Goal: Task Accomplishment & Management: Manage account settings

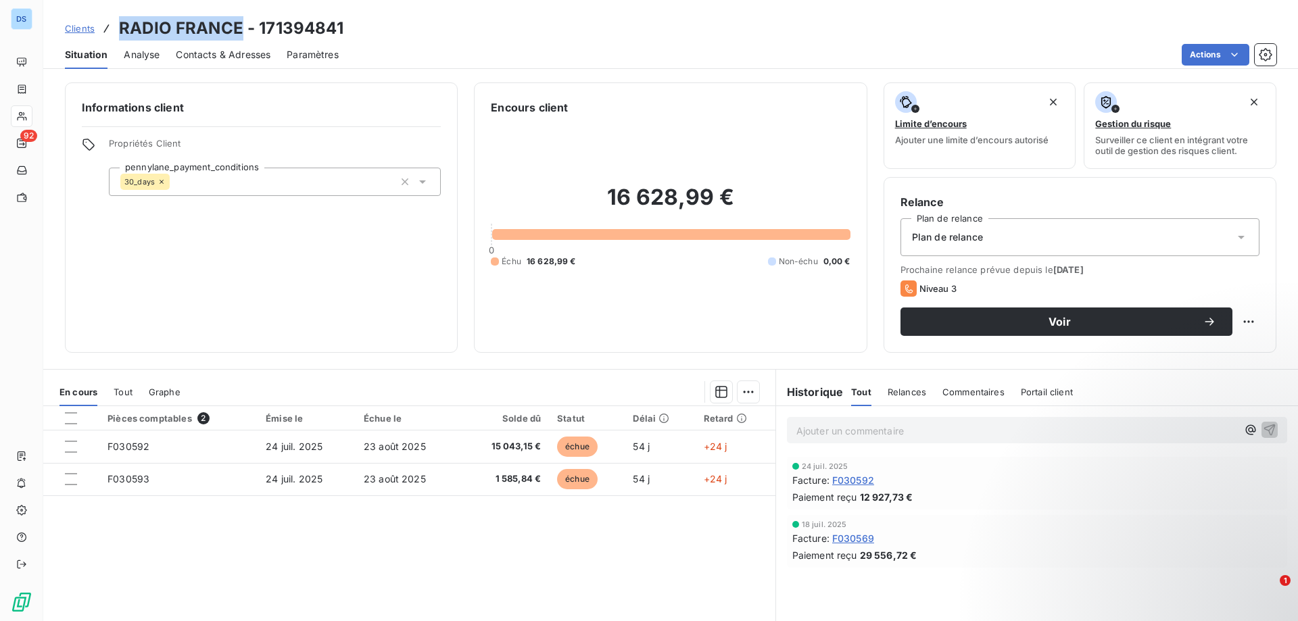
click at [181, 57] on span "Contacts & Adresses" at bounding box center [223, 55] width 95 height 14
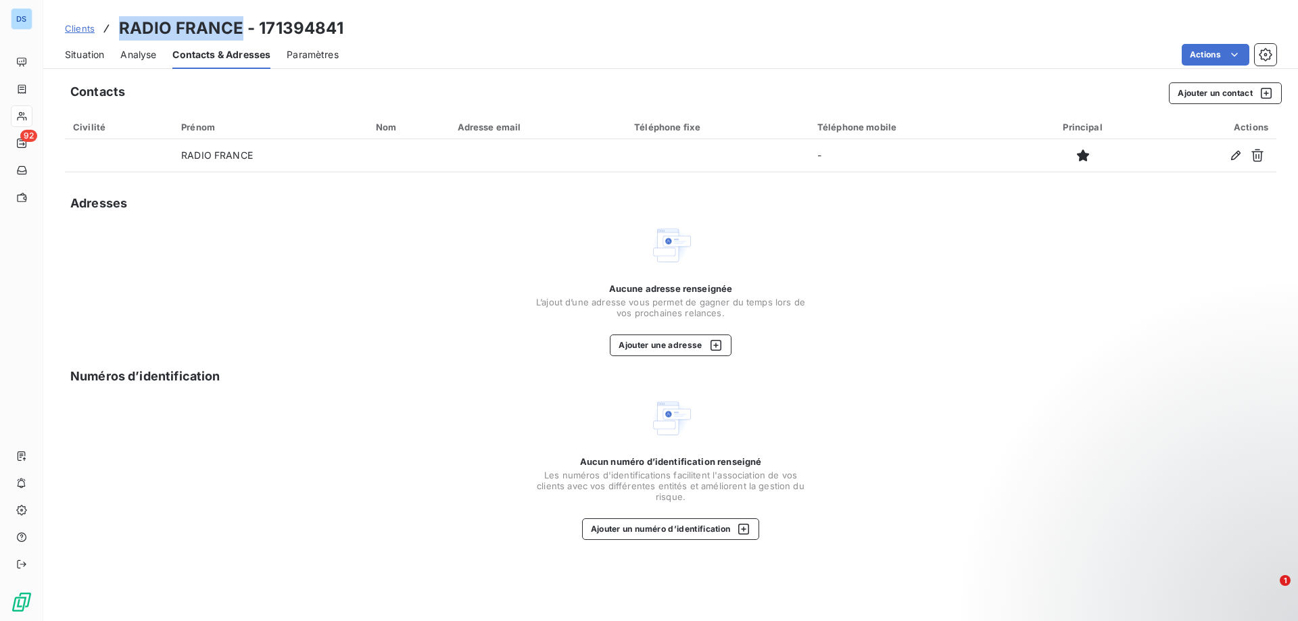
click at [88, 55] on span "Situation" at bounding box center [84, 55] width 39 height 14
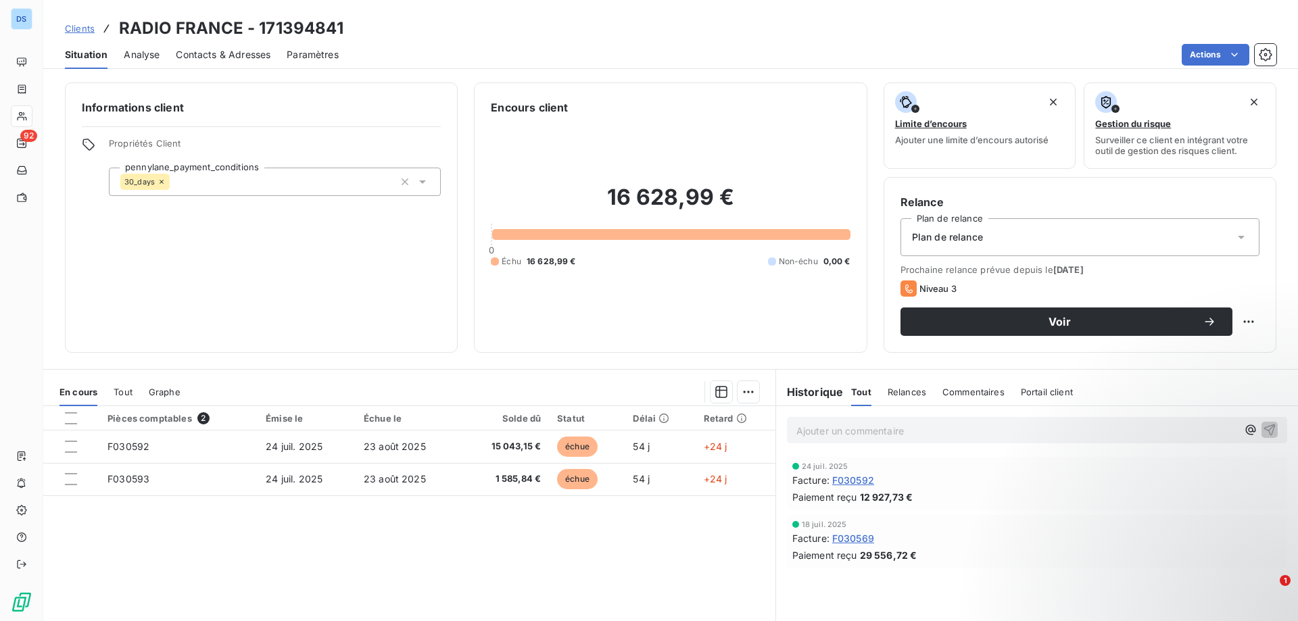
click at [766, 145] on div "16 628,99 € 0 Échu 16 628,99 € Non-échu 0,00 €" at bounding box center [670, 226] width 359 height 220
click at [201, 46] on div "Contacts & Adresses" at bounding box center [223, 55] width 95 height 28
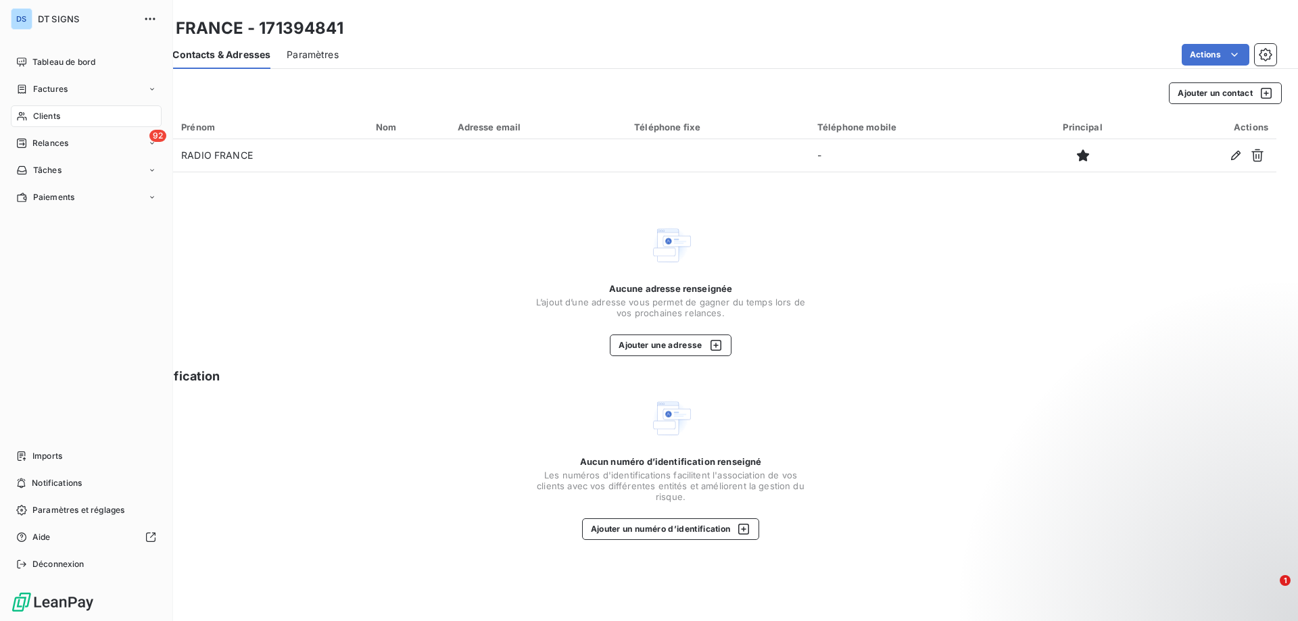
click at [46, 111] on span "Clients" at bounding box center [46, 116] width 27 height 12
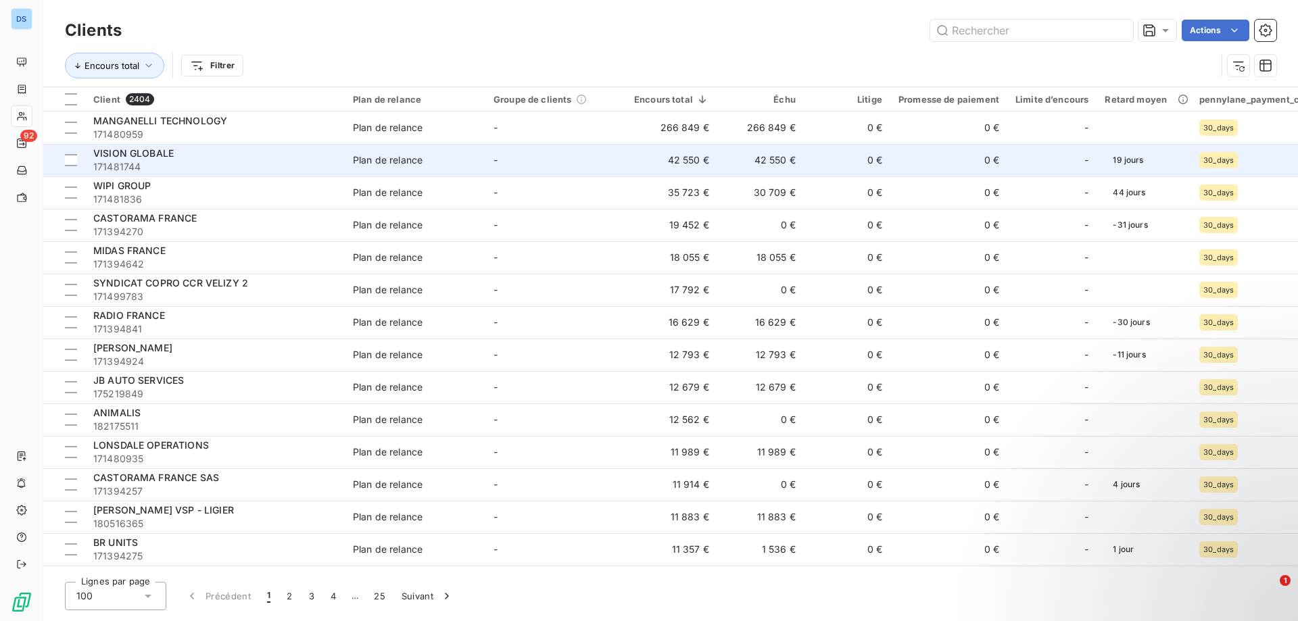
click at [562, 162] on td "-" at bounding box center [555, 160] width 141 height 32
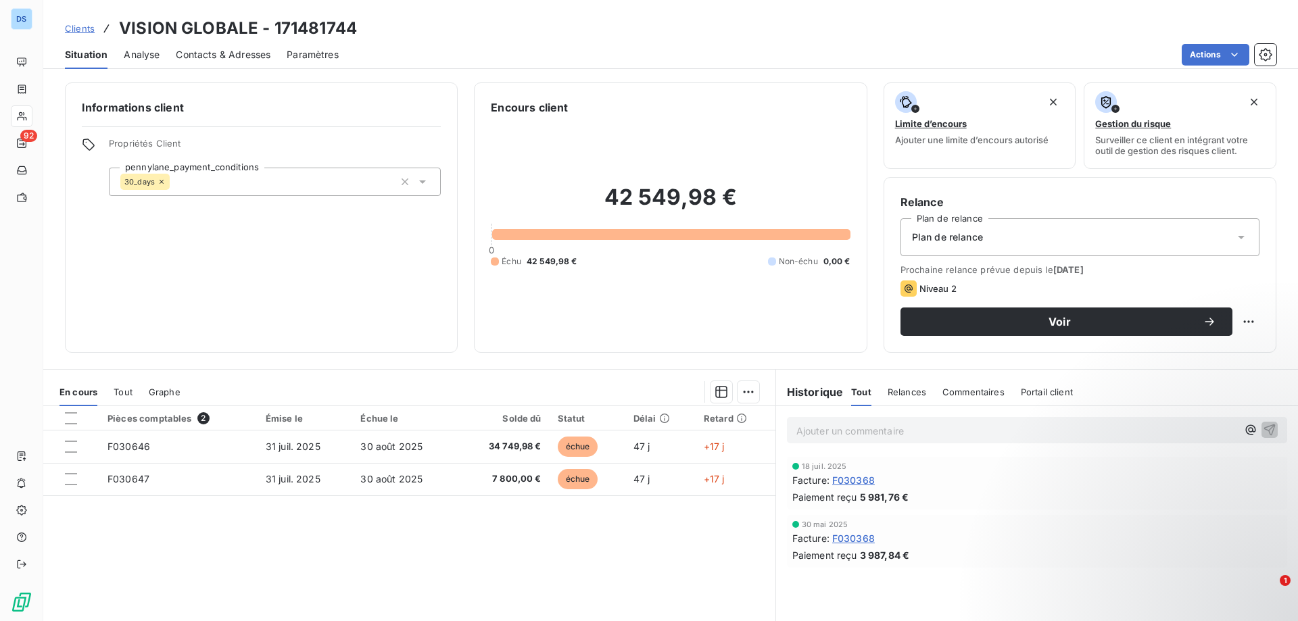
click at [215, 54] on span "Contacts & Adresses" at bounding box center [223, 55] width 95 height 14
click at [197, 54] on span "Contacts & Adresses" at bounding box center [223, 55] width 95 height 14
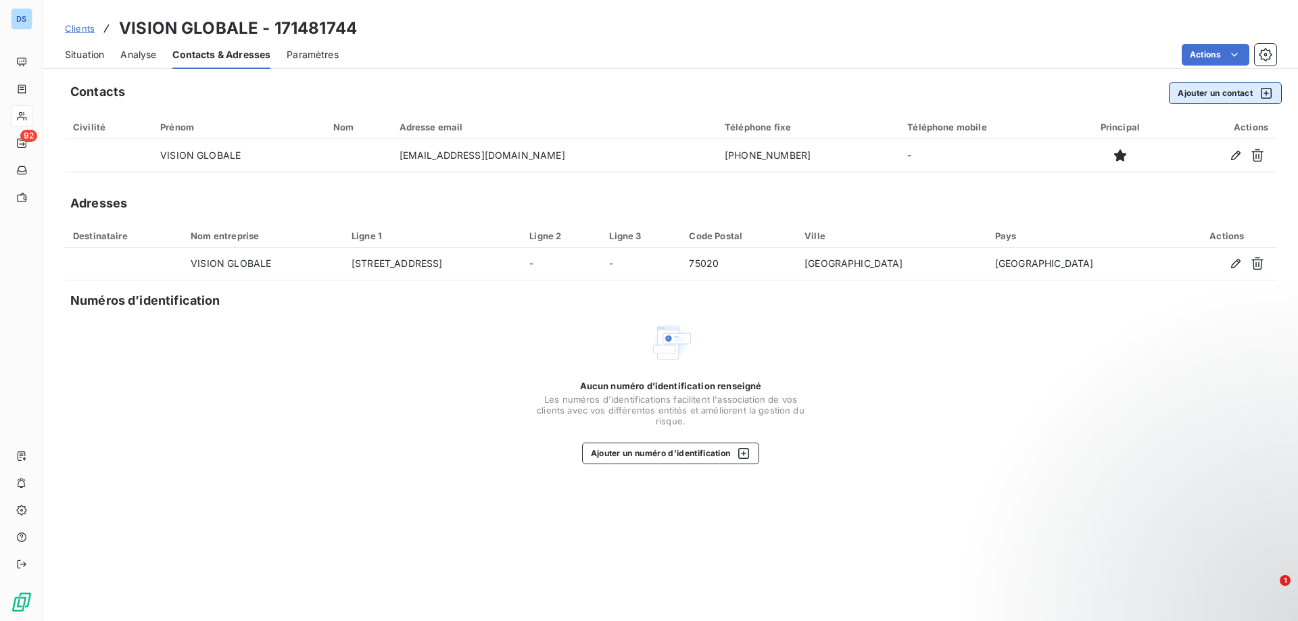
click at [1234, 94] on button "Ajouter un contact" at bounding box center [1225, 93] width 113 height 22
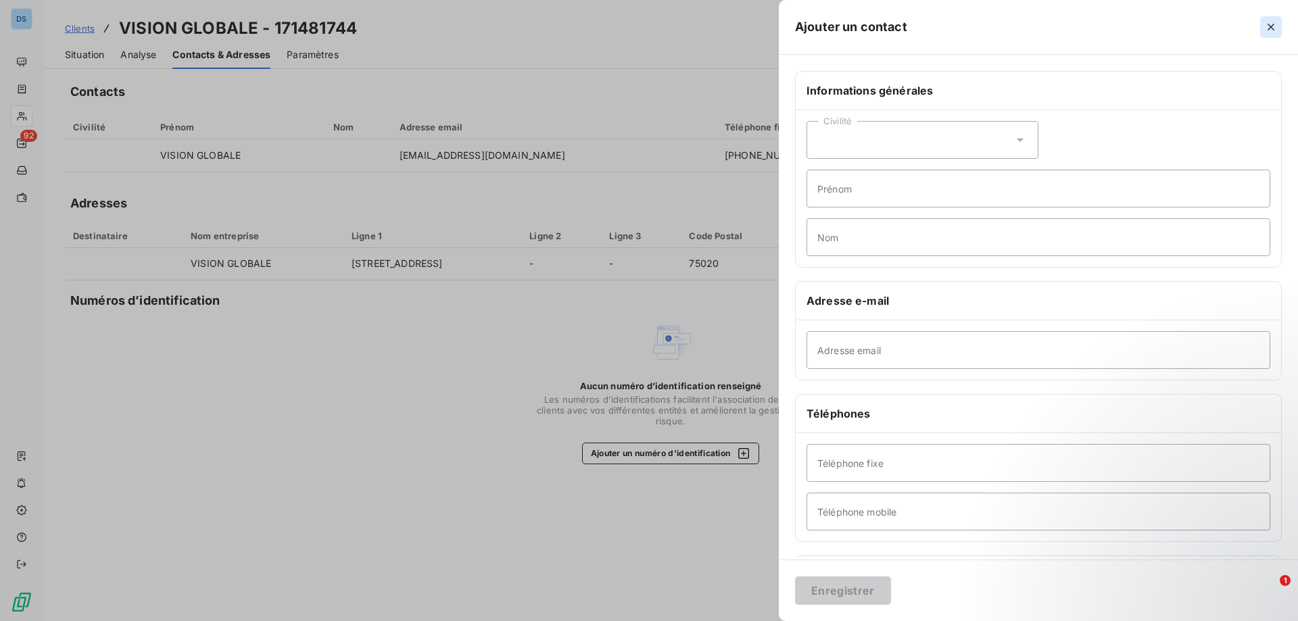
click at [1273, 24] on icon "button" at bounding box center [1271, 27] width 14 height 14
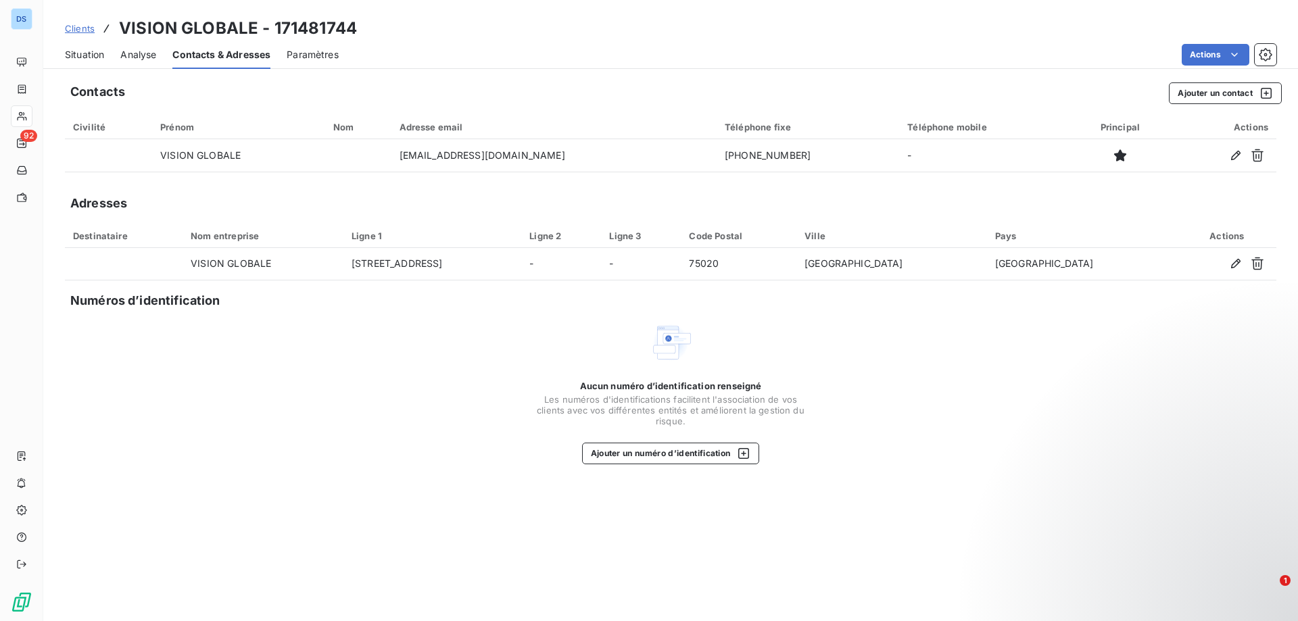
click at [832, 50] on div "Actions" at bounding box center [816, 55] width 922 height 22
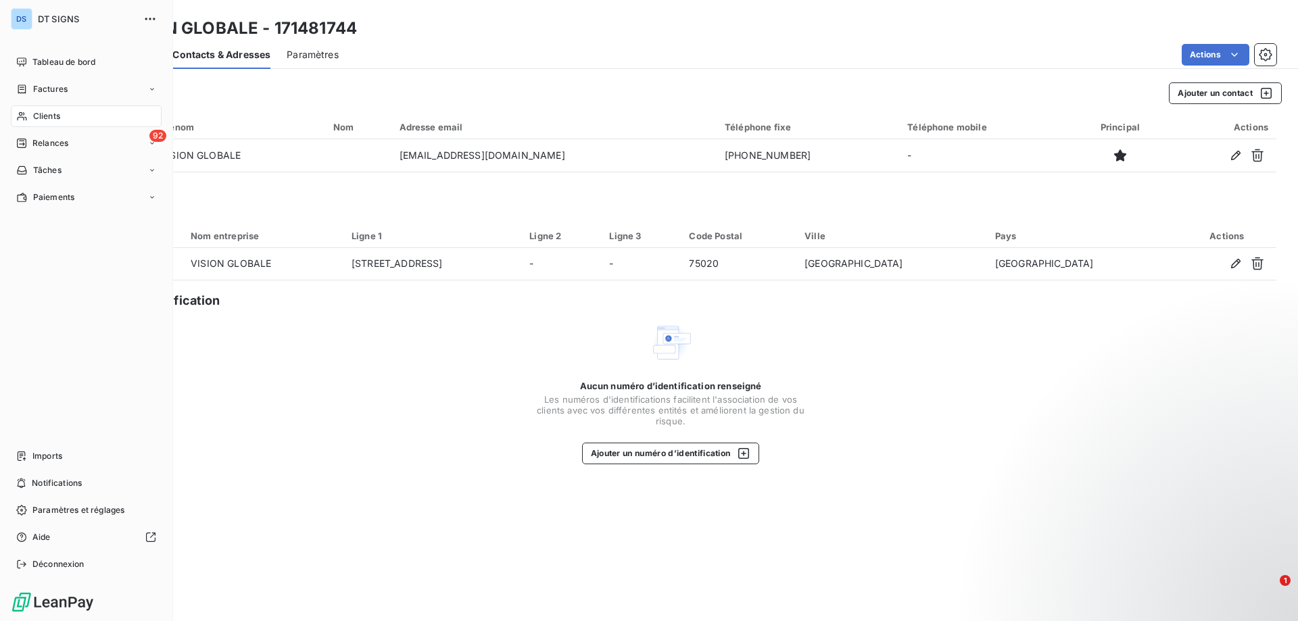
click at [59, 118] on span "Clients" at bounding box center [46, 116] width 27 height 12
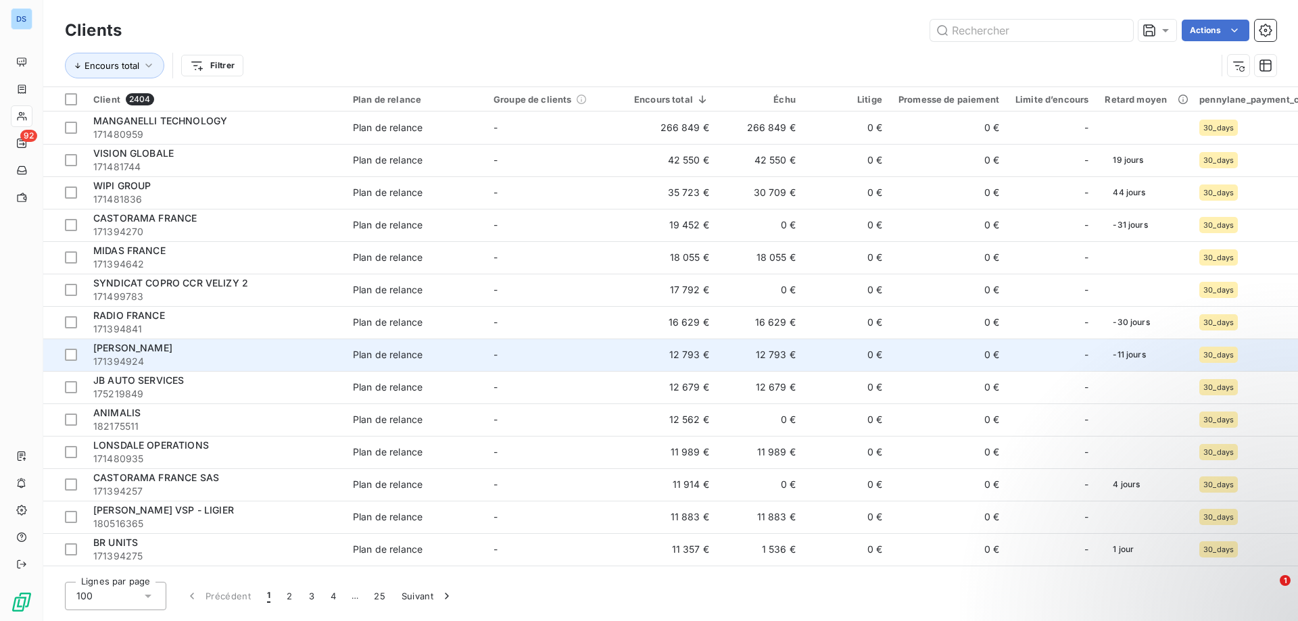
click at [776, 354] on td "12 793 €" at bounding box center [760, 355] width 87 height 32
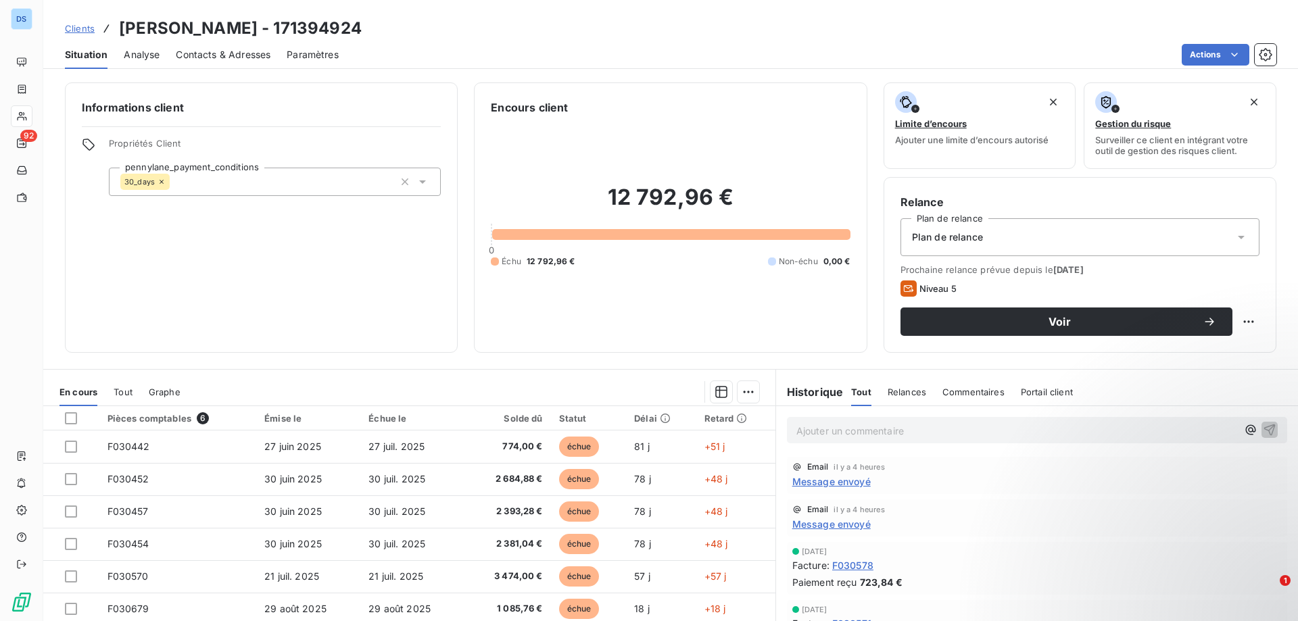
click at [190, 58] on span "Contacts & Adresses" at bounding box center [223, 55] width 95 height 14
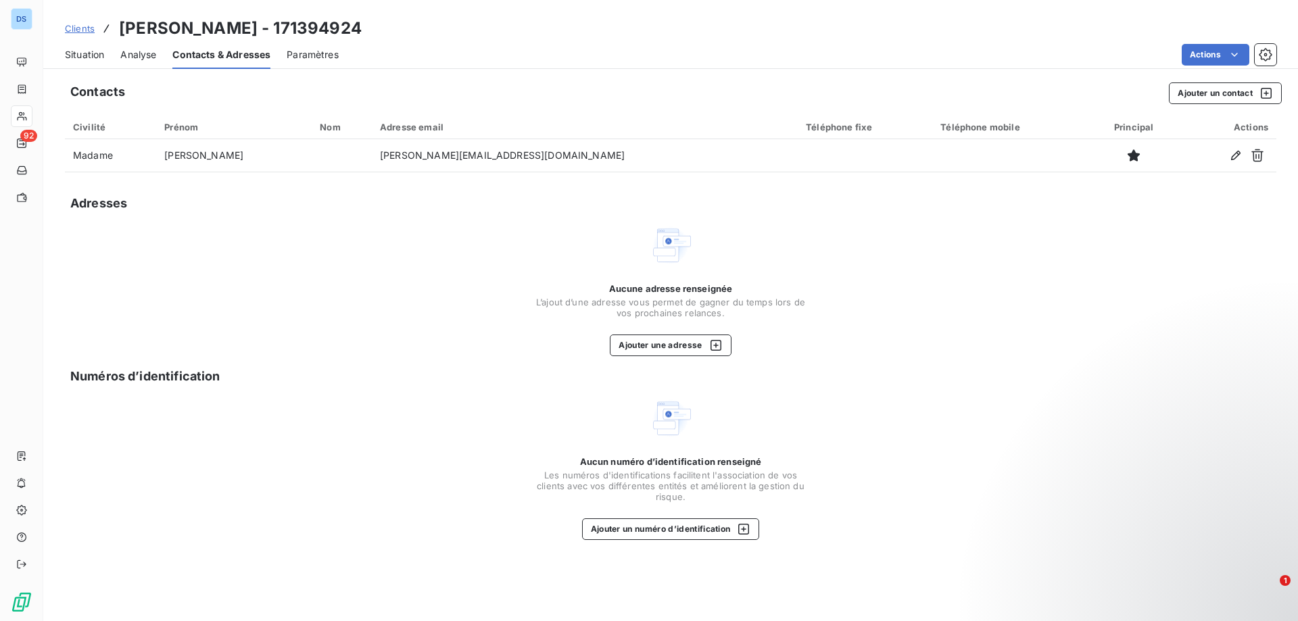
click at [801, 15] on div "Clients THOM - 171394924 Situation Analyse Contacts & Adresses Paramètres Actio…" at bounding box center [670, 34] width 1255 height 69
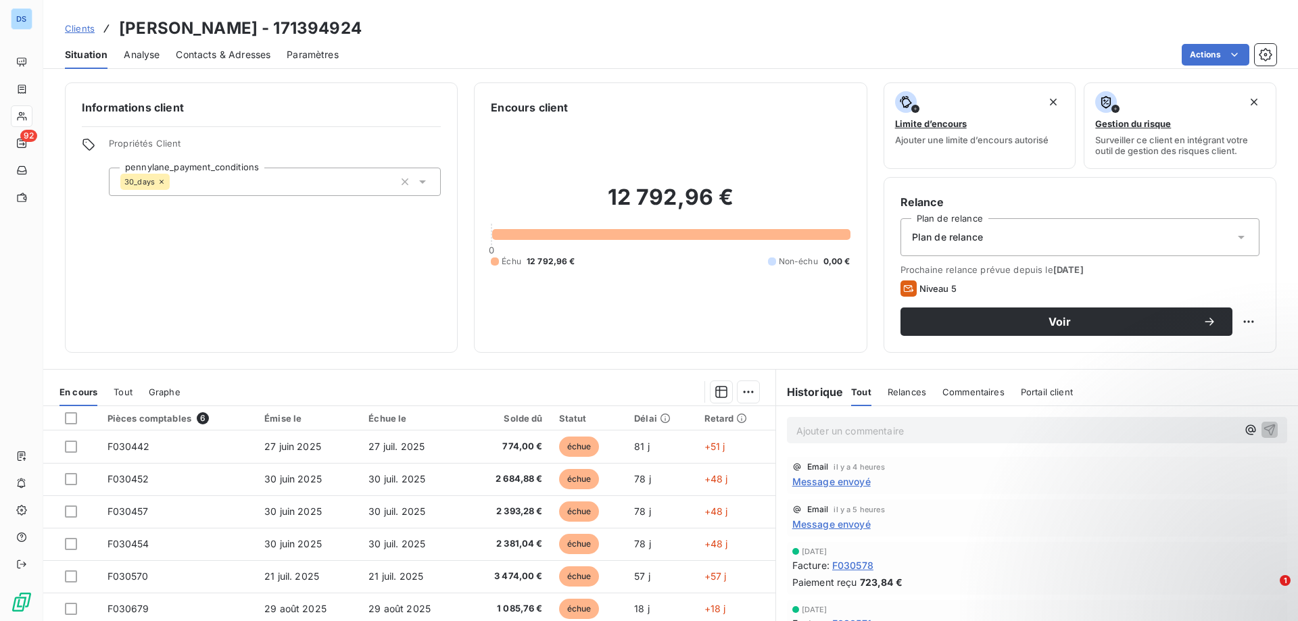
click at [224, 49] on span "Contacts & Adresses" at bounding box center [223, 55] width 95 height 14
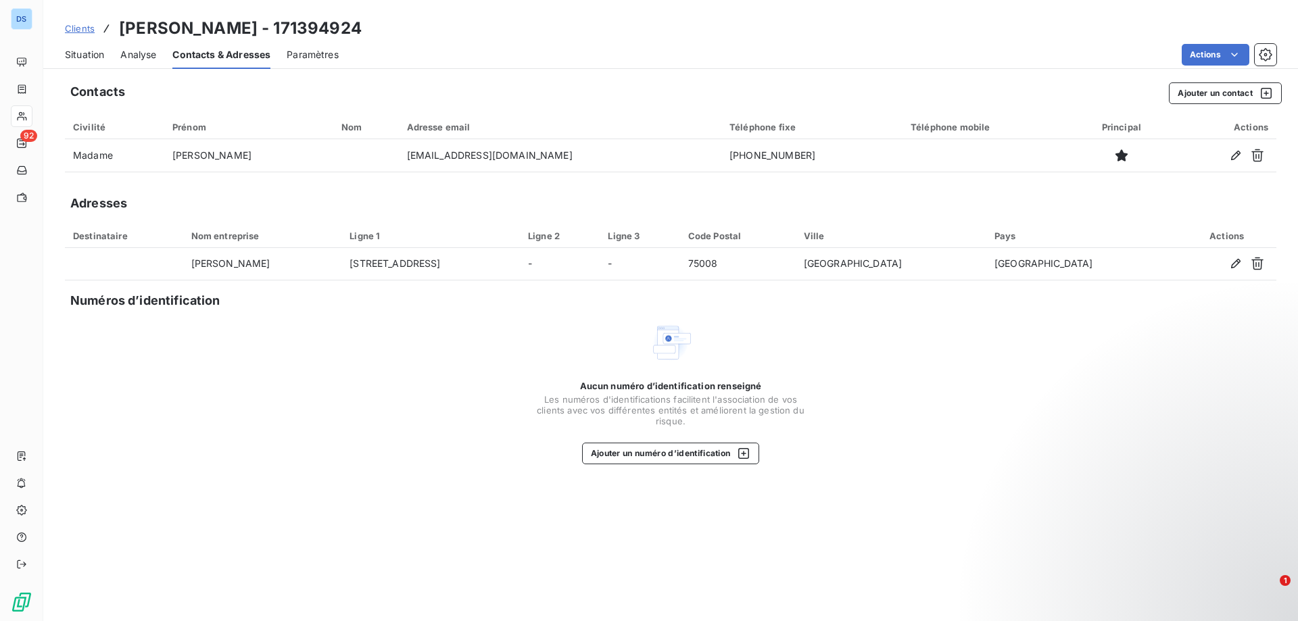
click at [86, 57] on span "Situation" at bounding box center [84, 55] width 39 height 14
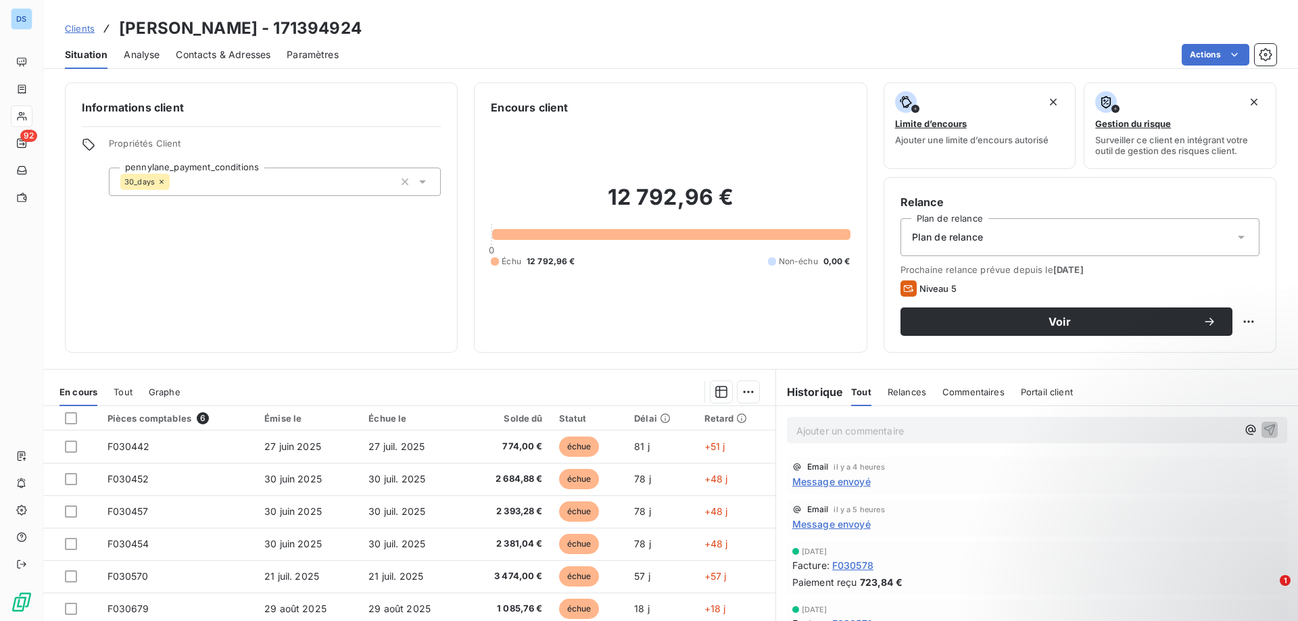
drag, startPoint x: 206, startPoint y: 56, endPoint x: 212, endPoint y: 62, distance: 8.1
click at [206, 57] on span "Contacts & Adresses" at bounding box center [223, 55] width 95 height 14
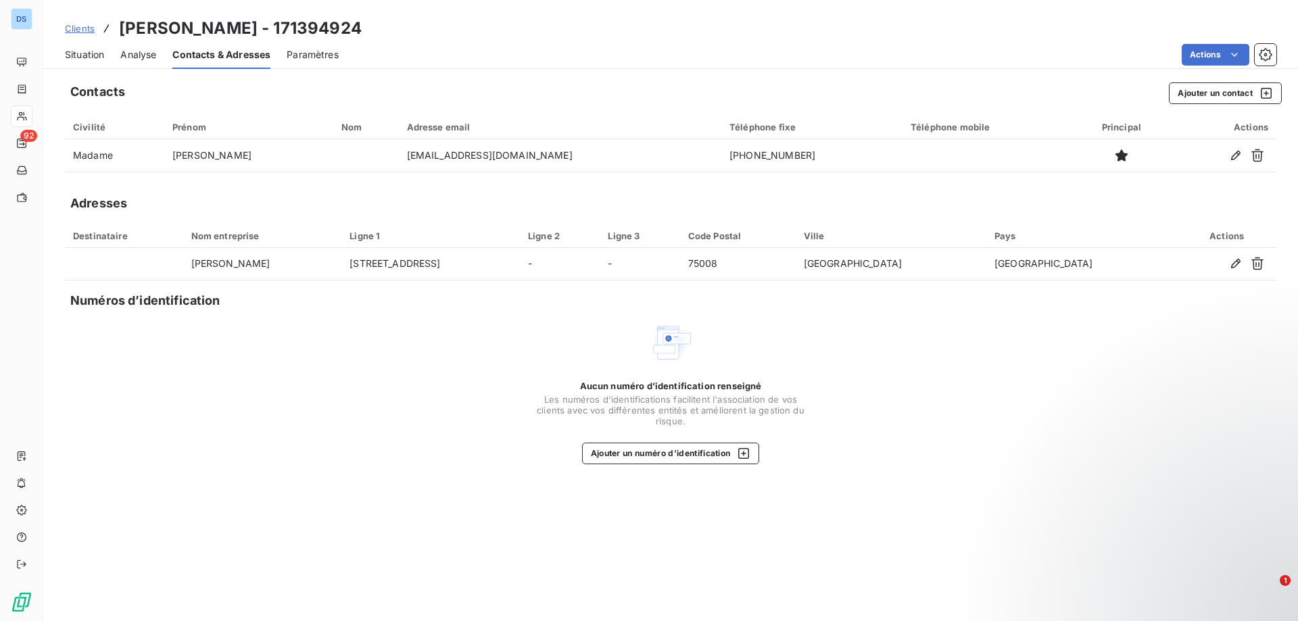
drag, startPoint x: 531, startPoint y: 157, endPoint x: 361, endPoint y: 189, distance: 173.5
click at [363, 190] on div "Contacts Ajouter un contact Civilité Prénom Nom Adresse email Téléphone fixe Té…" at bounding box center [670, 347] width 1255 height 547
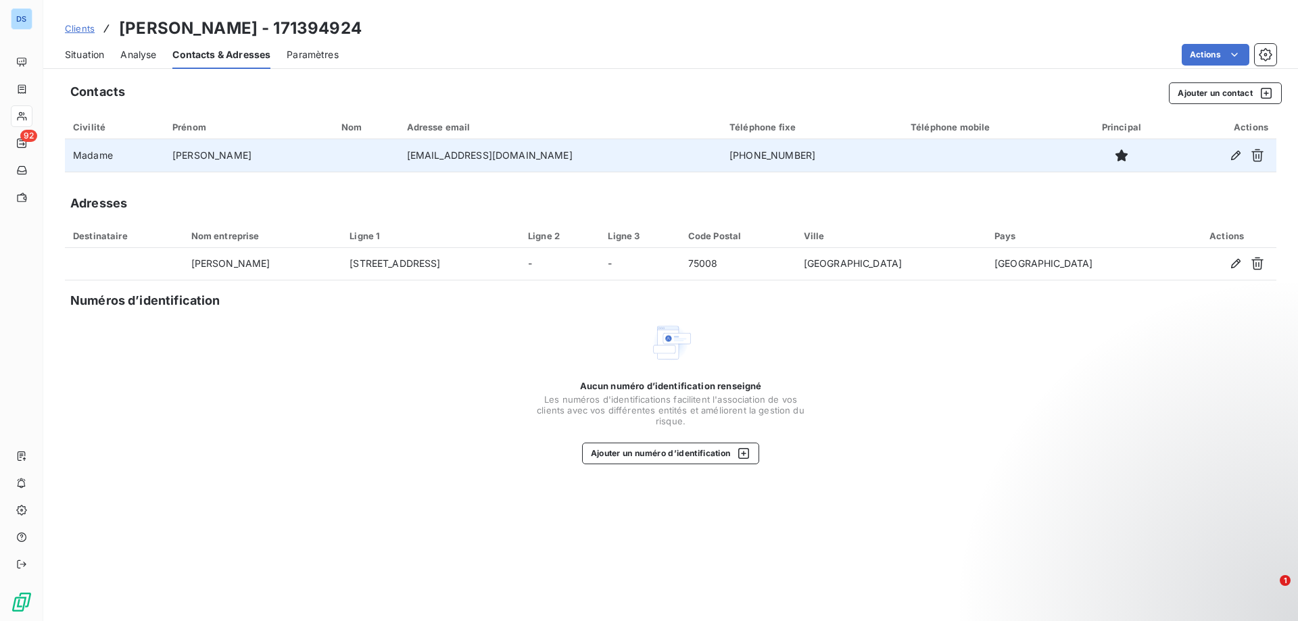
drag, startPoint x: 405, startPoint y: 154, endPoint x: 330, endPoint y: 164, distance: 75.7
click at [399, 164] on td "comptabilite.fournisseur@thomgroup.com" at bounding box center [560, 155] width 323 height 32
drag, startPoint x: 330, startPoint y: 159, endPoint x: 578, endPoint y: 155, distance: 248.2
click at [578, 155] on td "comptabilite.fournisseur@thomgroup.com" at bounding box center [560, 155] width 323 height 32
copy td "comptabilite.fournisseur@thomgroup.com"
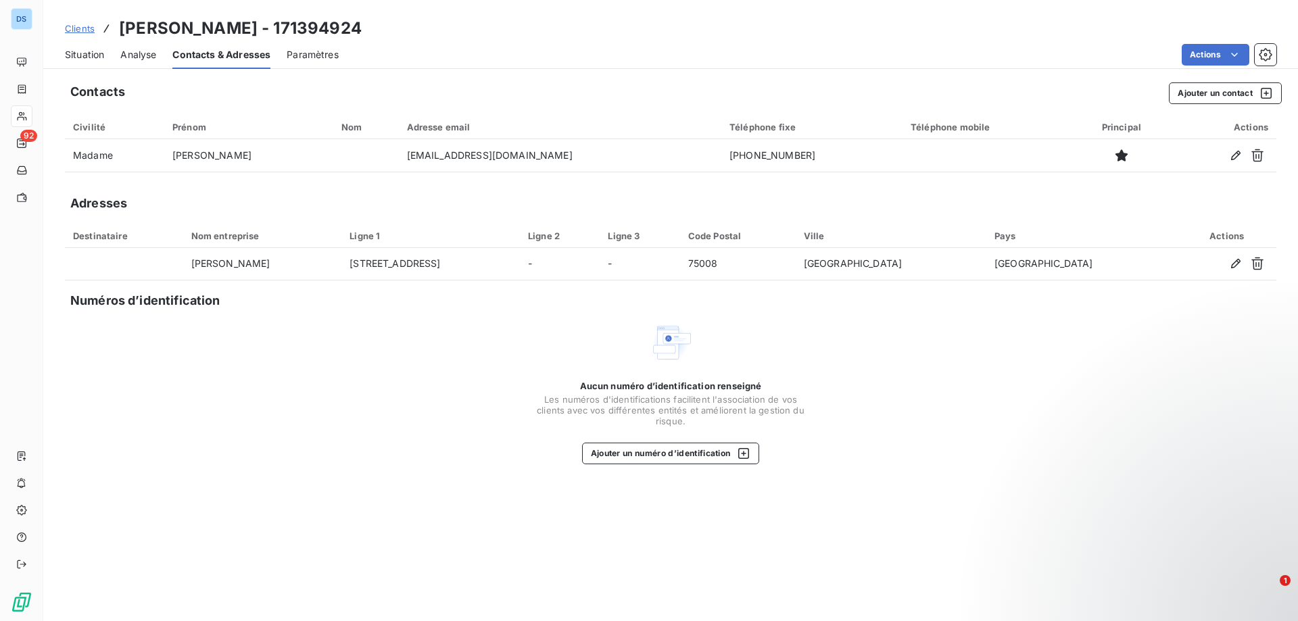
click at [82, 54] on span "Situation" at bounding box center [84, 55] width 39 height 14
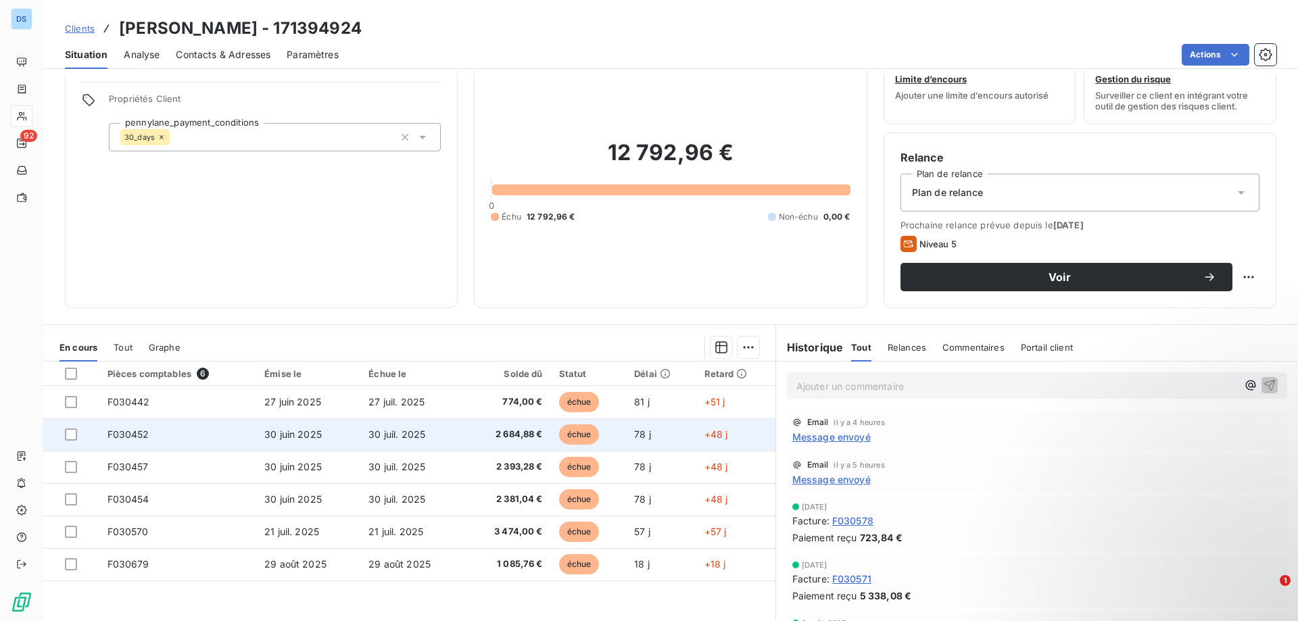
scroll to position [86, 0]
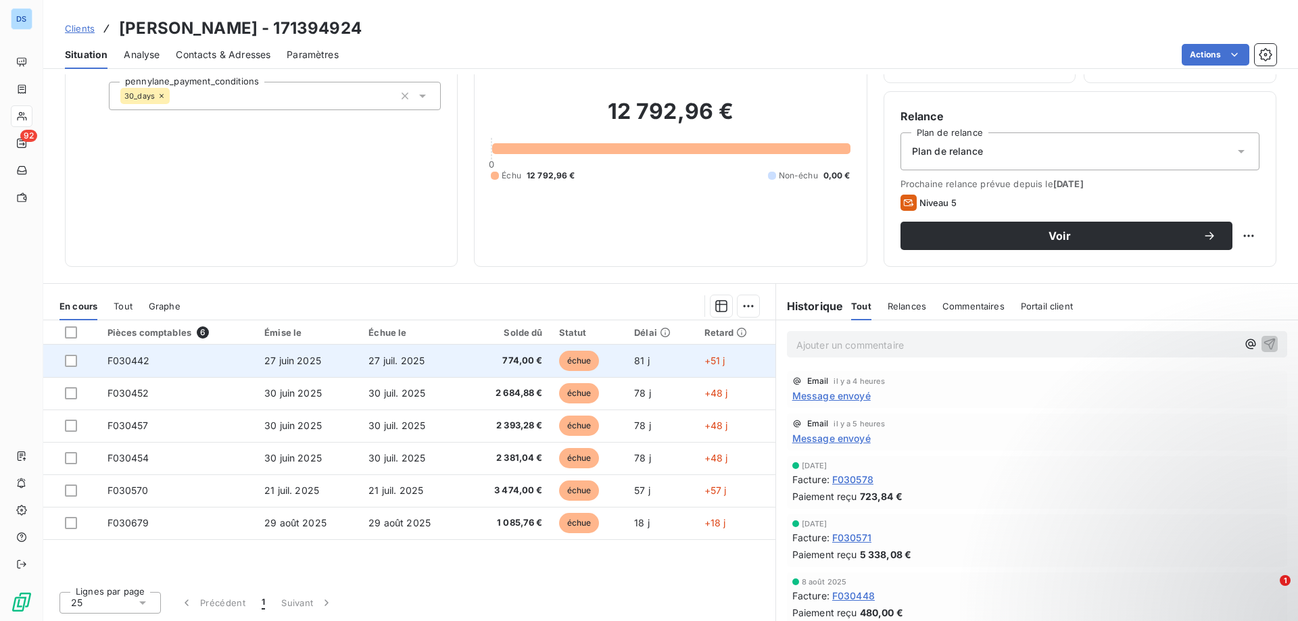
click at [77, 360] on div at bounding box center [78, 361] width 26 height 12
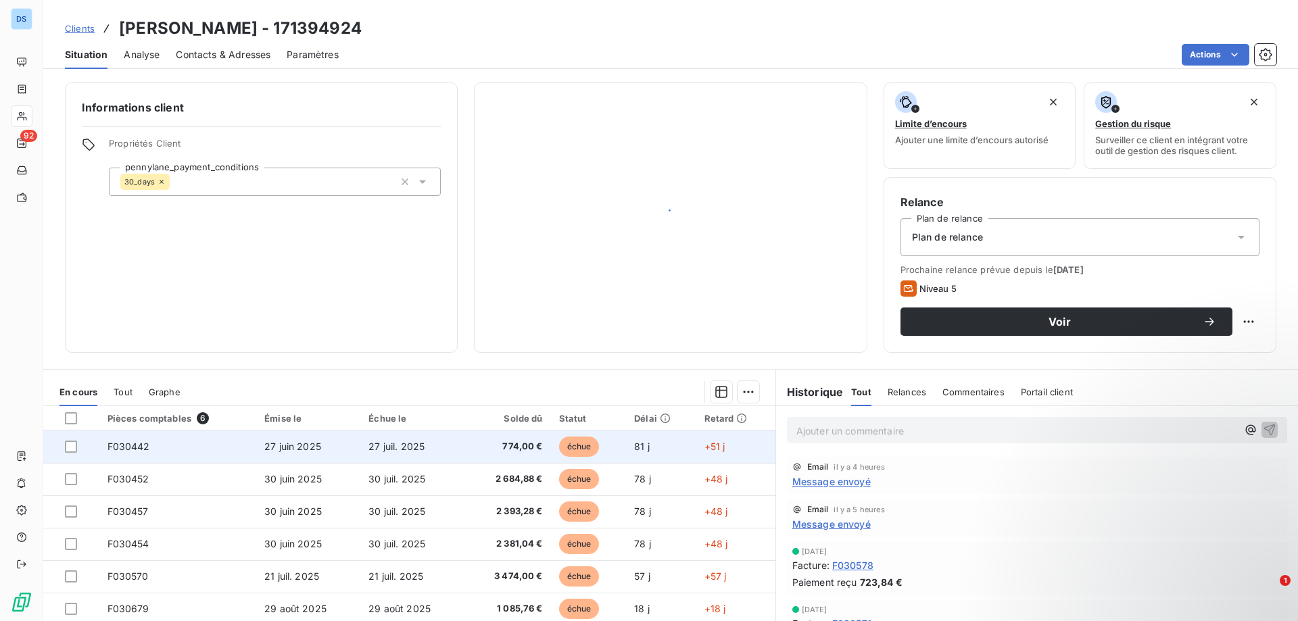
click at [68, 453] on td at bounding box center [71, 447] width 56 height 32
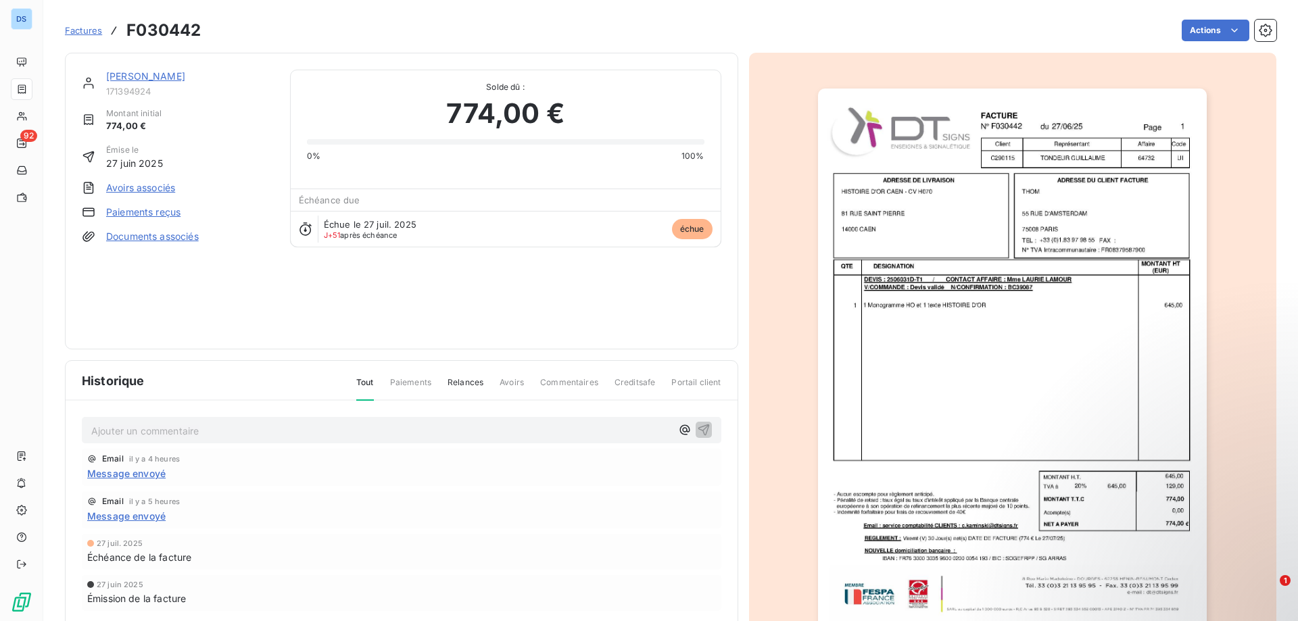
click at [86, 27] on span "Factures" at bounding box center [83, 30] width 37 height 11
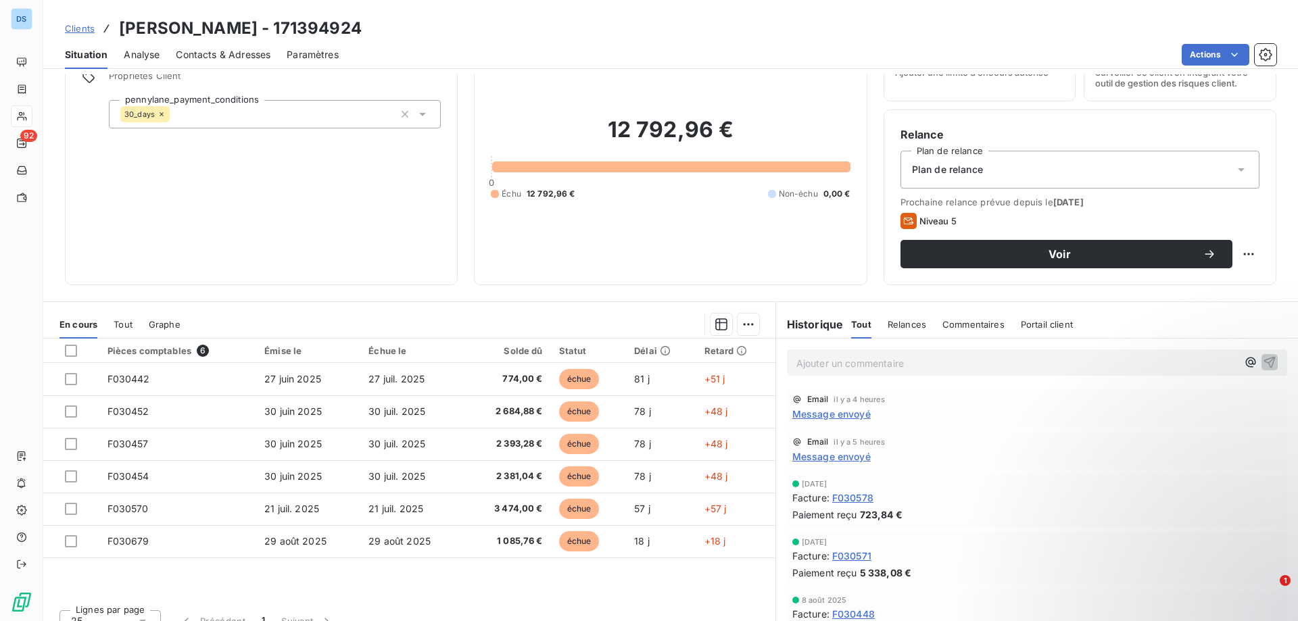
scroll to position [86, 0]
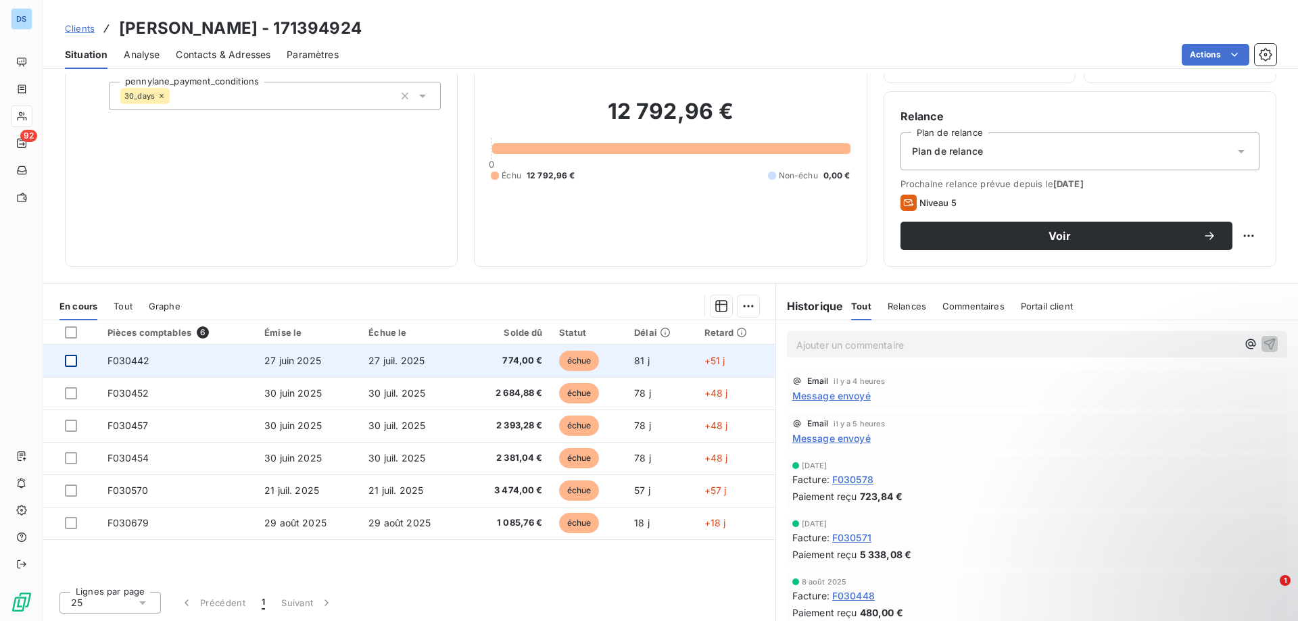
click at [71, 360] on div at bounding box center [71, 361] width 12 height 12
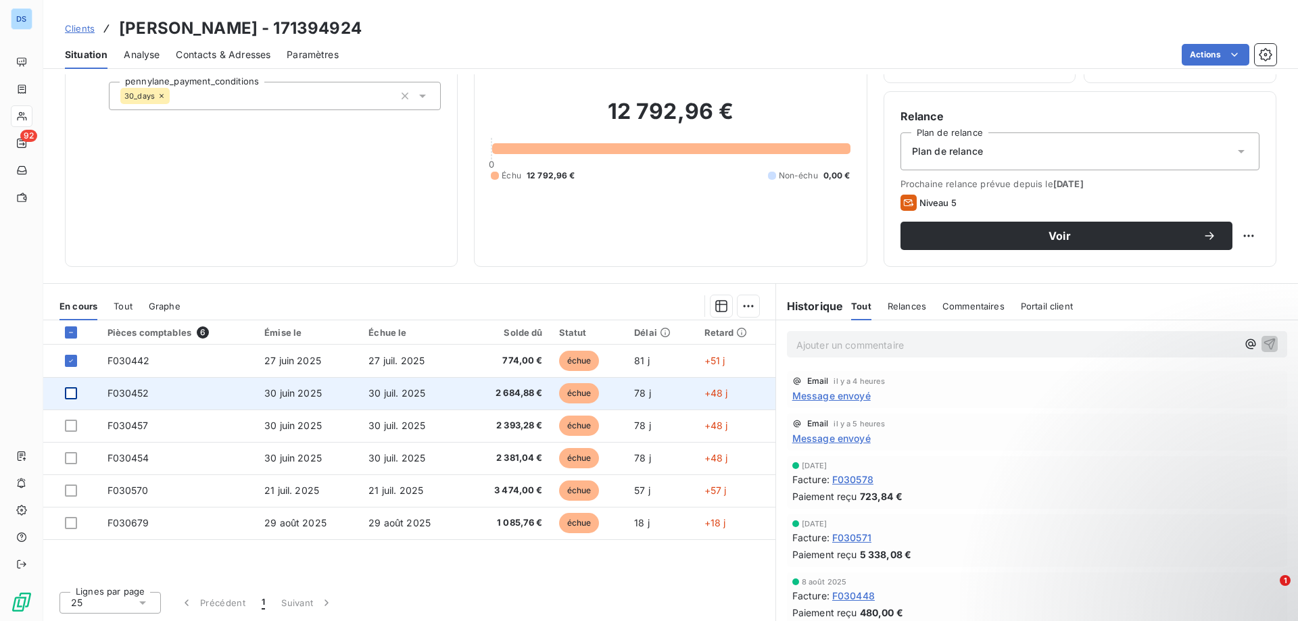
click at [68, 396] on div at bounding box center [71, 393] width 12 height 12
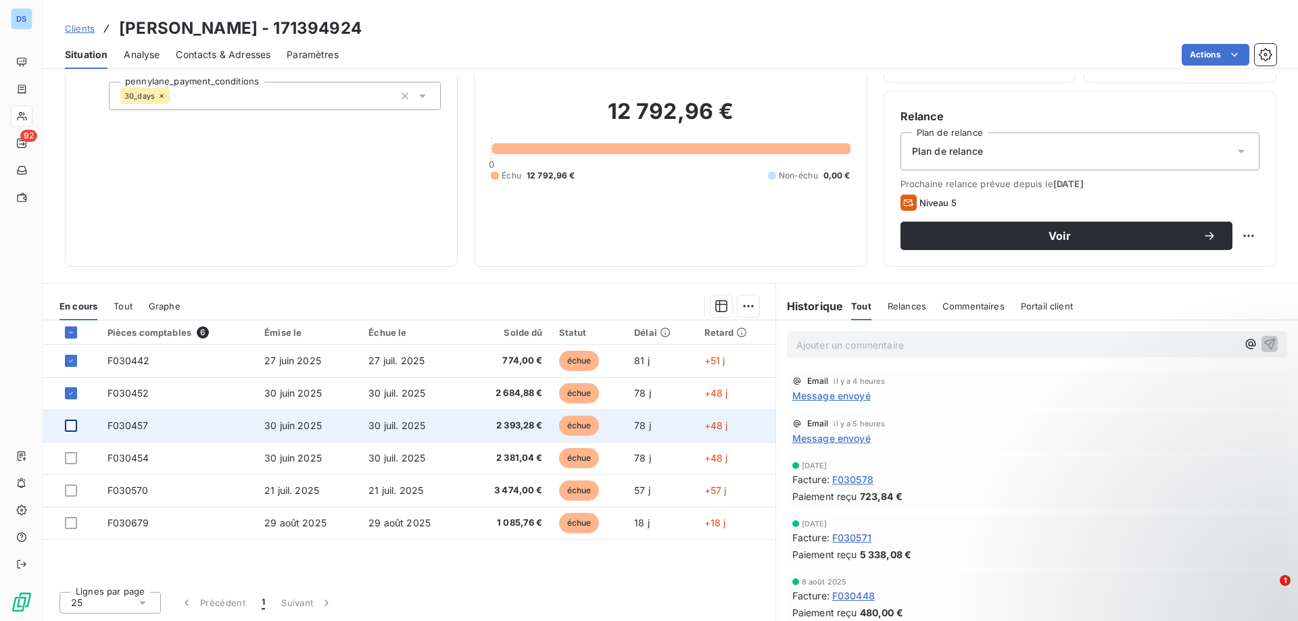
click at [71, 426] on div at bounding box center [71, 426] width 12 height 12
click at [68, 425] on icon at bounding box center [71, 426] width 8 height 8
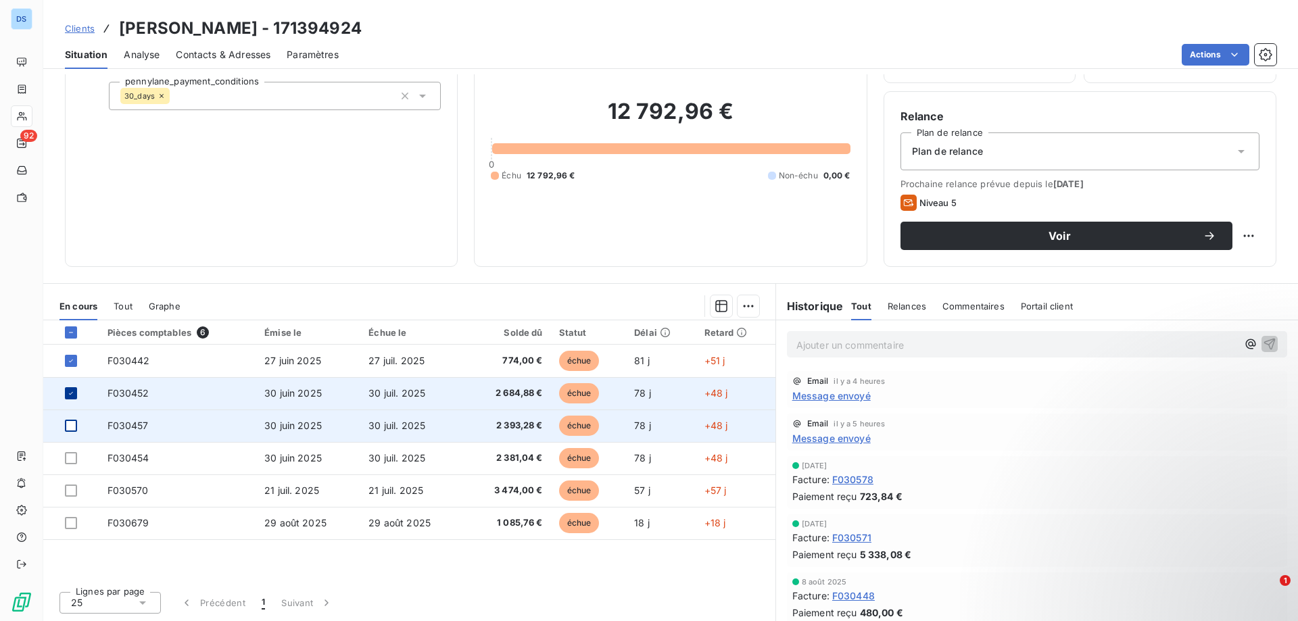
click at [74, 396] on icon at bounding box center [71, 393] width 8 height 8
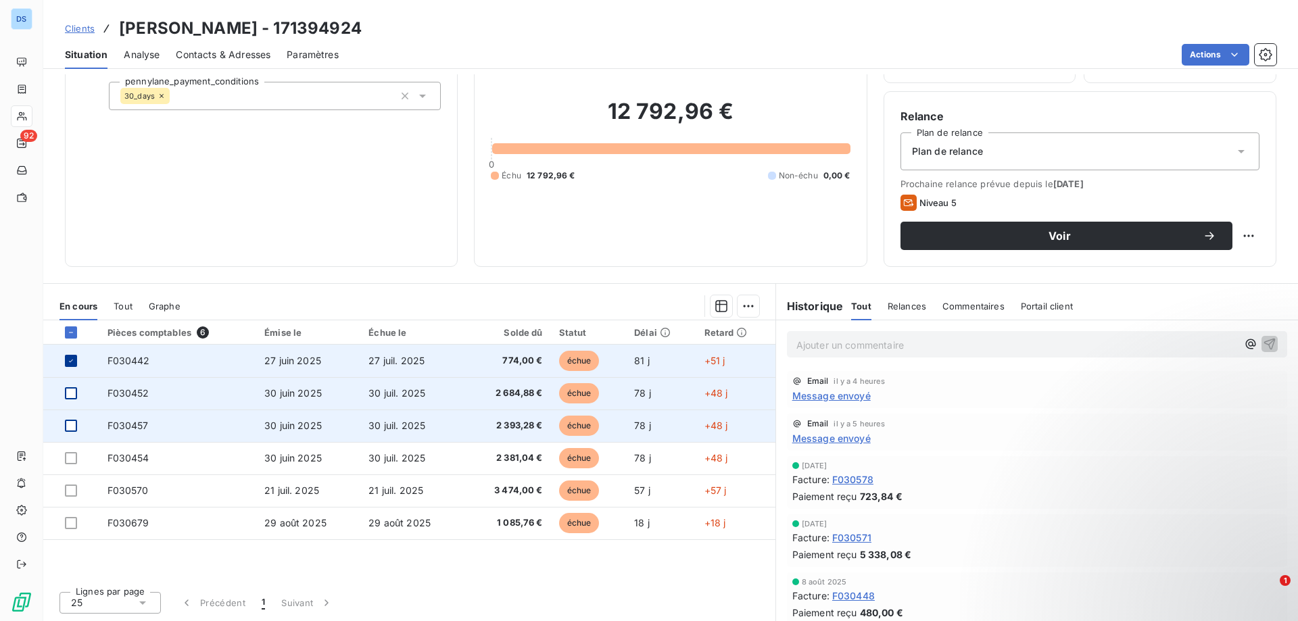
click at [66, 358] on td at bounding box center [71, 361] width 56 height 32
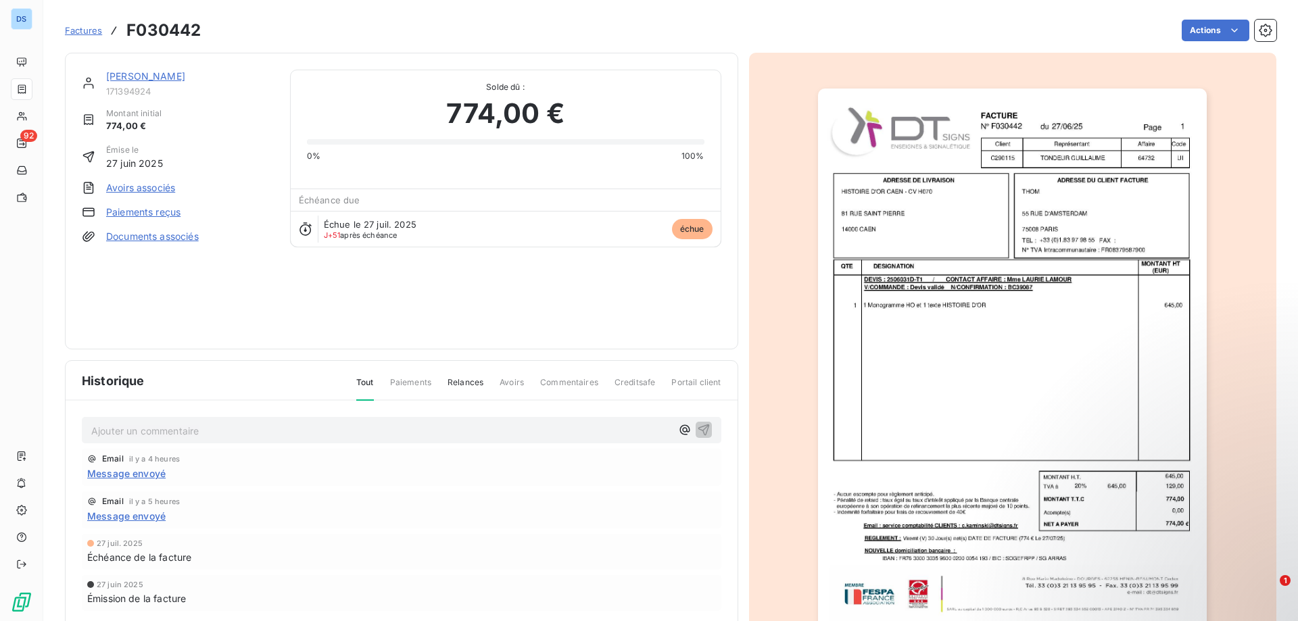
click at [85, 32] on span "Factures" at bounding box center [83, 30] width 37 height 11
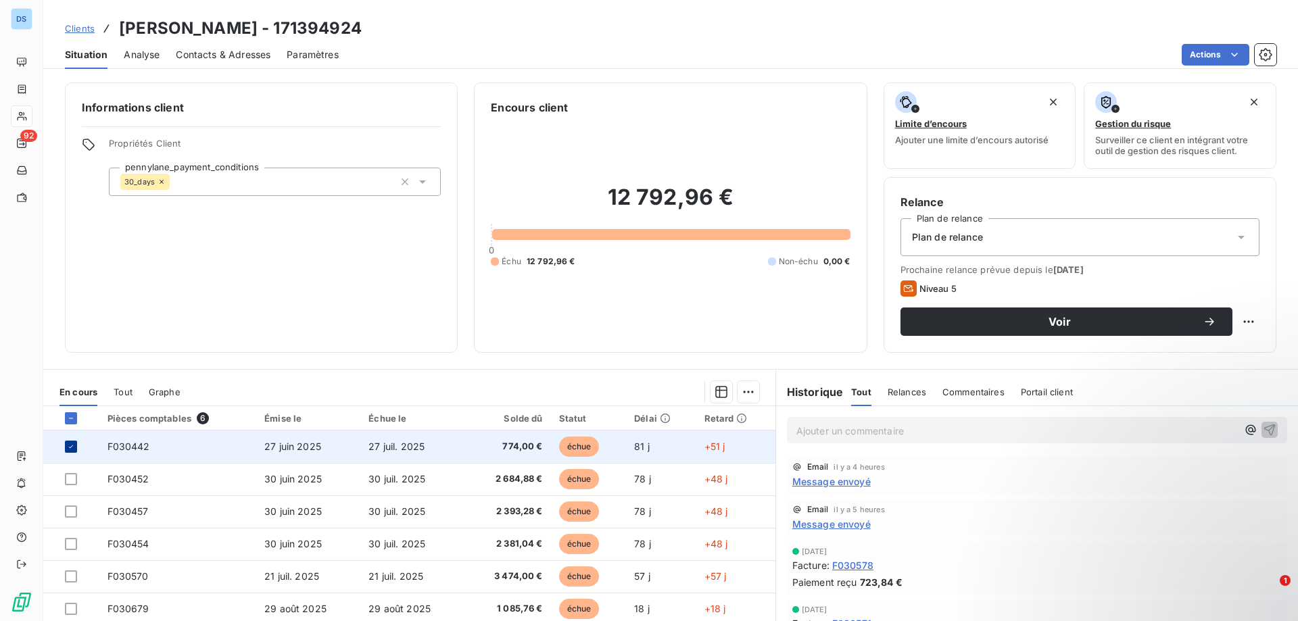
click at [71, 445] on icon at bounding box center [71, 447] width 8 height 8
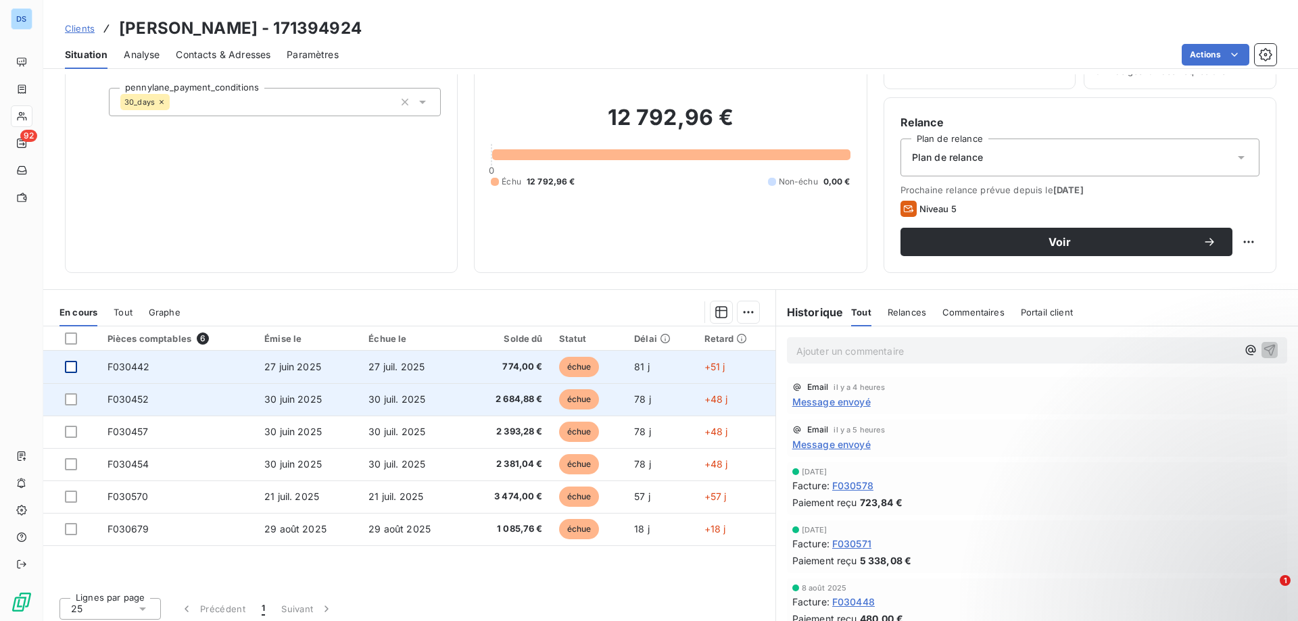
scroll to position [86, 0]
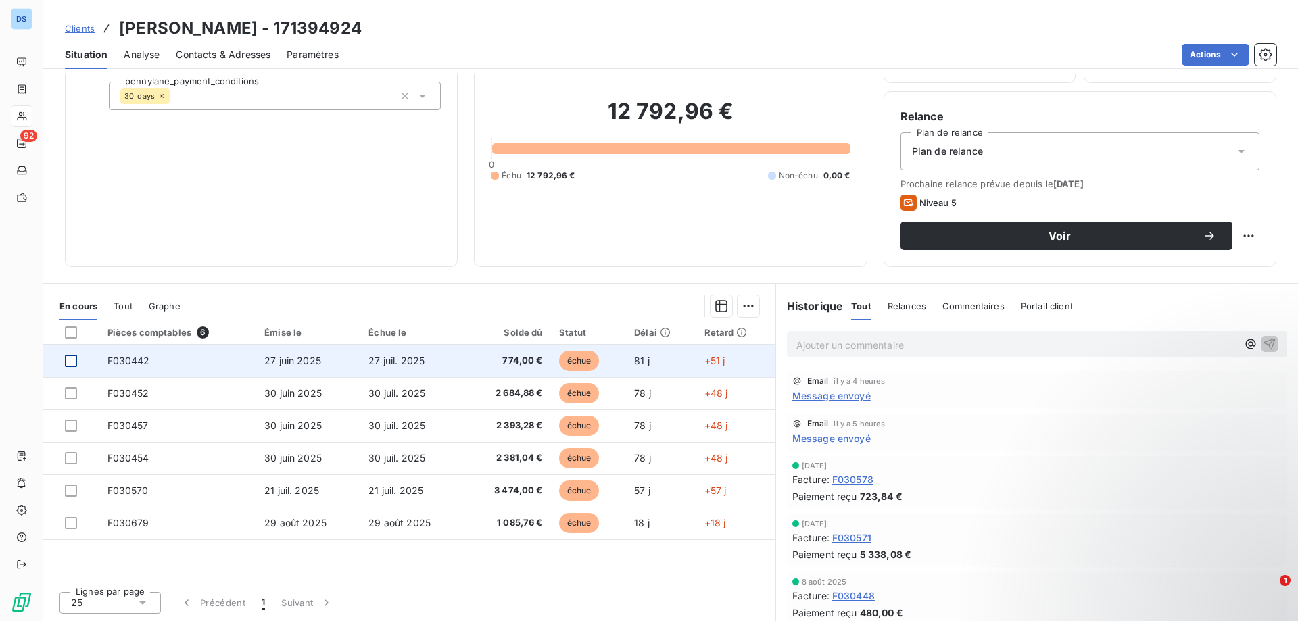
click at [141, 600] on icon at bounding box center [143, 603] width 14 height 14
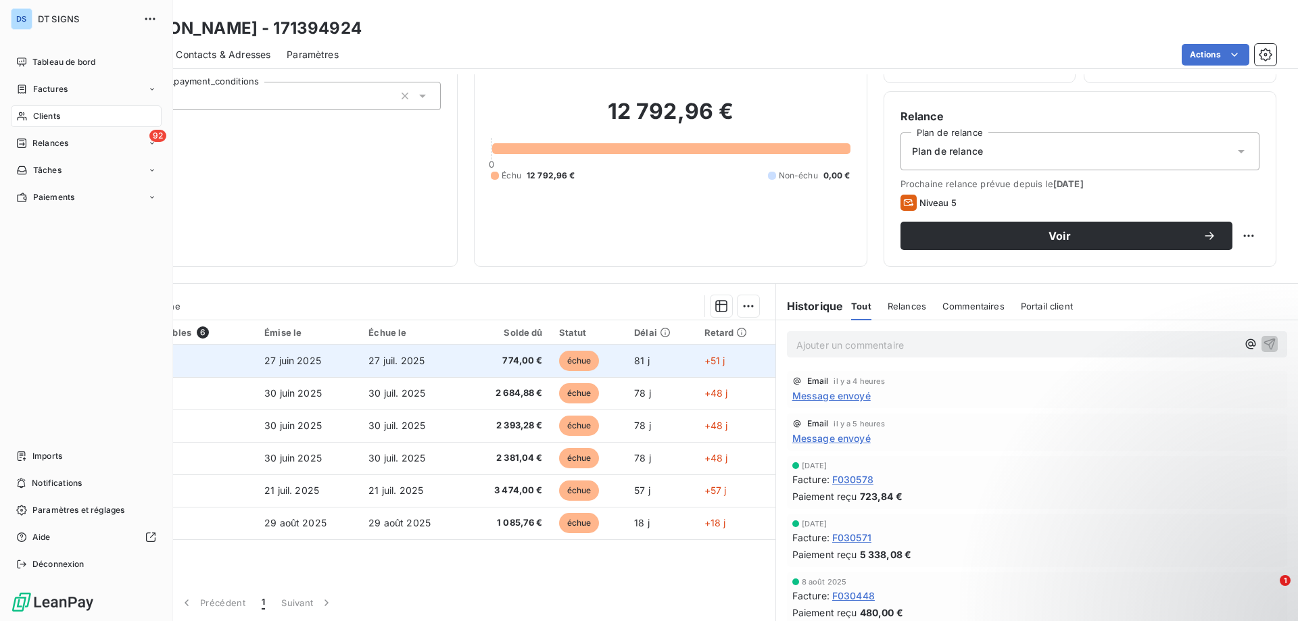
click at [45, 118] on span "Clients" at bounding box center [46, 116] width 27 height 12
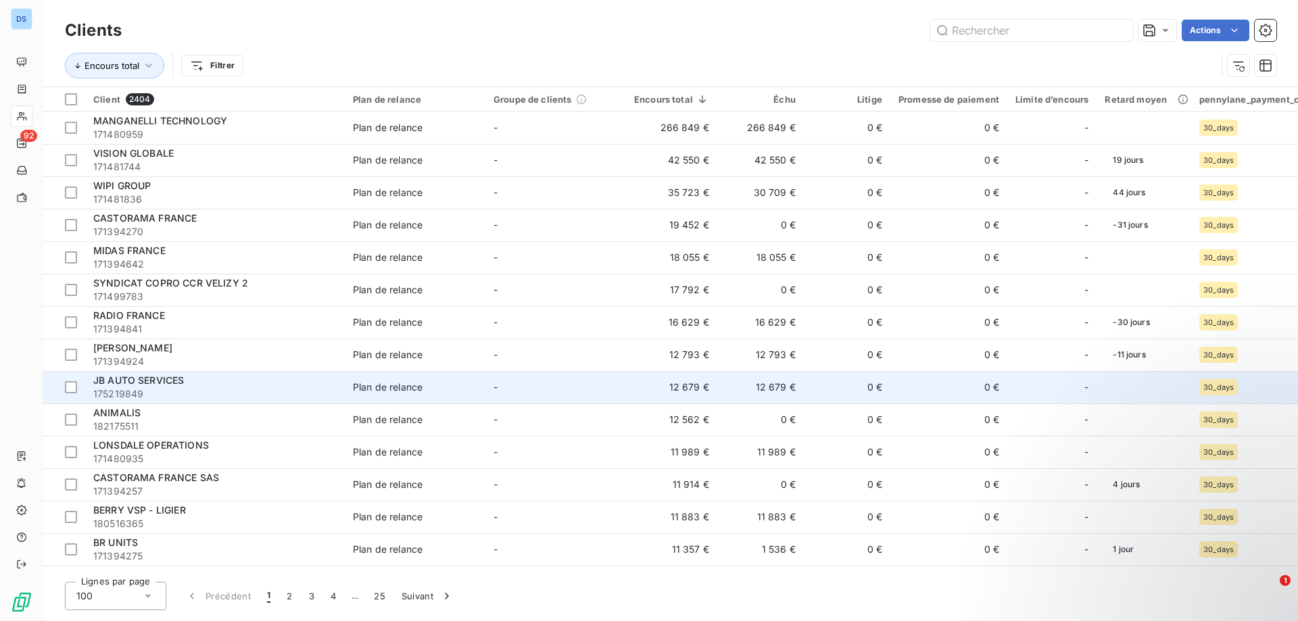
click at [494, 389] on span "-" at bounding box center [496, 386] width 4 height 11
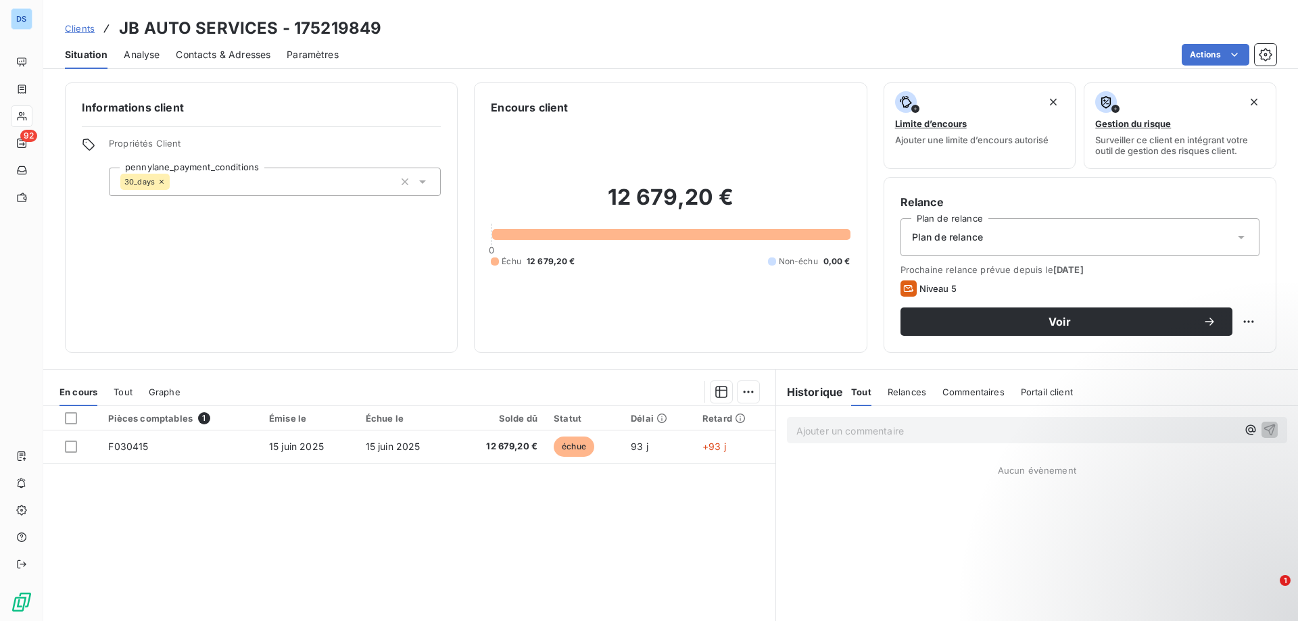
click at [226, 55] on span "Contacts & Adresses" at bounding box center [223, 55] width 95 height 14
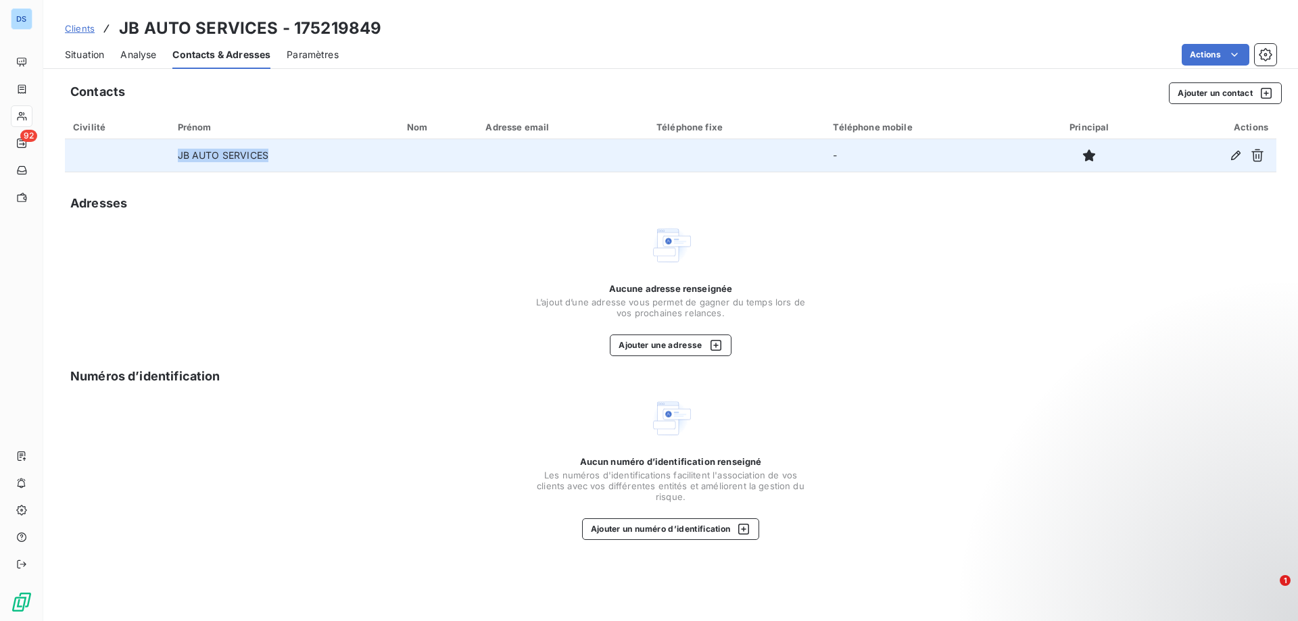
drag, startPoint x: 176, startPoint y: 156, endPoint x: 280, endPoint y: 139, distance: 105.4
click at [280, 139] on td "JB AUTO SERVICES" at bounding box center [284, 155] width 229 height 32
copy td "JB AUTO SERVICES"
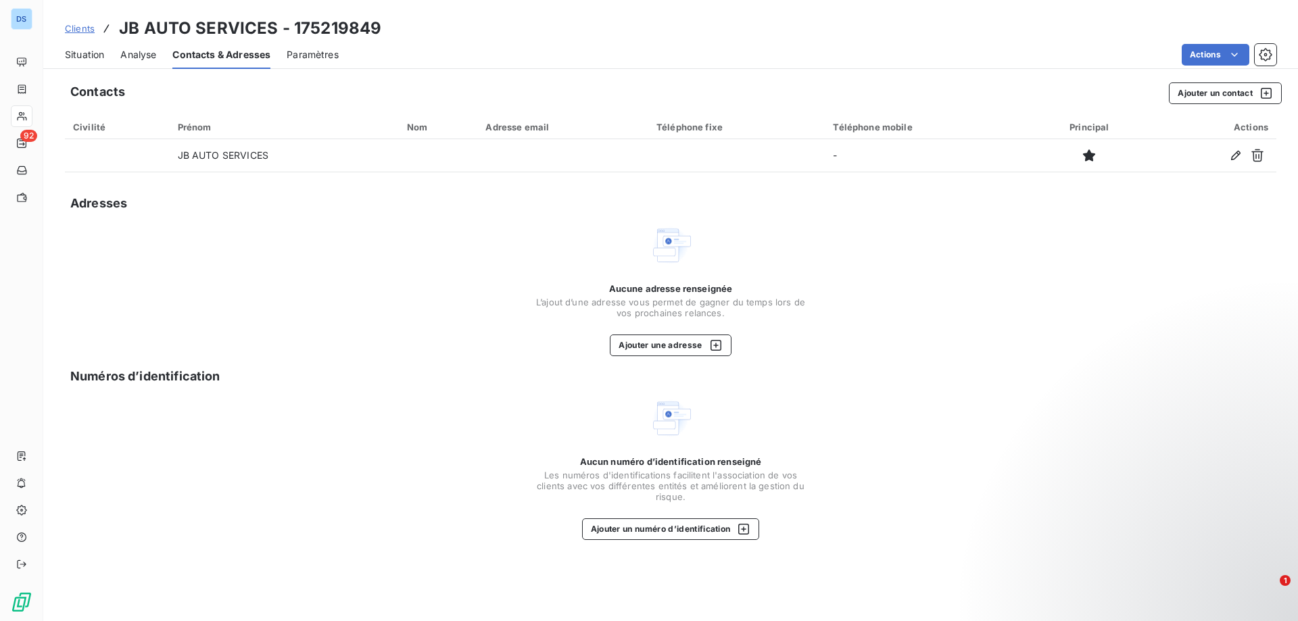
click at [899, 214] on div "Contacts Ajouter un contact Civilité Prénom Nom Adresse email Téléphone fixe Té…" at bounding box center [670, 347] width 1255 height 547
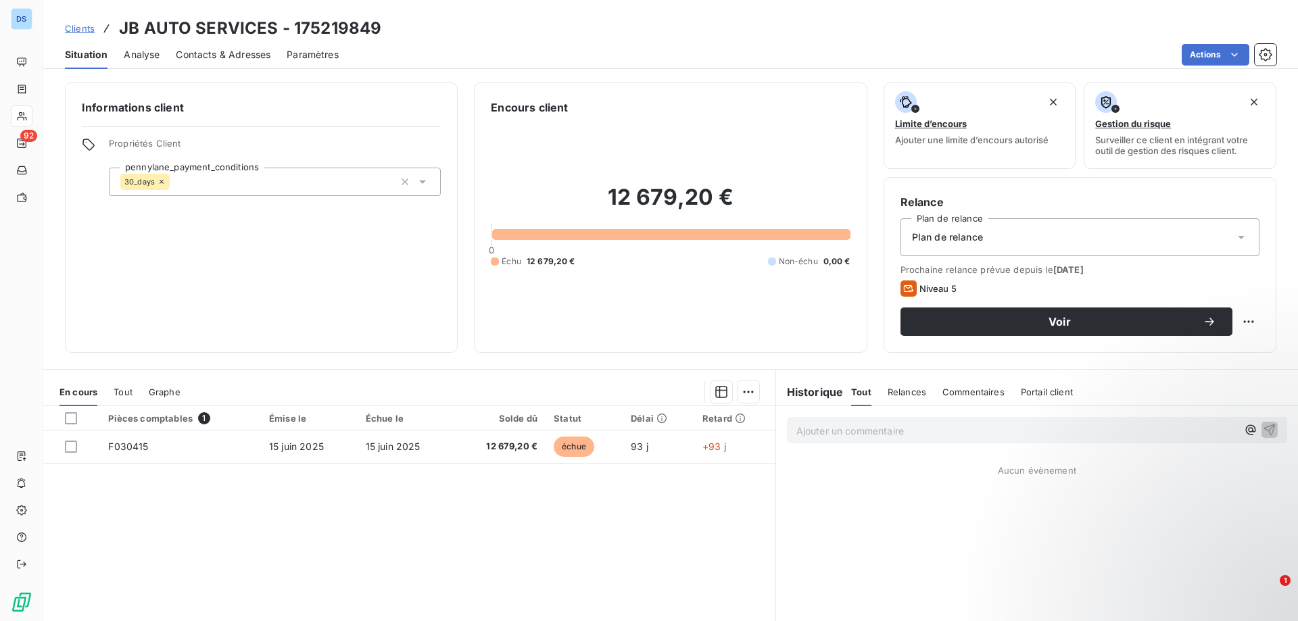
click at [237, 61] on span "Contacts & Adresses" at bounding box center [223, 55] width 95 height 14
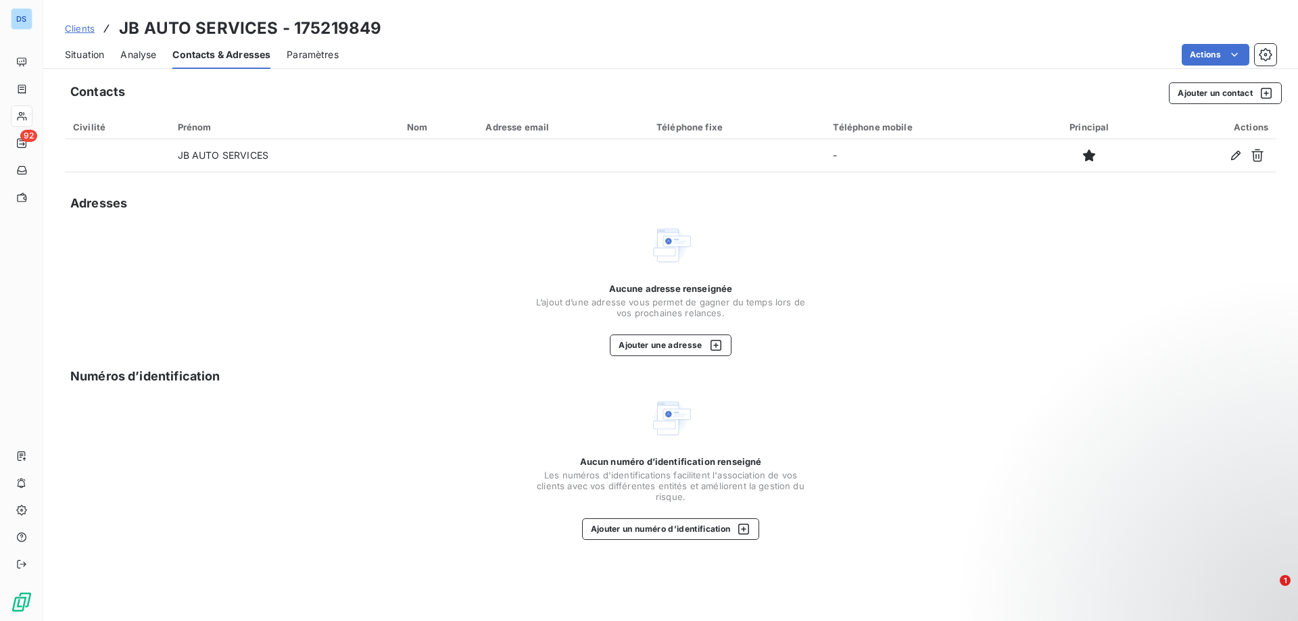
click at [329, 59] on span "Paramètres" at bounding box center [313, 55] width 52 height 14
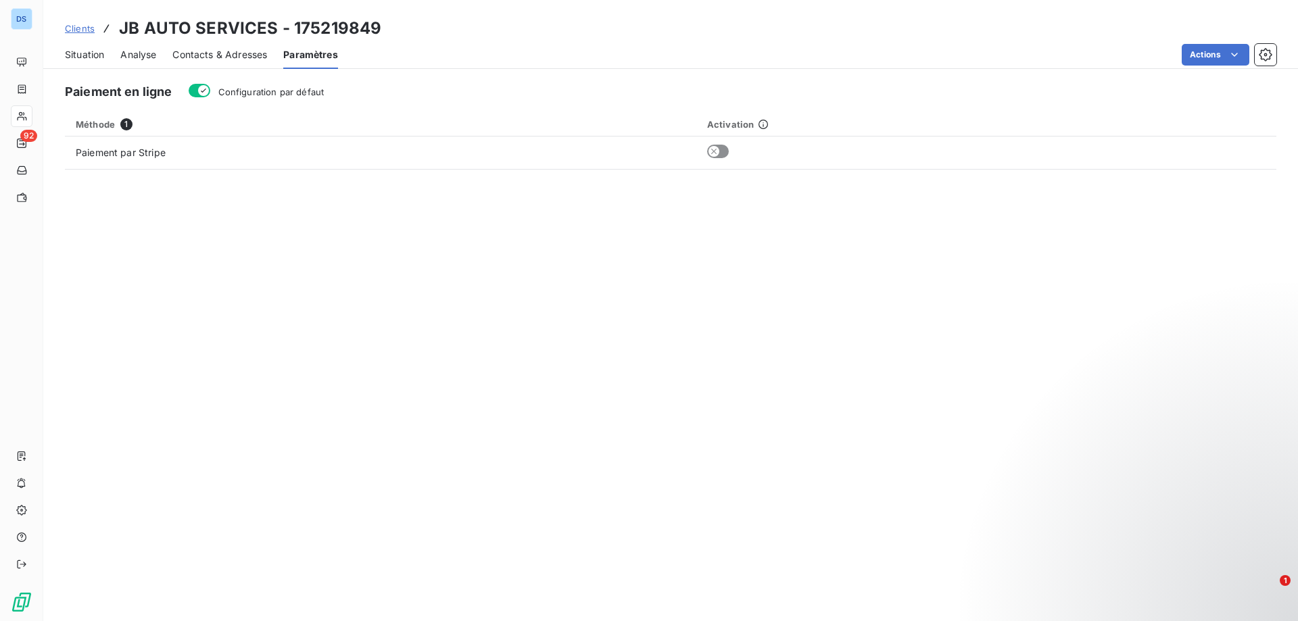
click at [135, 53] on span "Analyse" at bounding box center [138, 55] width 36 height 14
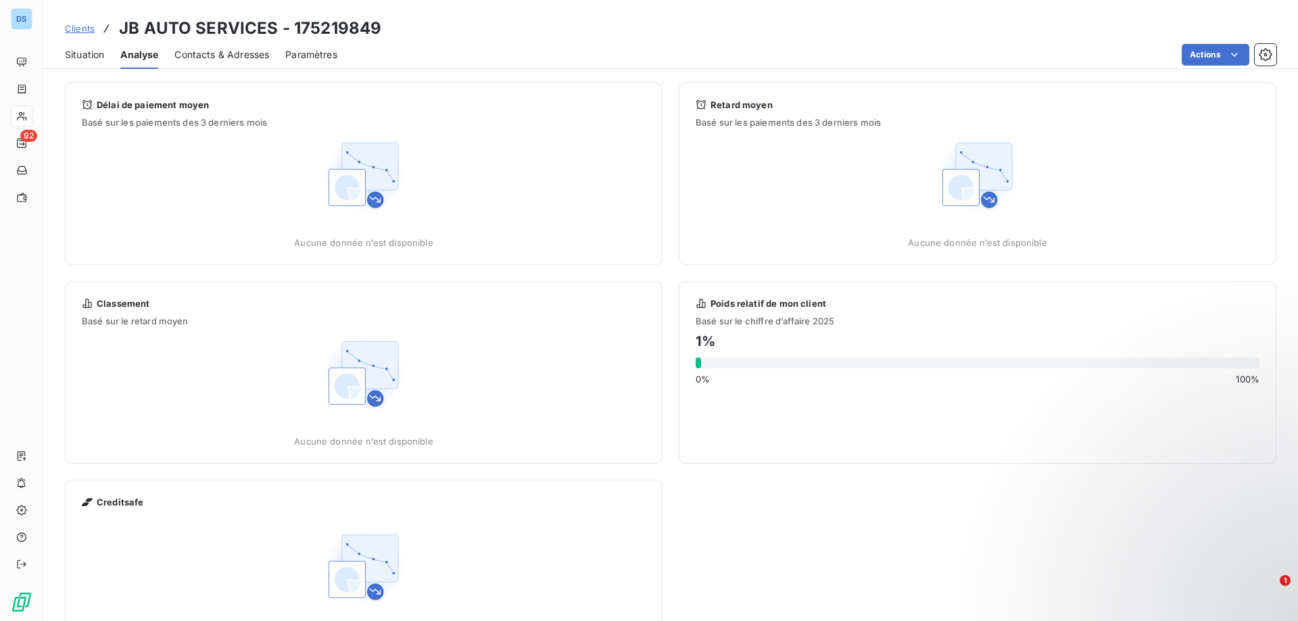
click at [201, 53] on span "Contacts & Adresses" at bounding box center [221, 55] width 95 height 14
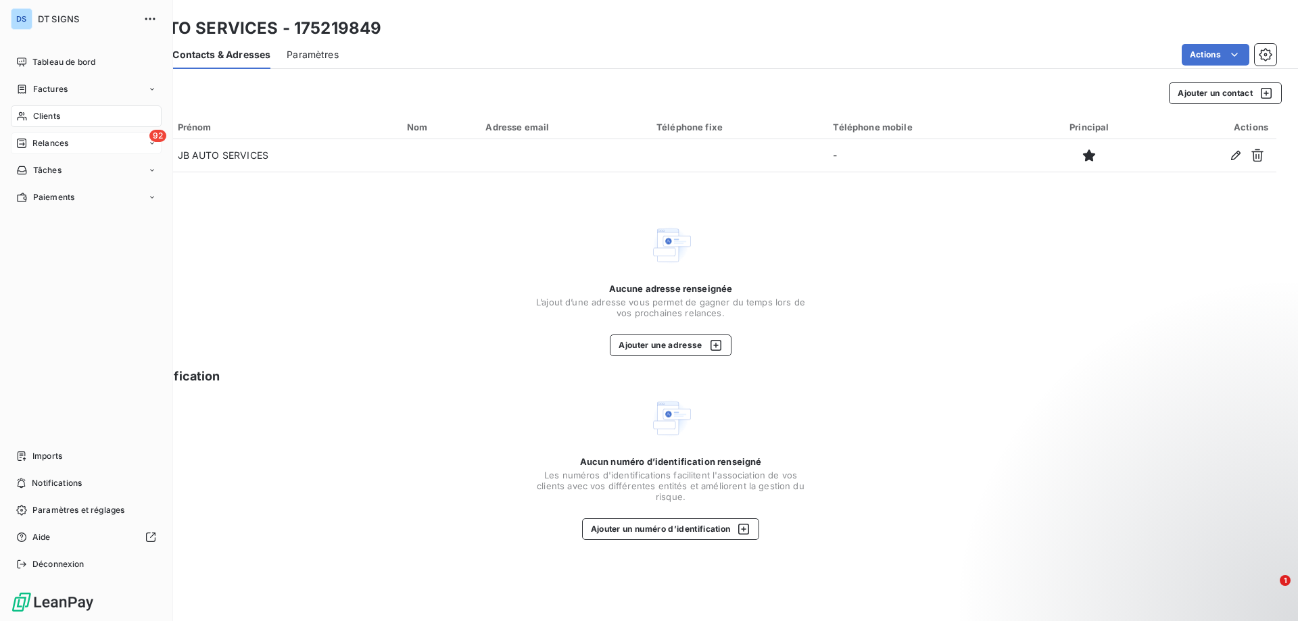
click at [57, 145] on span "Relances" at bounding box center [50, 143] width 36 height 12
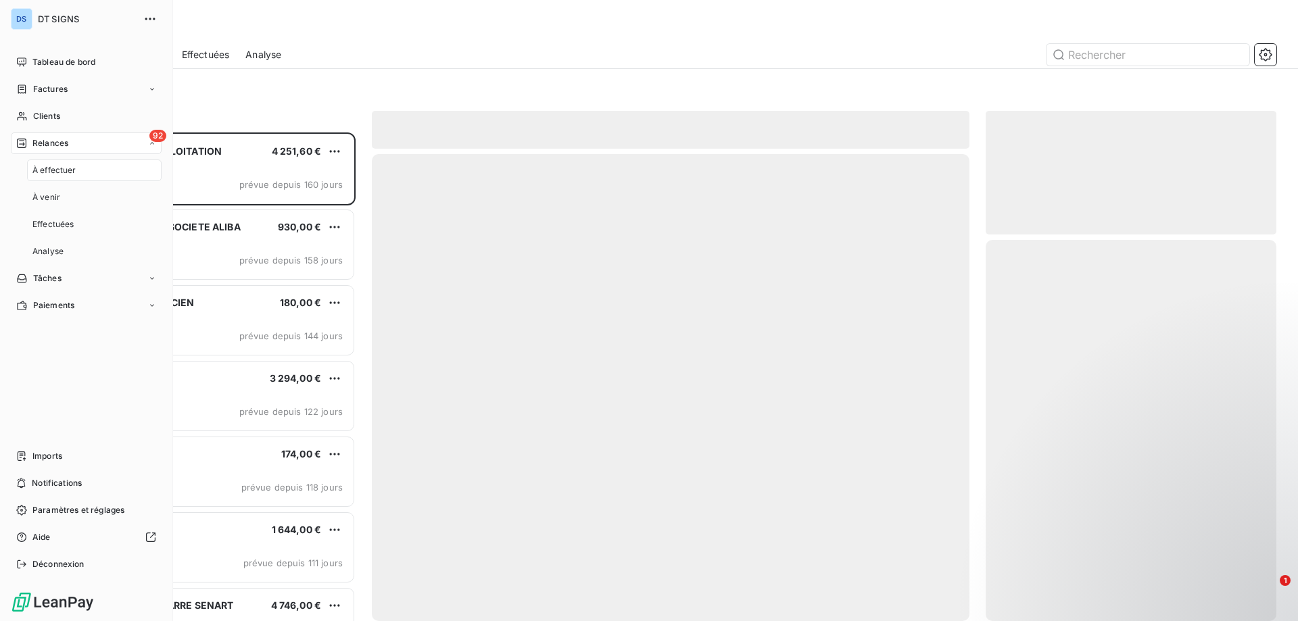
scroll to position [479, 281]
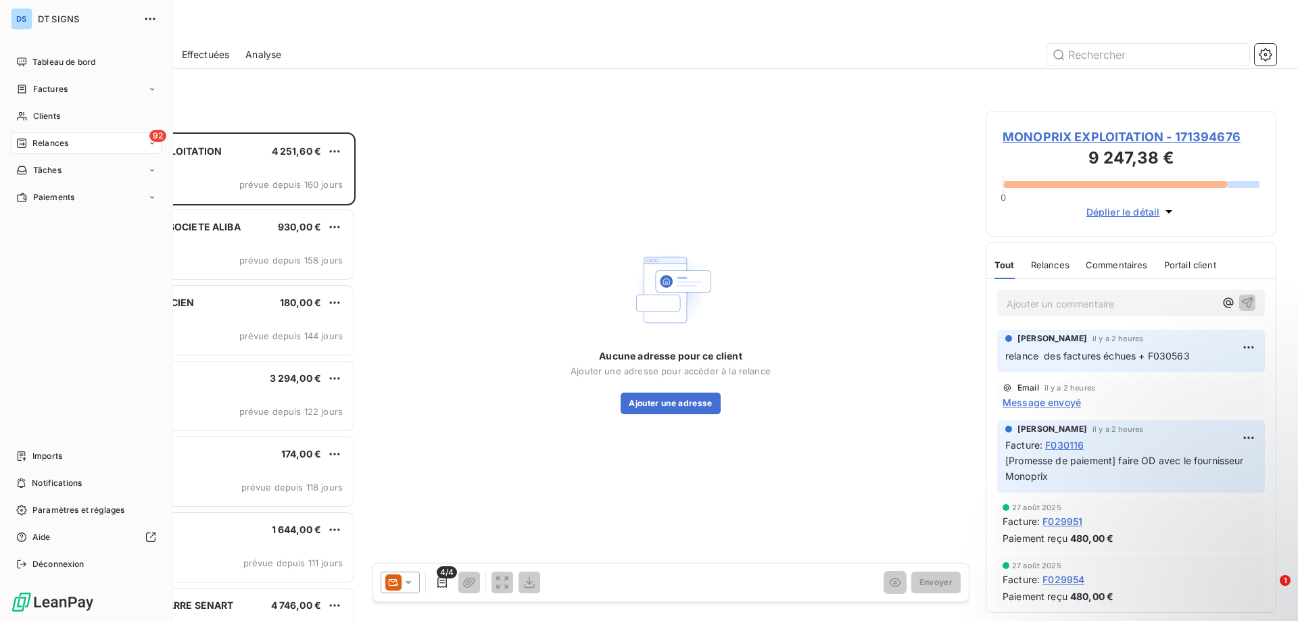
click at [66, 139] on span "Relances" at bounding box center [50, 143] width 36 height 12
click at [72, 172] on span "À effectuer" at bounding box center [54, 170] width 44 height 12
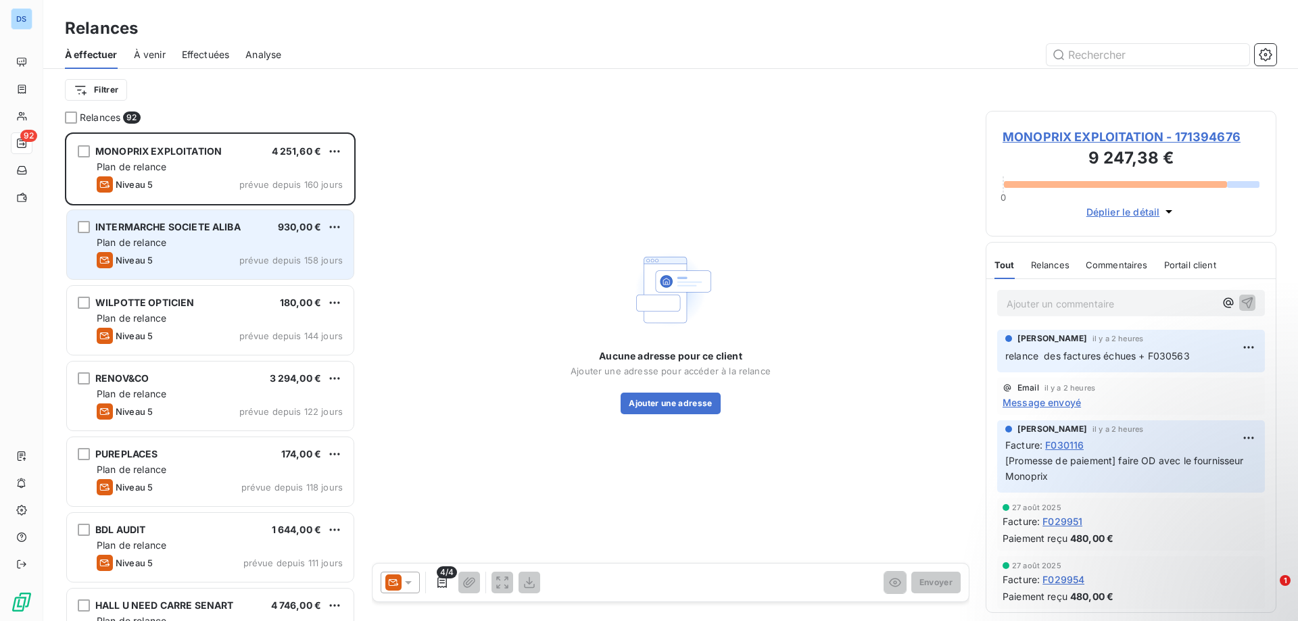
click at [153, 238] on span "Plan de relance" at bounding box center [132, 242] width 70 height 11
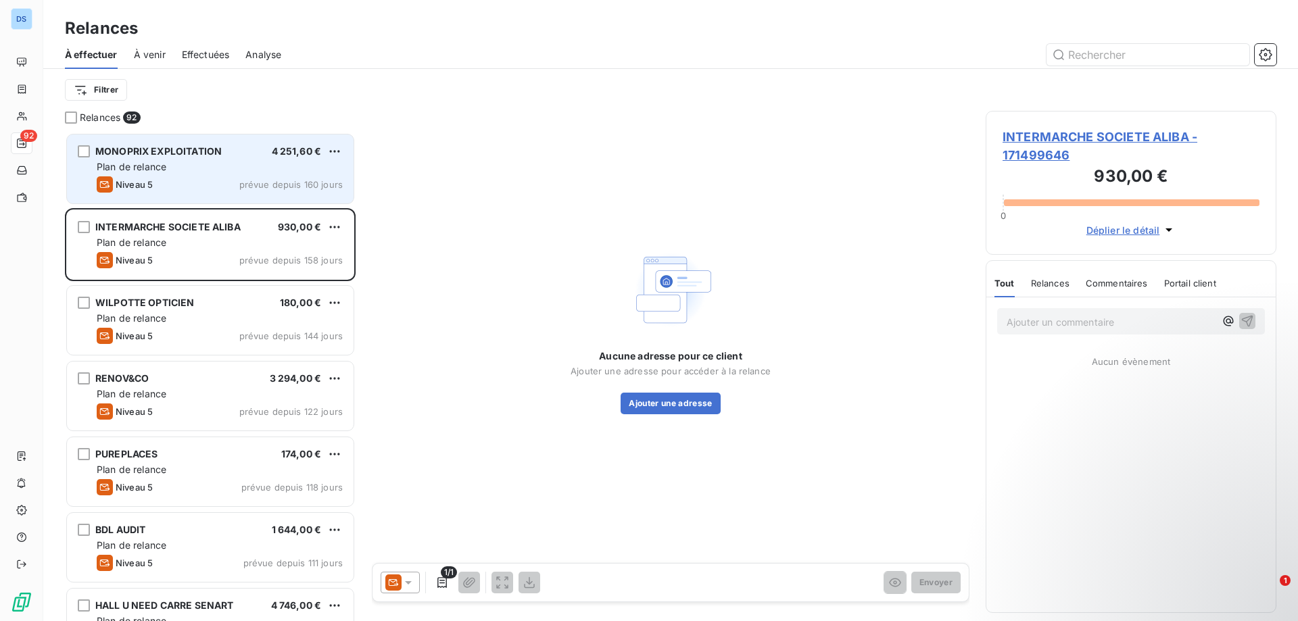
click at [178, 178] on div "Niveau 5 prévue depuis 160 jours" at bounding box center [220, 184] width 246 height 16
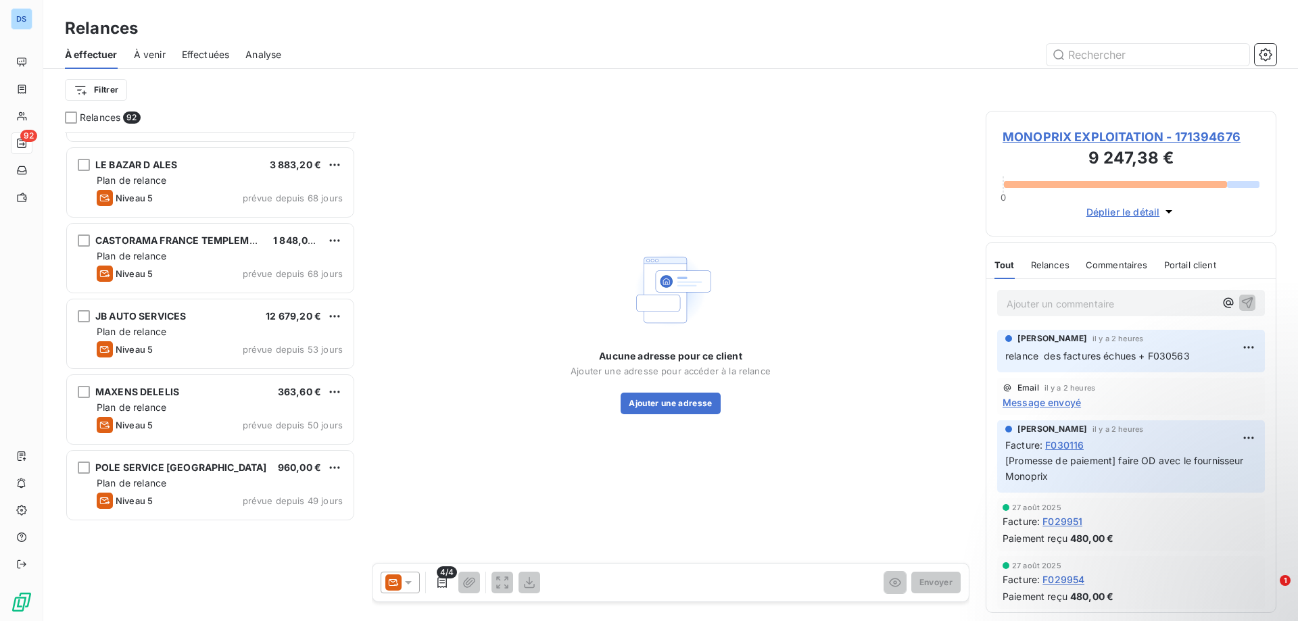
scroll to position [68, 0]
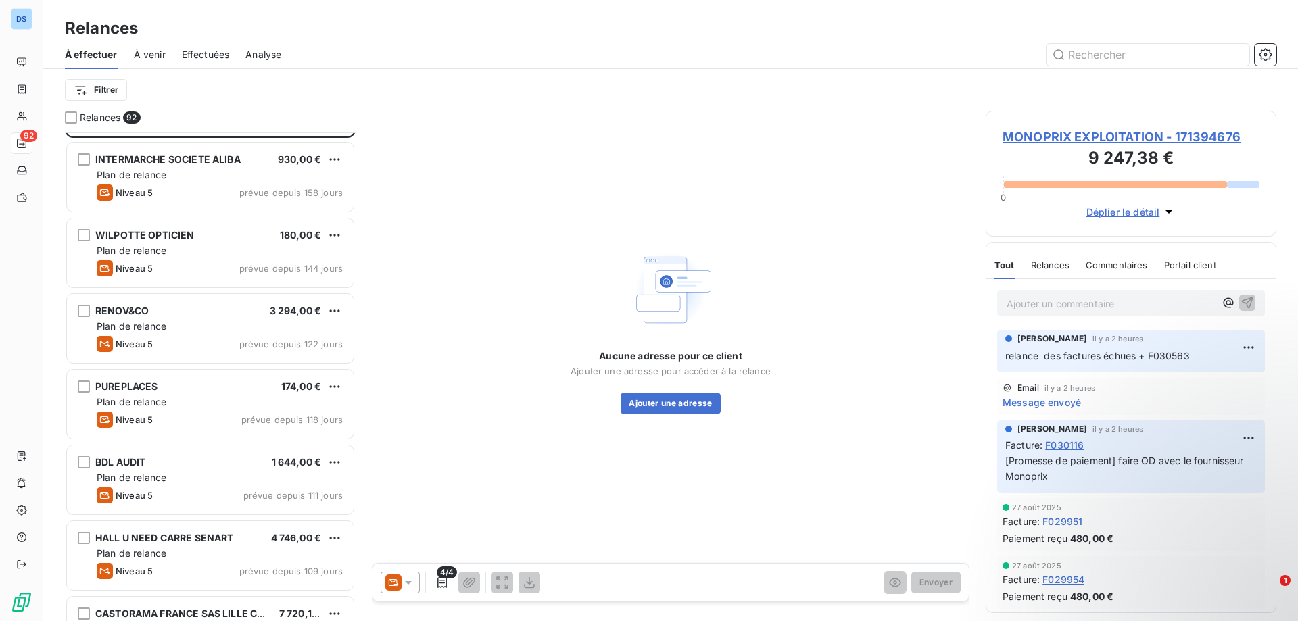
click at [222, 57] on span "Effectuées" at bounding box center [206, 55] width 48 height 14
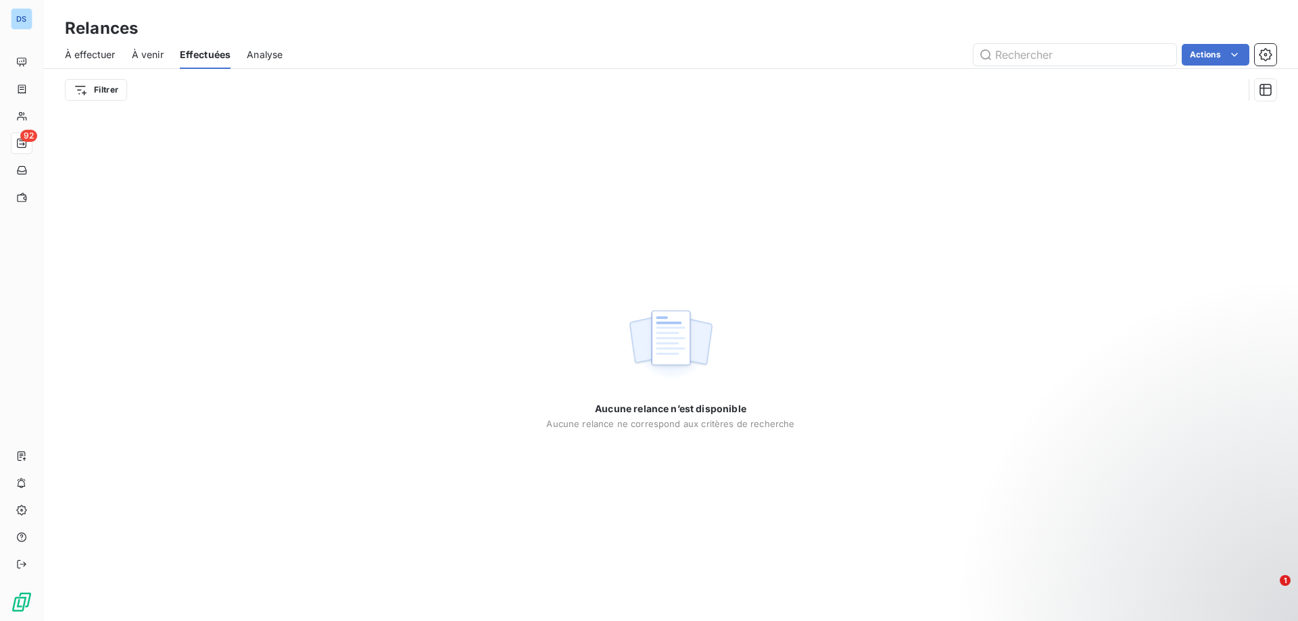
click at [92, 55] on span "À effectuer" at bounding box center [90, 55] width 51 height 14
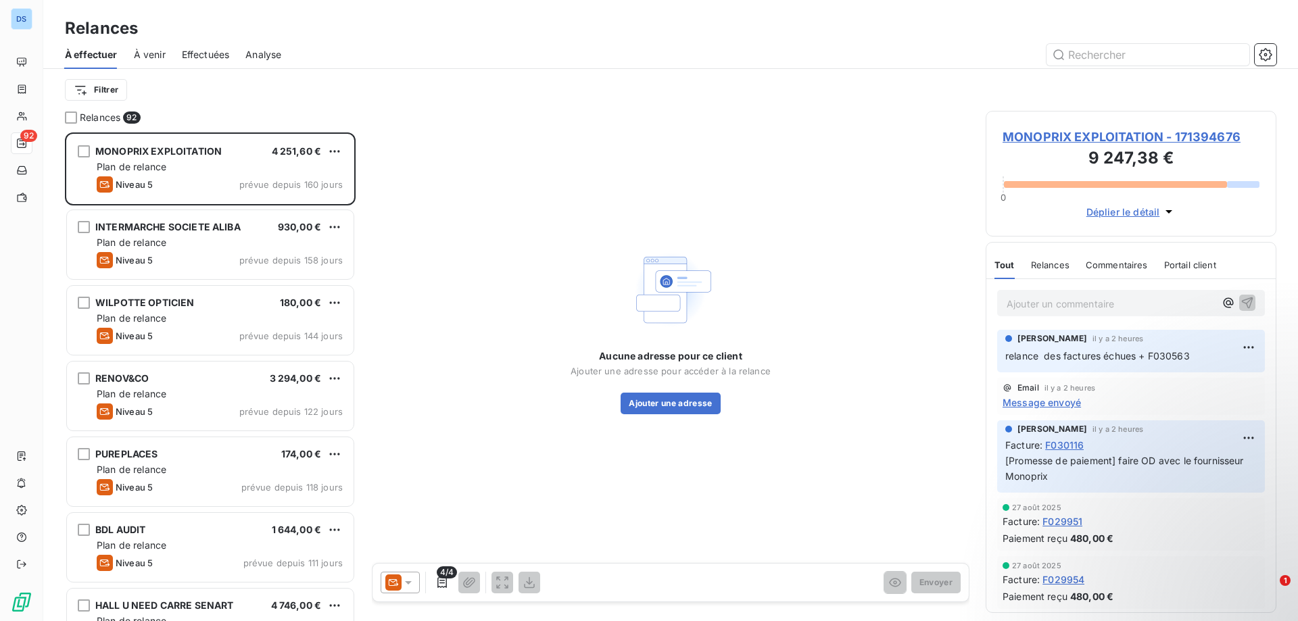
scroll to position [479, 281]
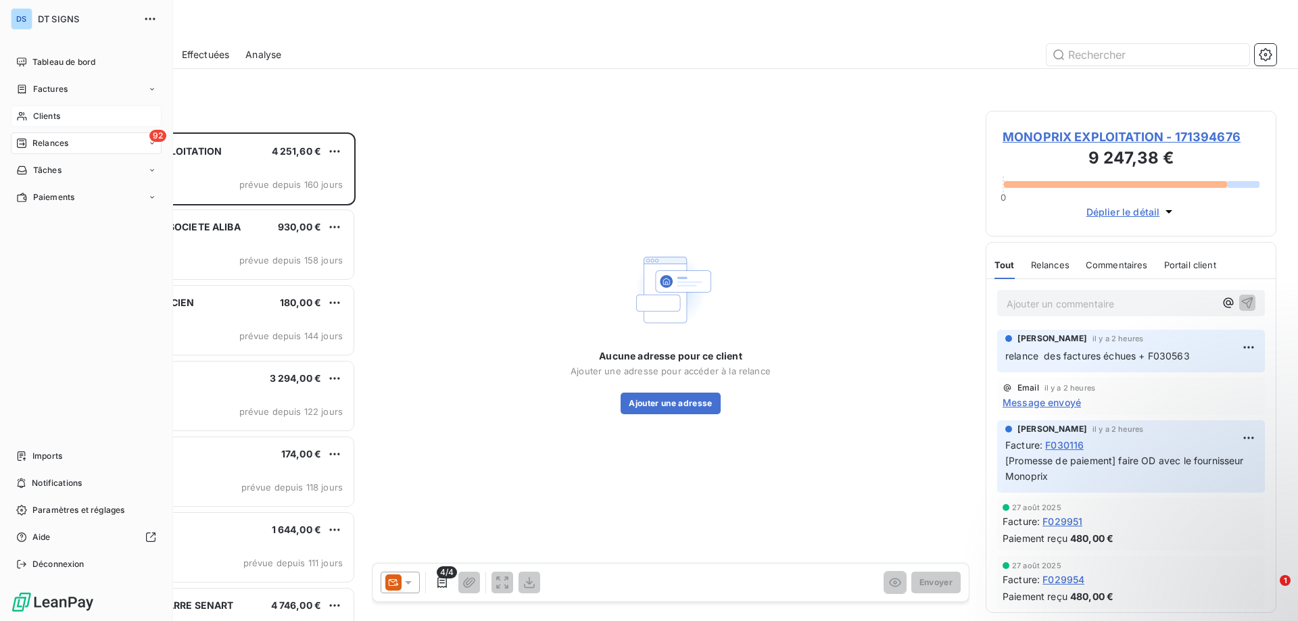
click at [51, 119] on span "Clients" at bounding box center [46, 116] width 27 height 12
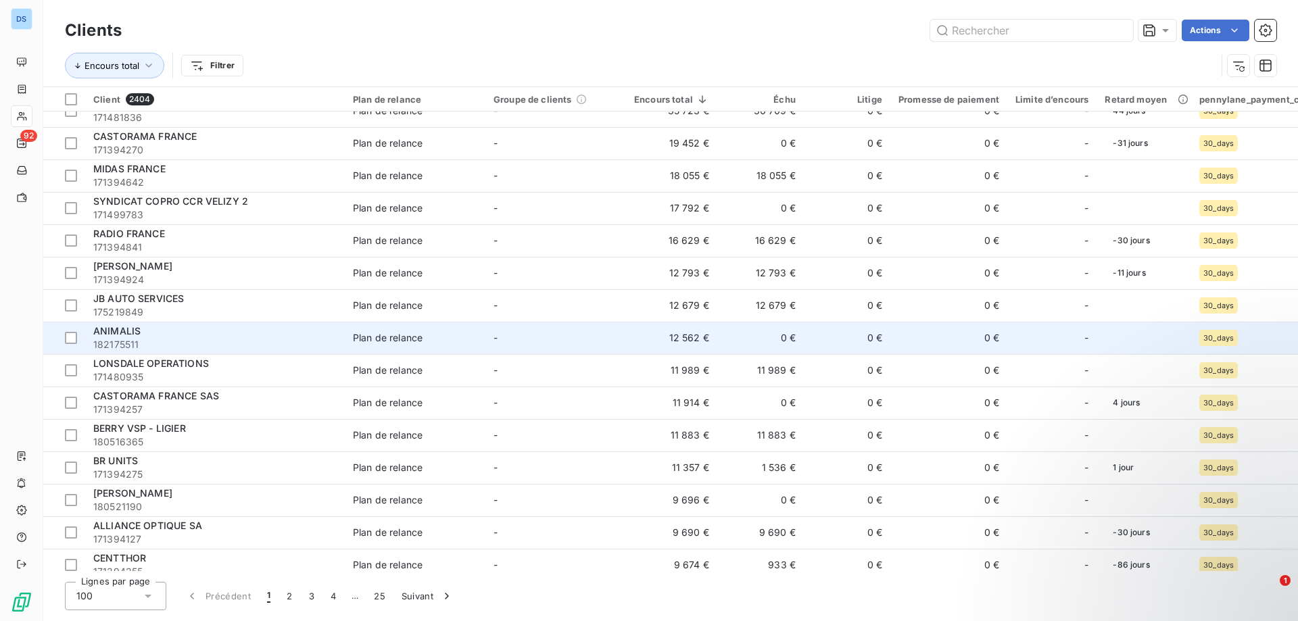
scroll to position [135, 0]
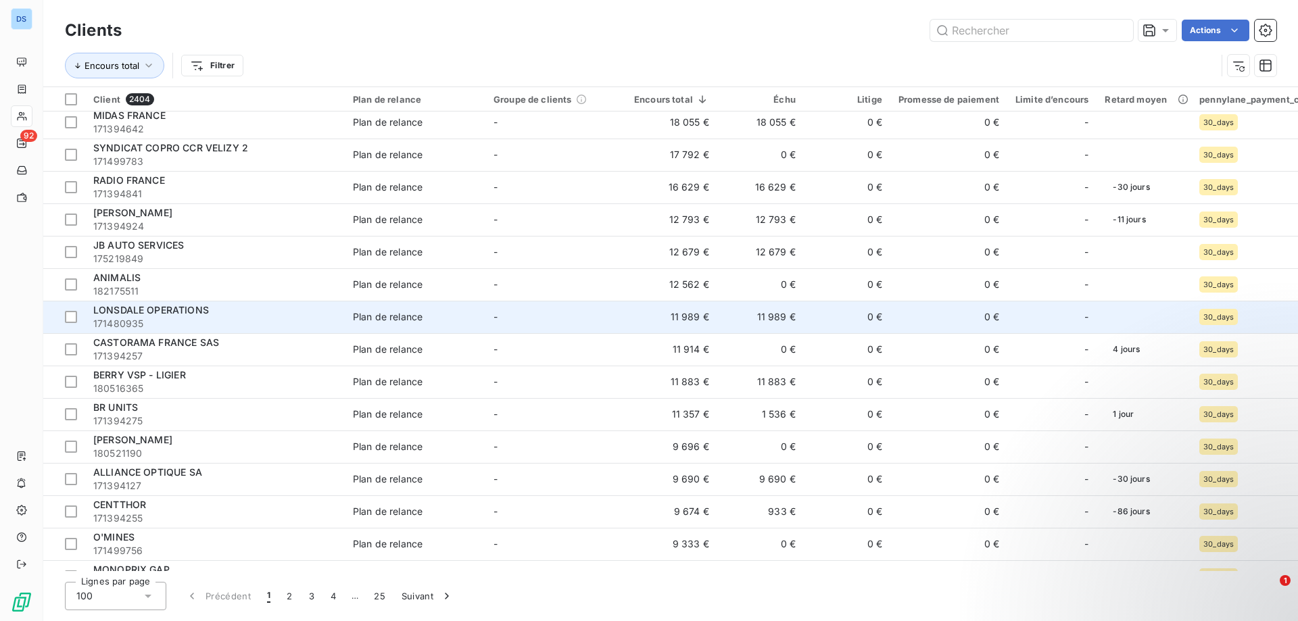
click at [766, 320] on td "11 989 €" at bounding box center [760, 317] width 87 height 32
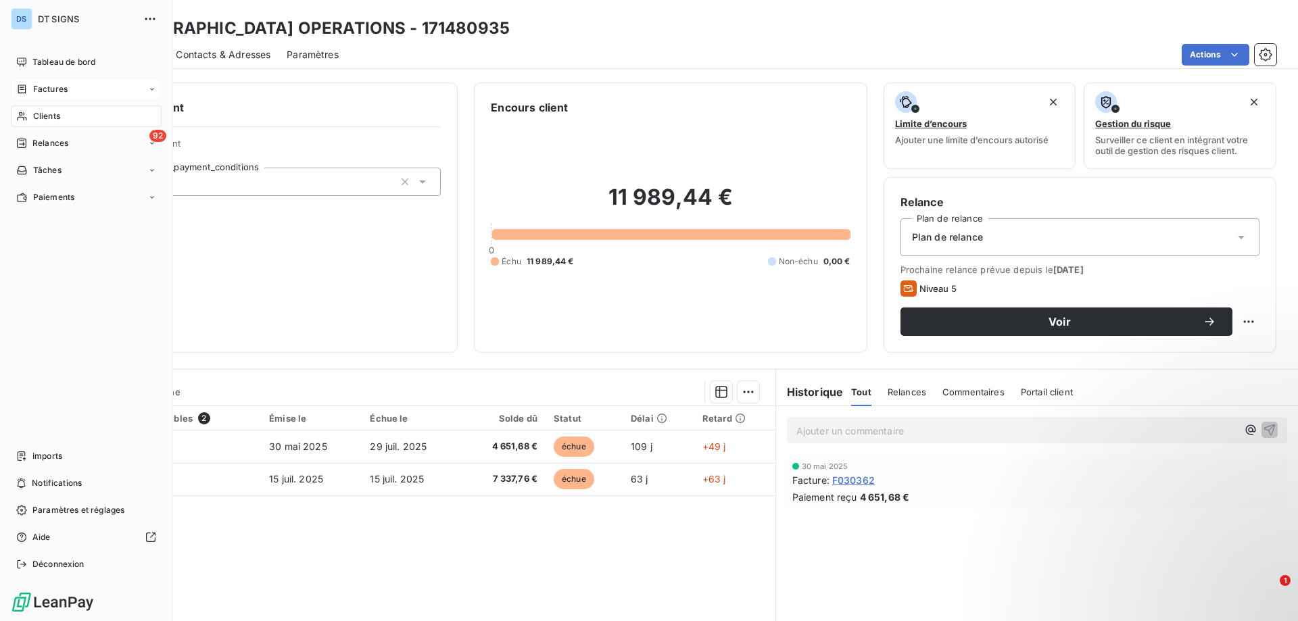
click at [76, 85] on div "Factures" at bounding box center [86, 89] width 151 height 22
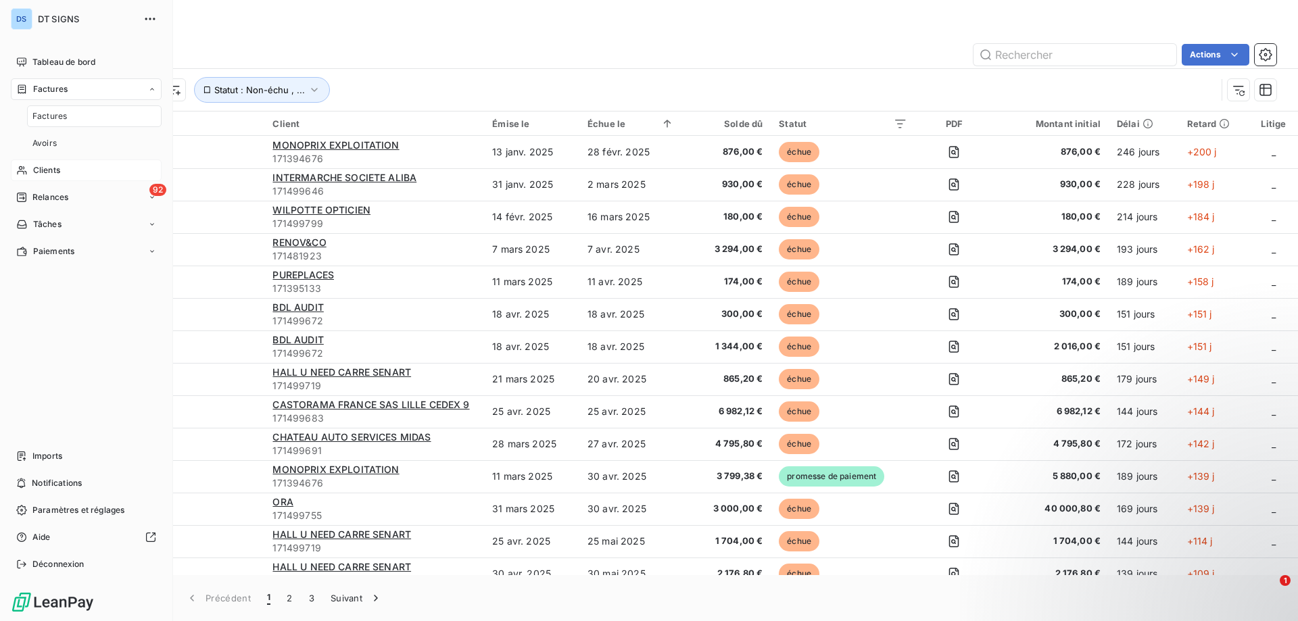
click at [59, 172] on span "Clients" at bounding box center [46, 170] width 27 height 12
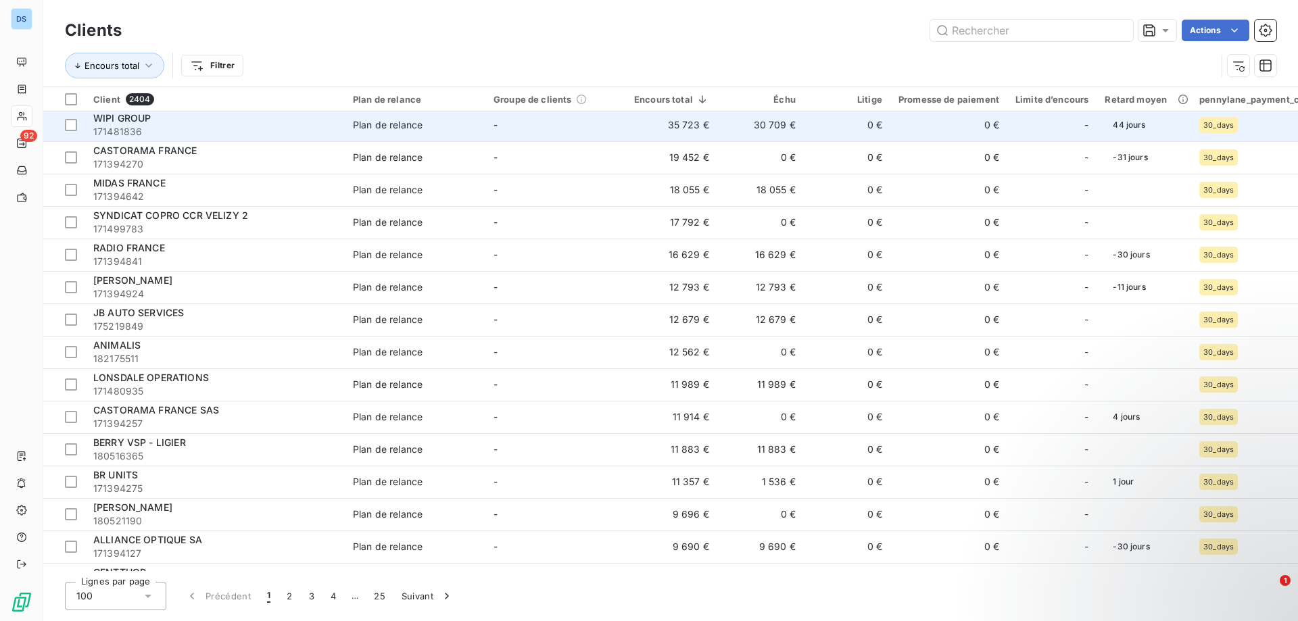
scroll to position [135, 0]
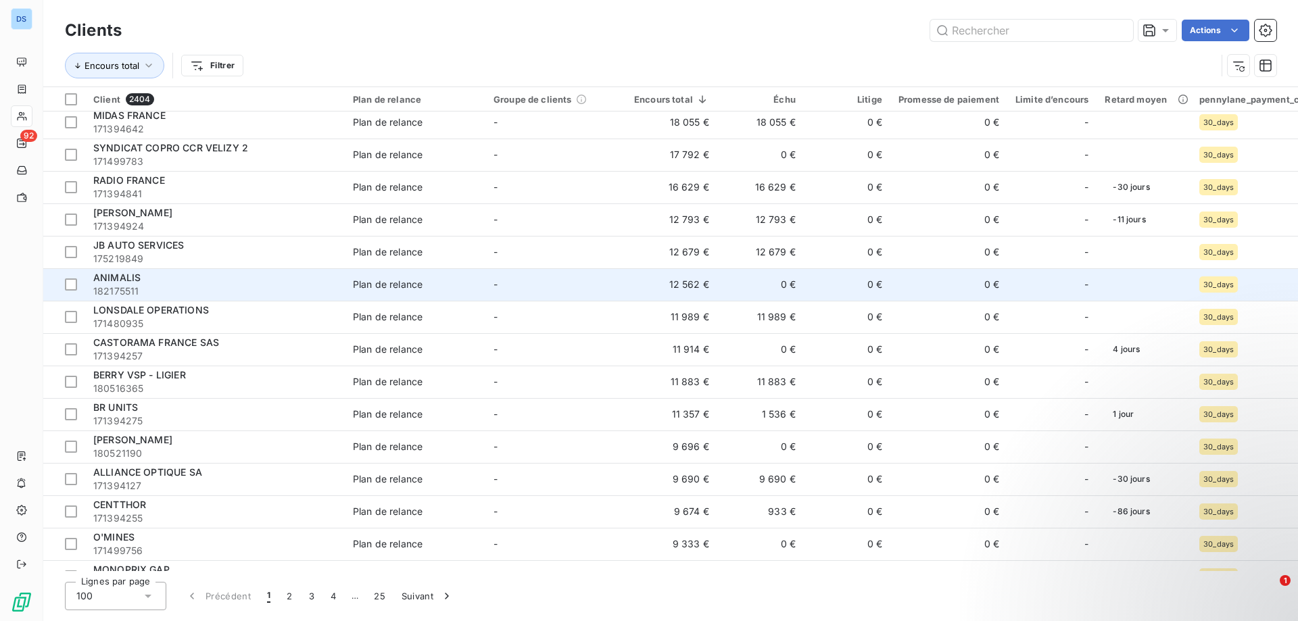
click at [709, 285] on td "12 562 €" at bounding box center [671, 284] width 91 height 32
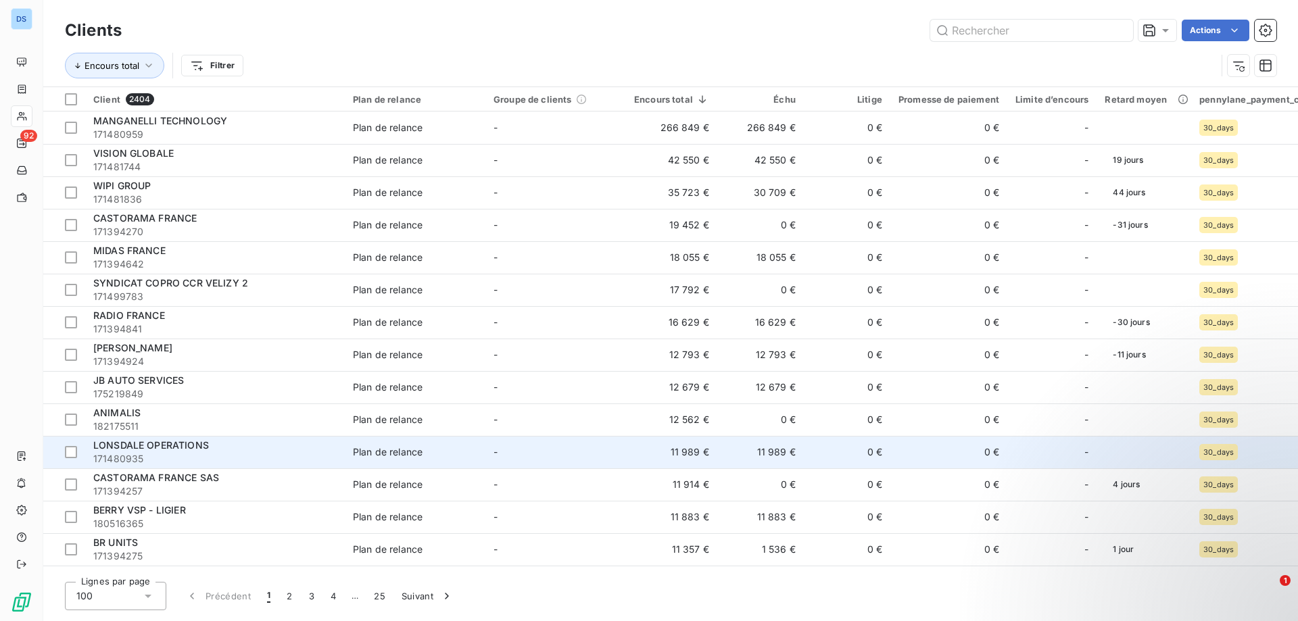
click at [612, 444] on td "-" at bounding box center [555, 452] width 141 height 32
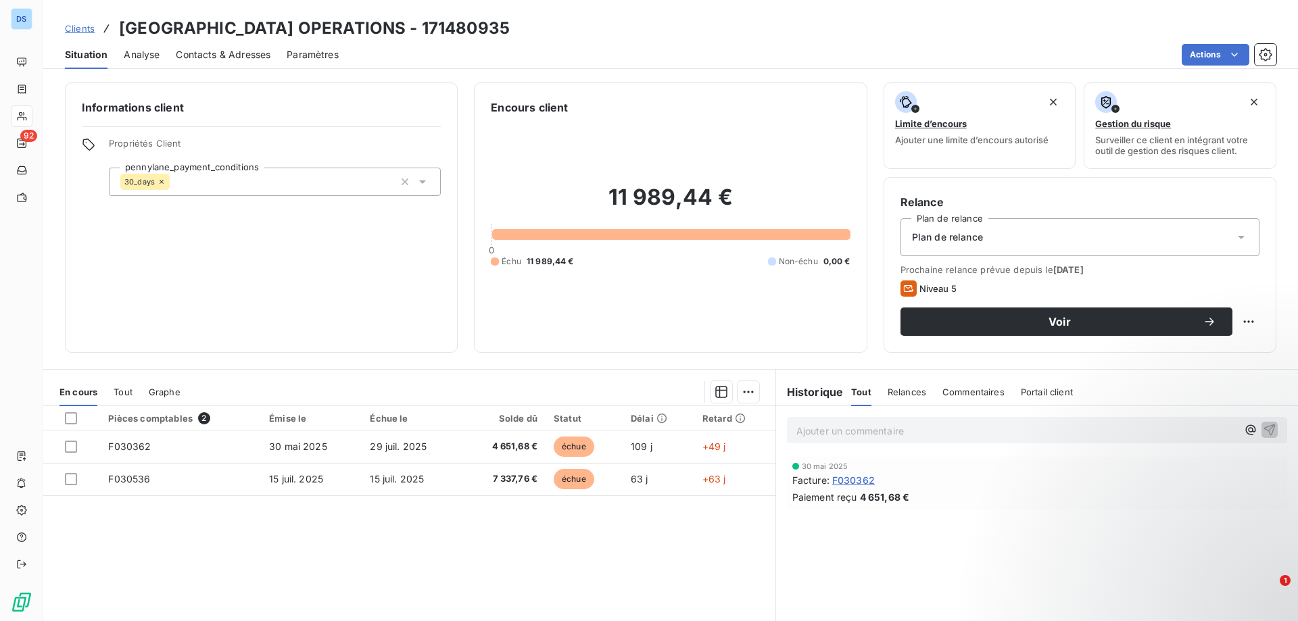
click at [227, 53] on span "Contacts & Adresses" at bounding box center [223, 55] width 95 height 14
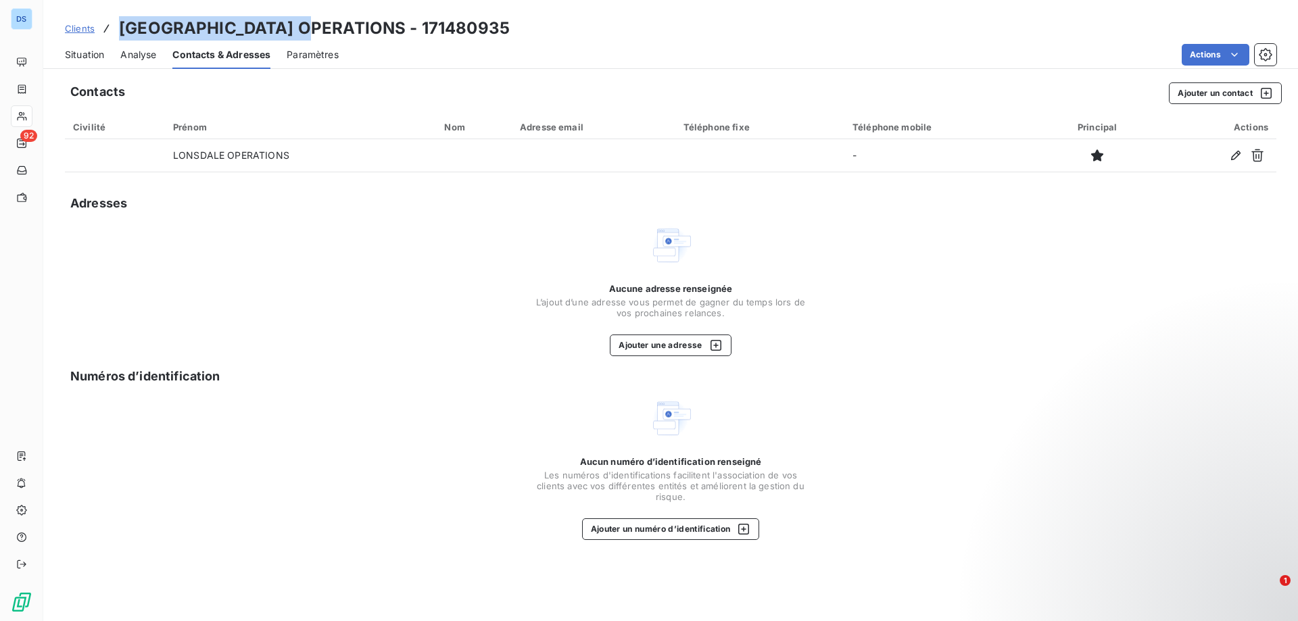
drag, startPoint x: 118, startPoint y: 26, endPoint x: 314, endPoint y: 13, distance: 195.9
click at [314, 13] on div "Clients LONSDALE OPERATIONS - 171480935 Situation Analyse Contacts & Adresses P…" at bounding box center [670, 34] width 1255 height 69
copy h3 "LONSDALE OPERATIONS"
click at [682, 87] on div "Contacts Ajouter un contact" at bounding box center [676, 93] width 1212 height 22
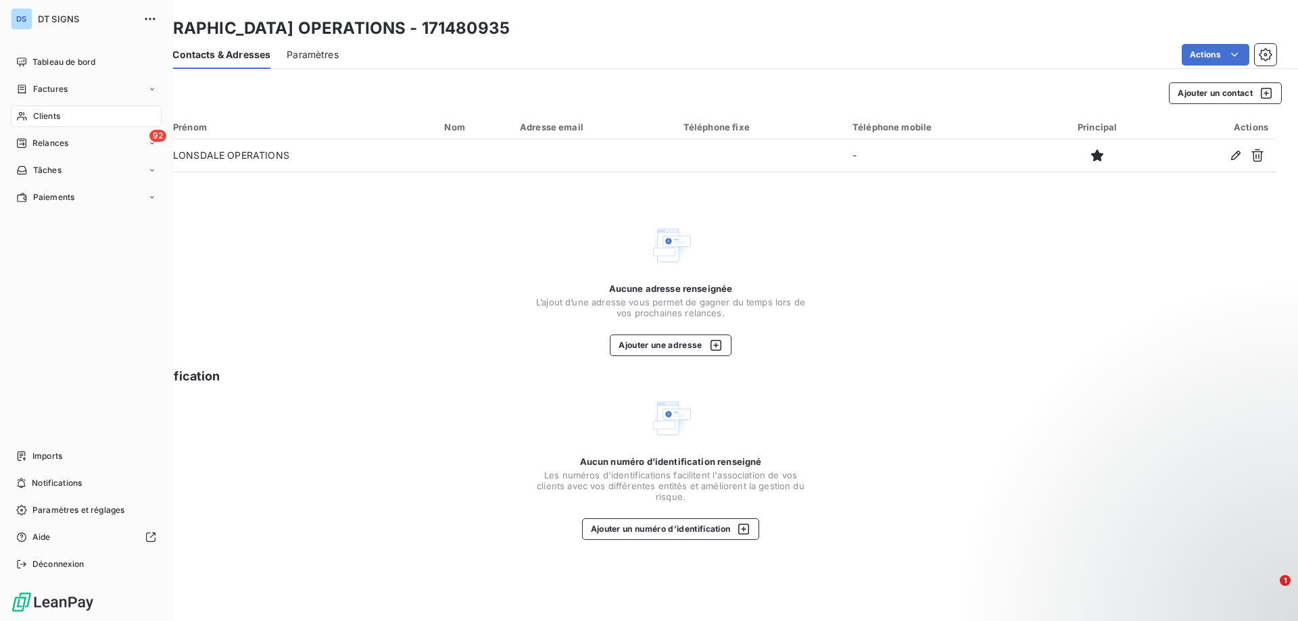
click at [33, 114] on span "Clients" at bounding box center [46, 116] width 27 height 12
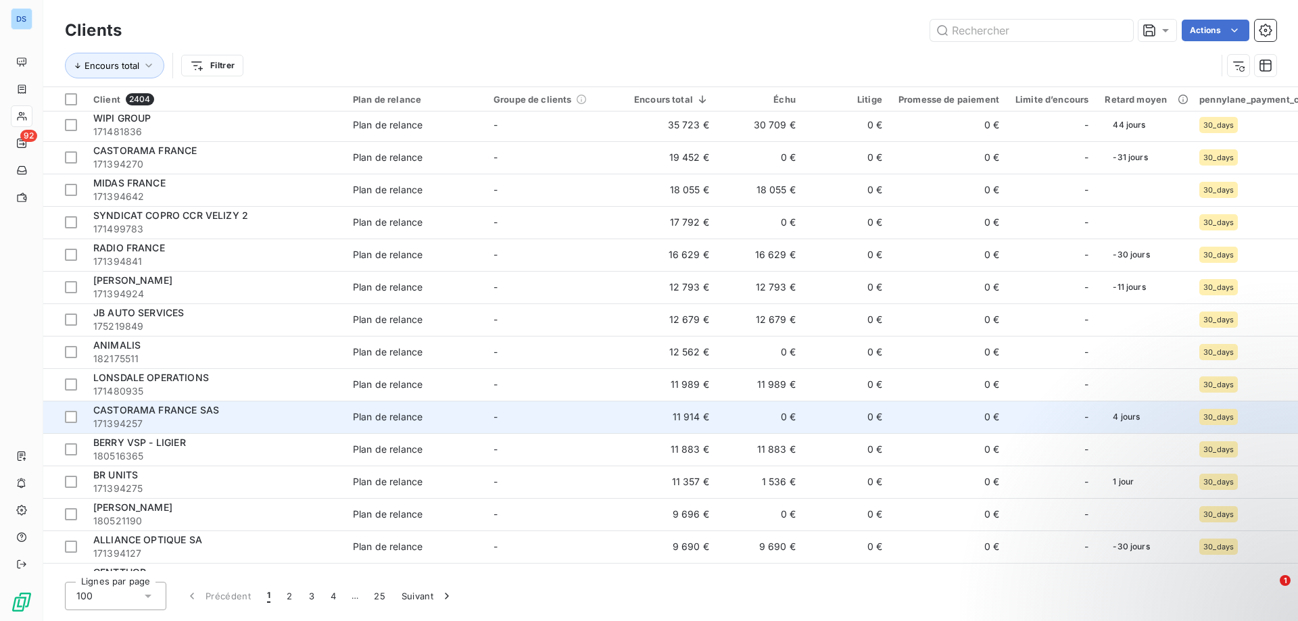
scroll to position [135, 0]
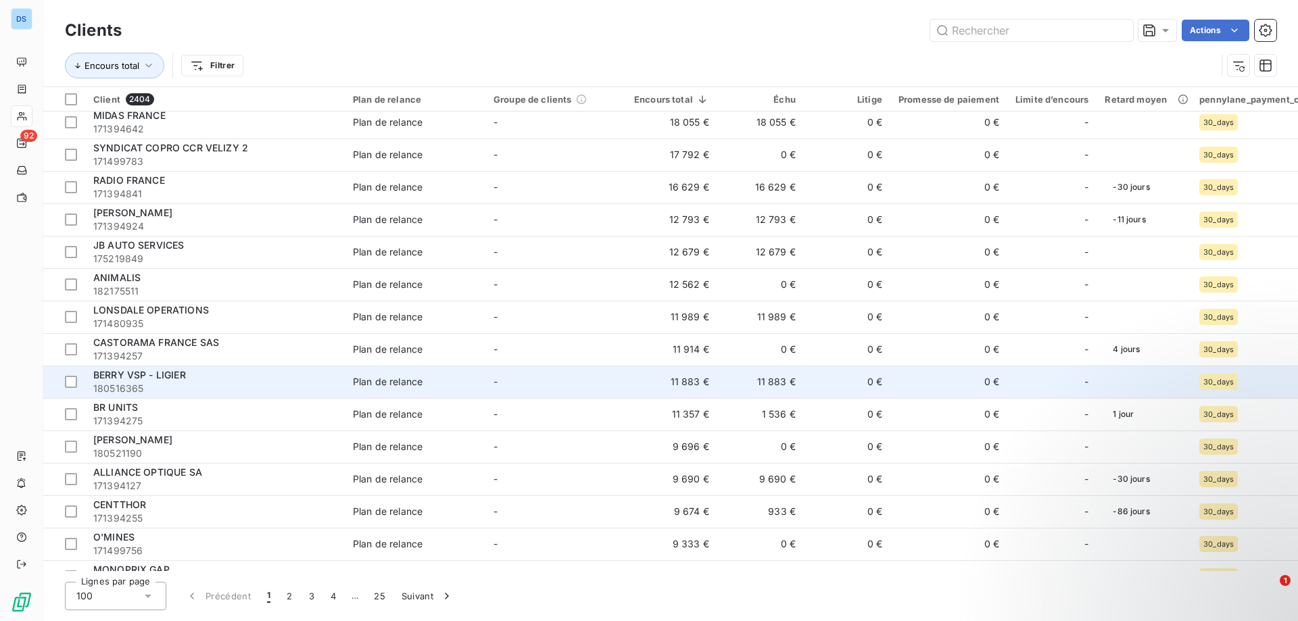
click at [374, 386] on div "Plan de relance" at bounding box center [388, 382] width 70 height 14
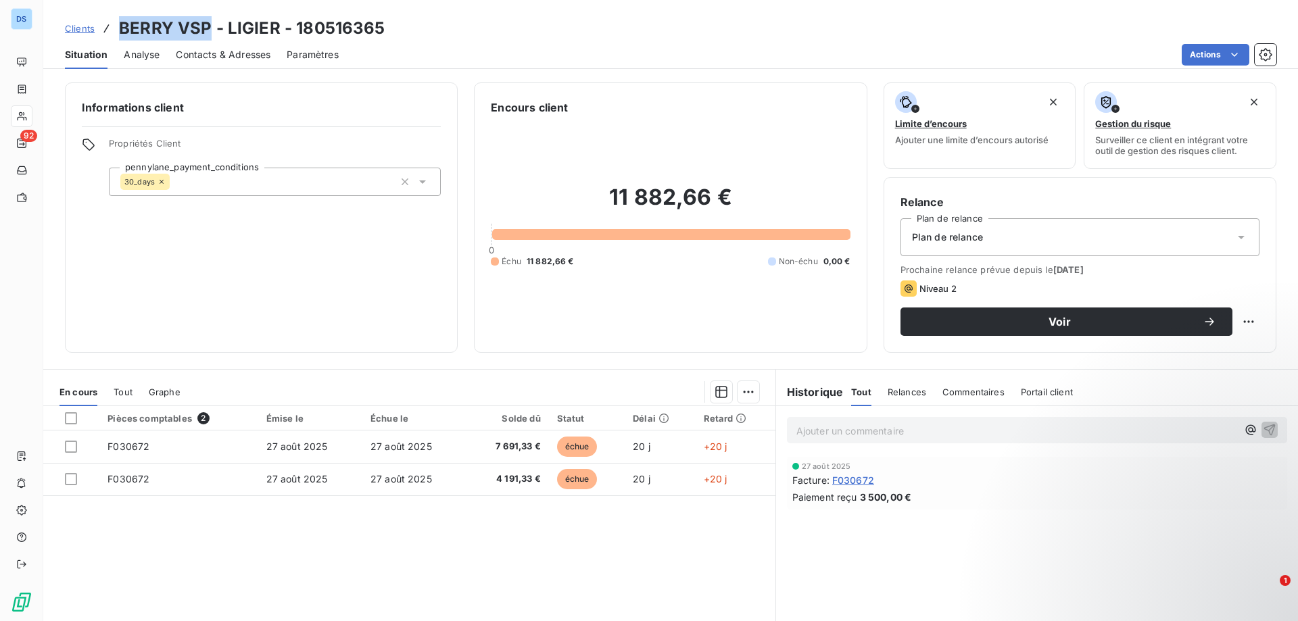
drag, startPoint x: 123, startPoint y: 29, endPoint x: 206, endPoint y: 18, distance: 83.2
click at [206, 18] on h3 "BERRY VSP - LIGIER - 180516365" at bounding box center [252, 28] width 266 height 24
copy h3 "BERRY VSP"
click at [542, 529] on div "Pièces comptables 2 Émise le Échue le Solde dû Statut Délai Retard F030672 27 a…" at bounding box center [409, 536] width 732 height 260
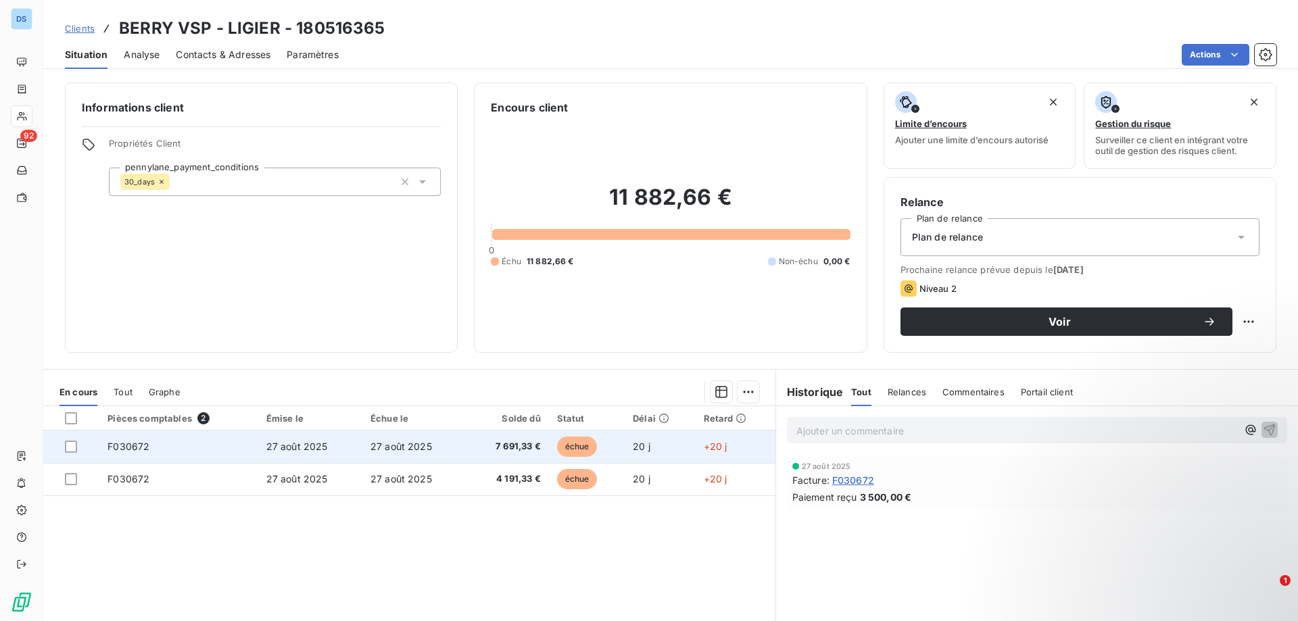
click at [133, 451] on span "F030672" at bounding box center [129, 446] width 42 height 11
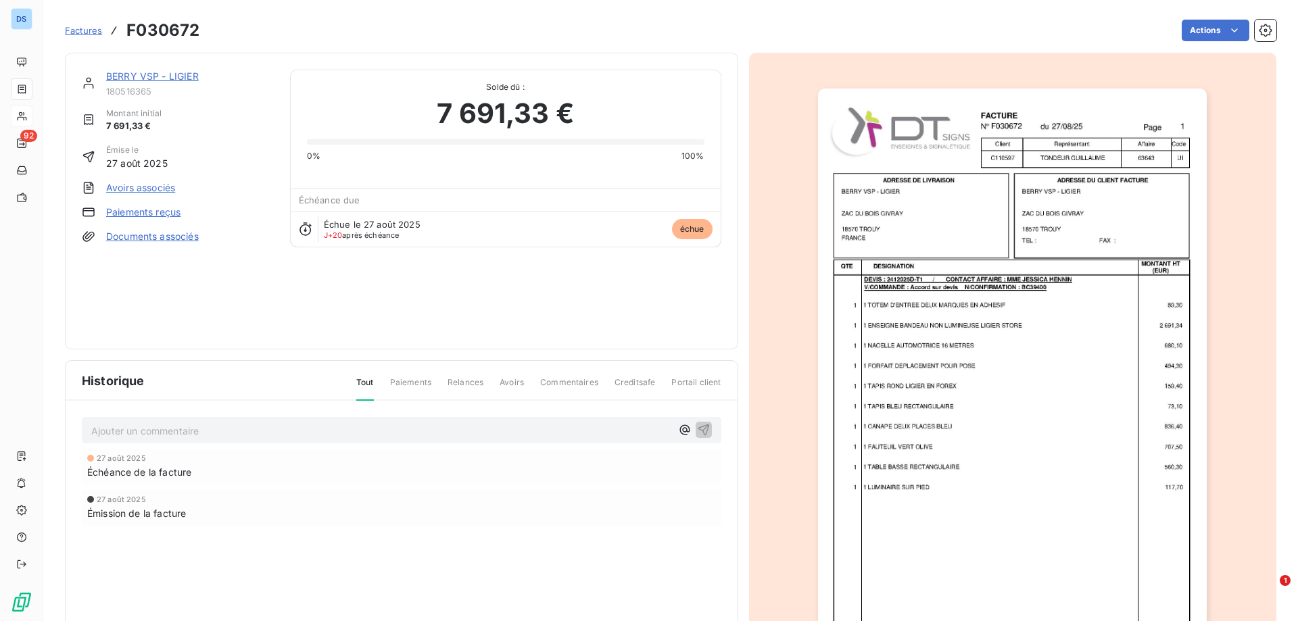
scroll to position [76, 0]
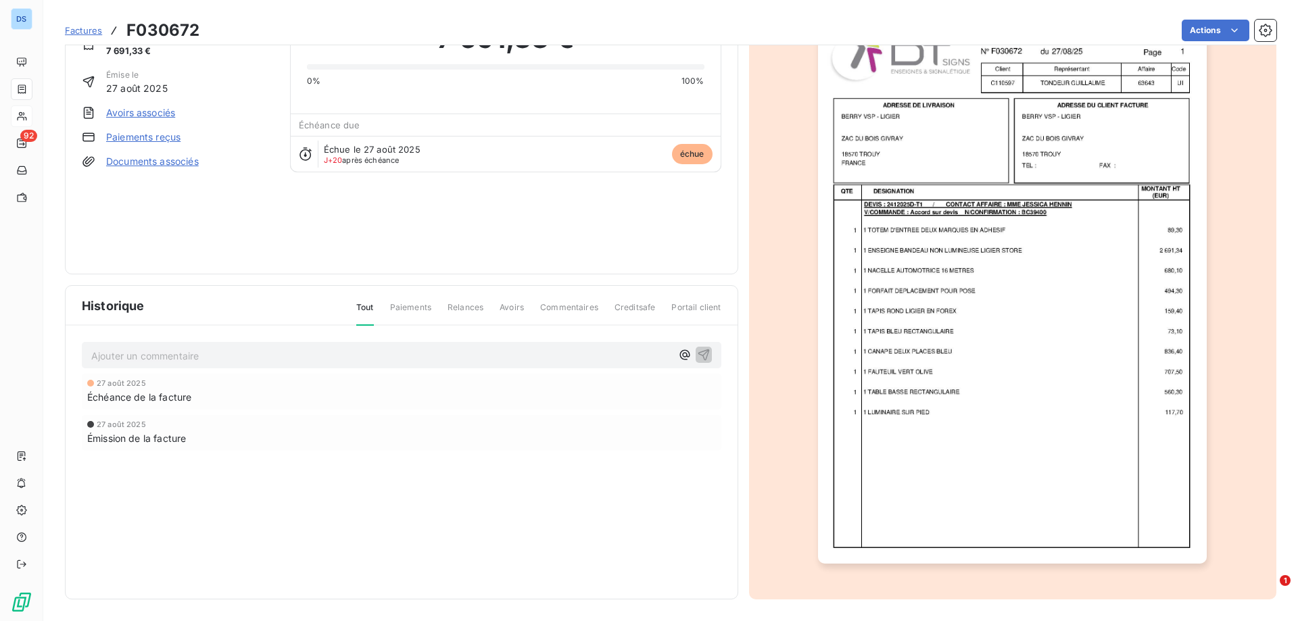
click at [1208, 432] on button "button" at bounding box center [1012, 289] width 405 height 590
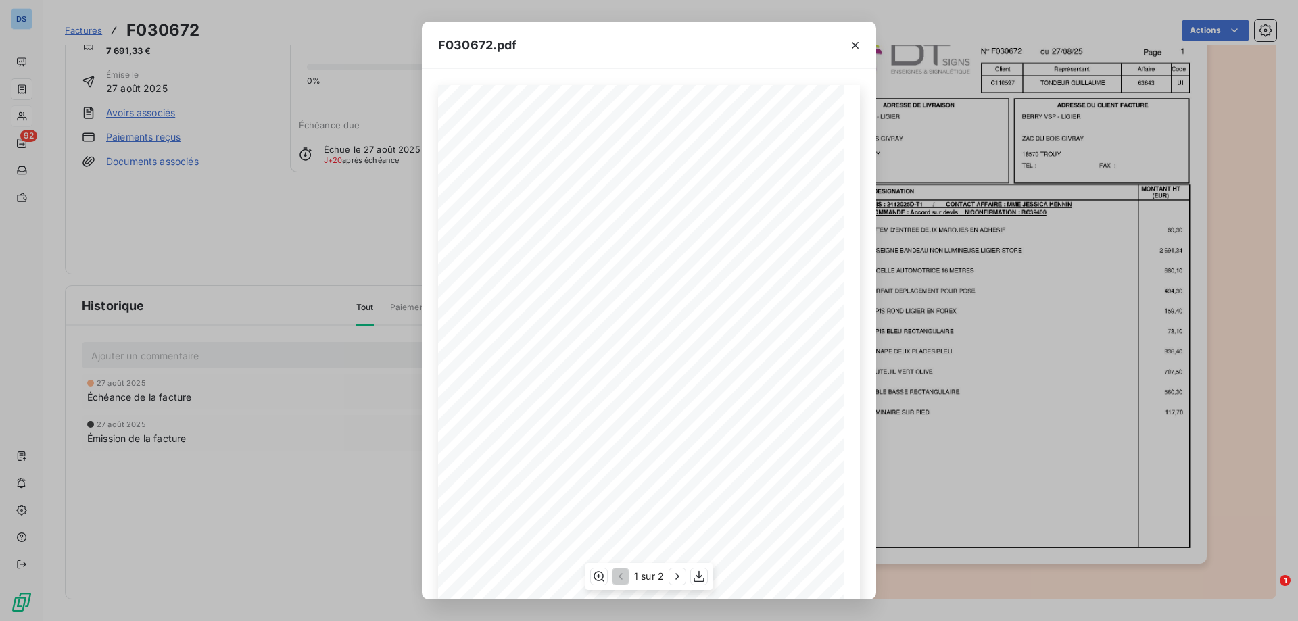
scroll to position [75, 0]
click at [675, 573] on icon "button" at bounding box center [678, 577] width 14 height 14
click at [857, 44] on icon "button" at bounding box center [856, 46] width 14 height 14
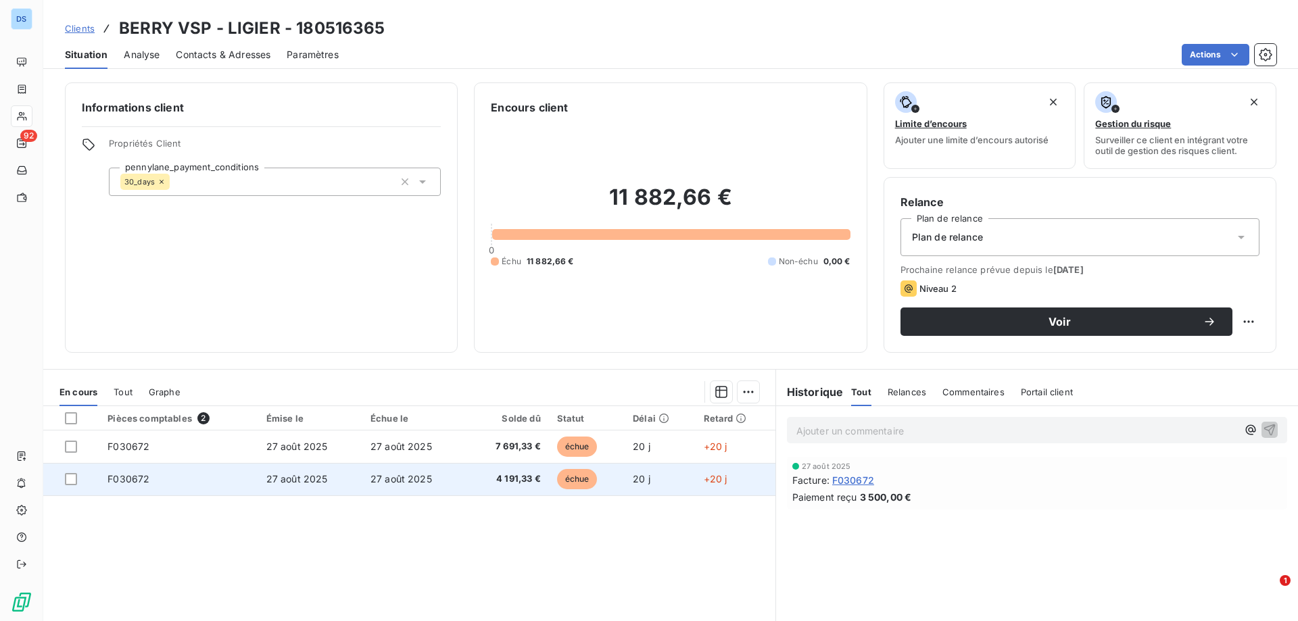
click at [175, 482] on td "F030672" at bounding box center [178, 479] width 158 height 32
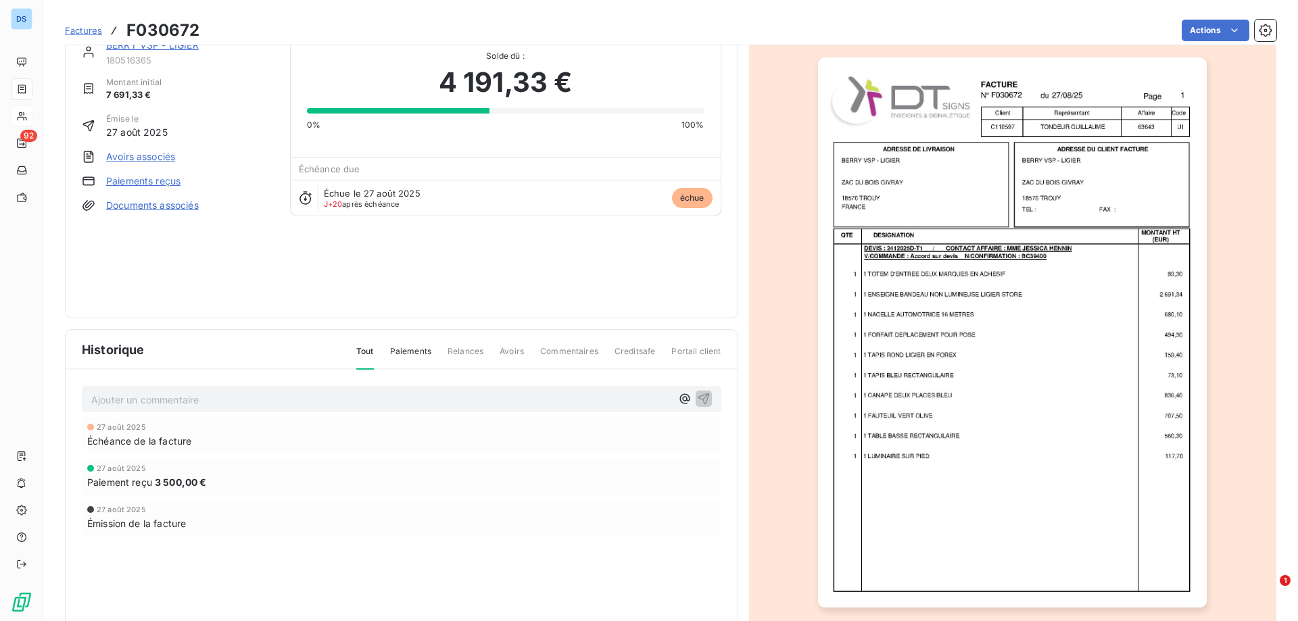
scroll to position [8, 0]
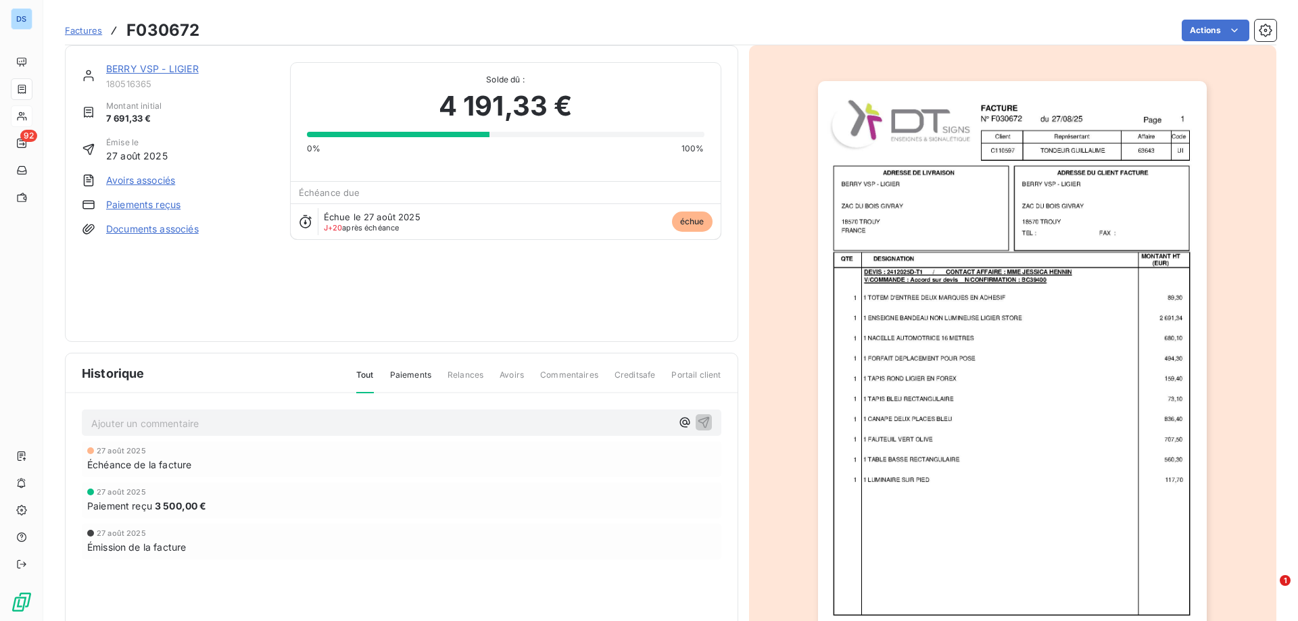
click at [934, 287] on img "button" at bounding box center [1012, 356] width 389 height 550
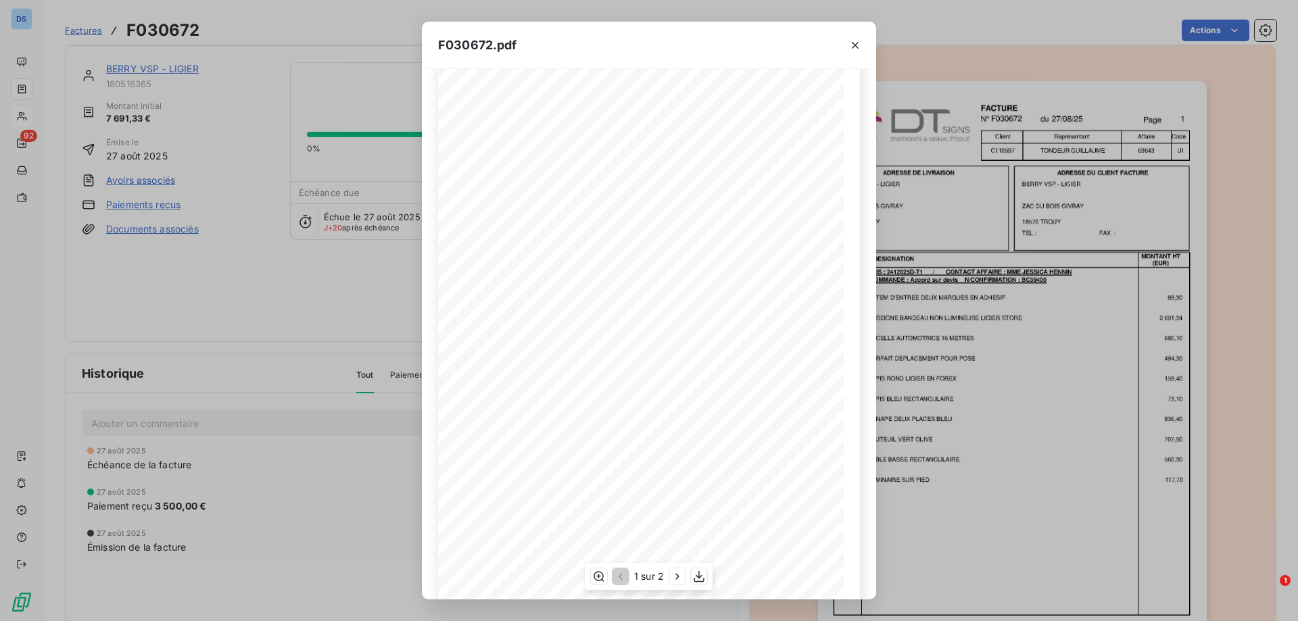
scroll to position [75, 0]
click at [675, 575] on icon "button" at bounding box center [678, 577] width 14 height 14
click at [855, 44] on icon "button" at bounding box center [856, 46] width 14 height 14
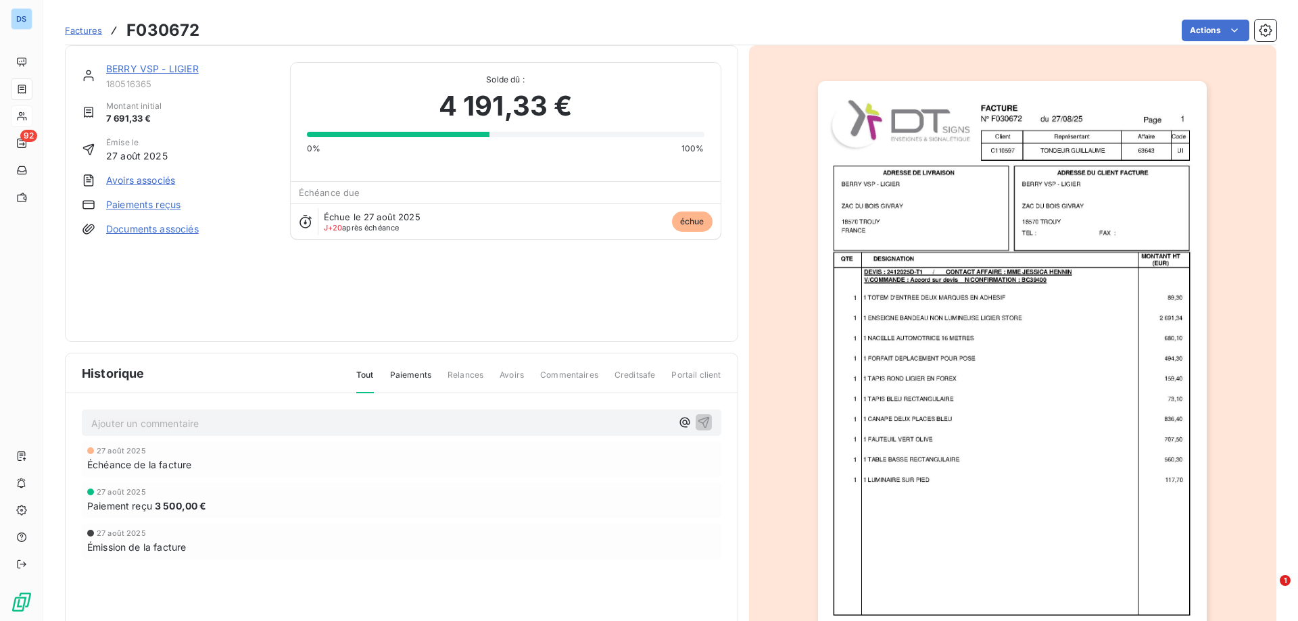
click at [444, 479] on div "27 août 2025 Échéance de la facture 27 août 2025 Paiement reçu 3 500,00 € 27 ao…" at bounding box center [402, 528] width 640 height 172
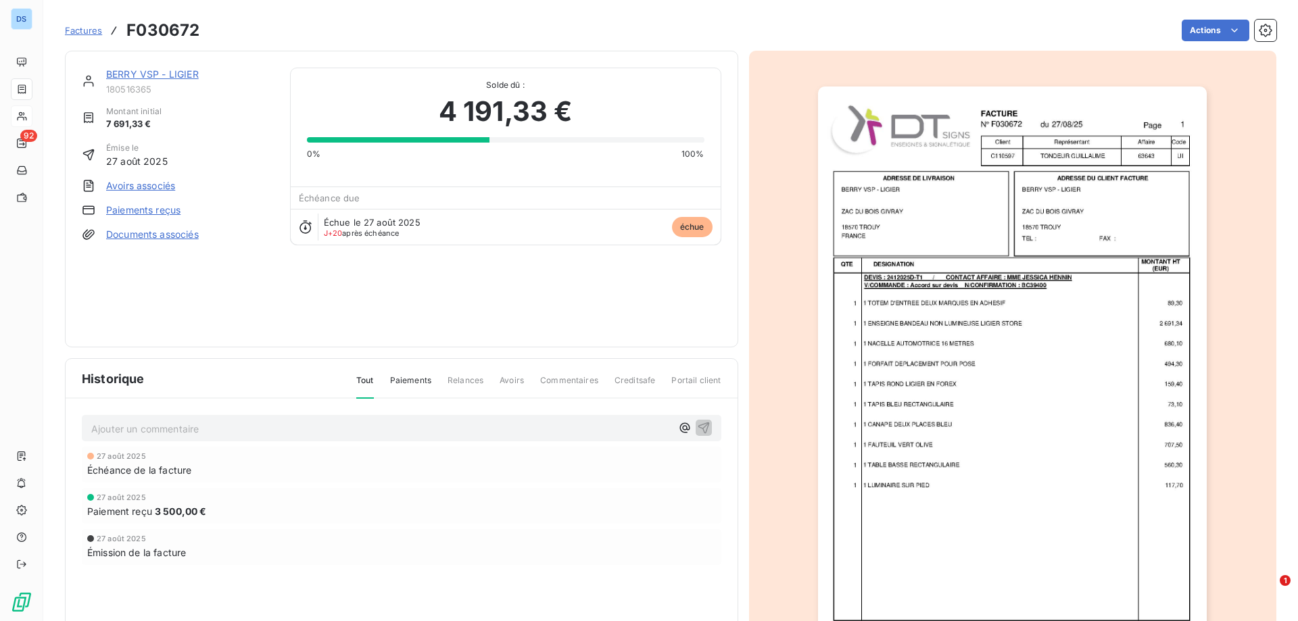
scroll to position [0, 0]
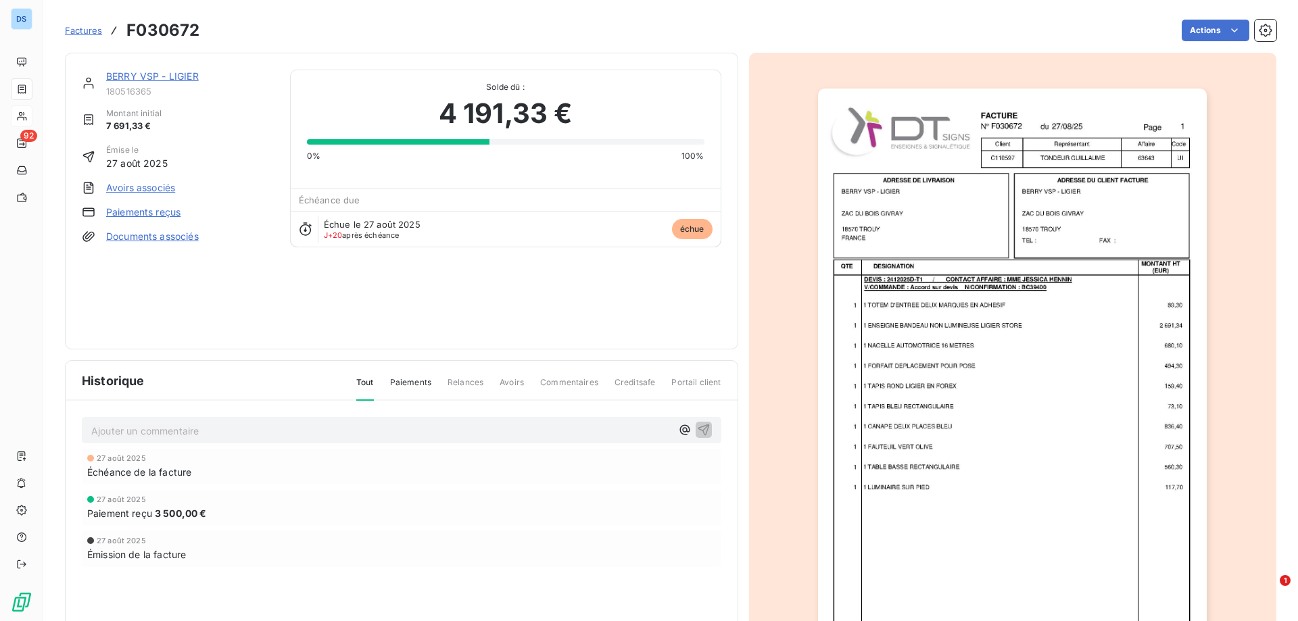
click at [70, 32] on span "Factures" at bounding box center [83, 30] width 37 height 11
click at [87, 32] on span "Factures" at bounding box center [83, 30] width 37 height 11
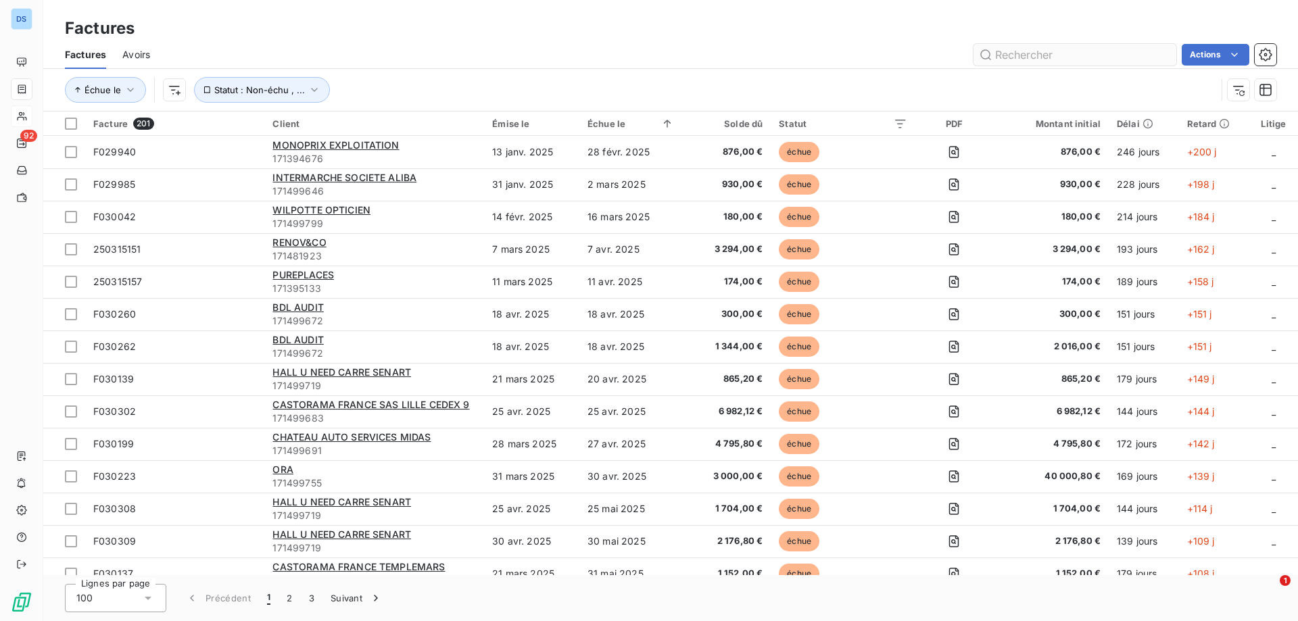
click at [1022, 55] on input "text" at bounding box center [1075, 55] width 203 height 22
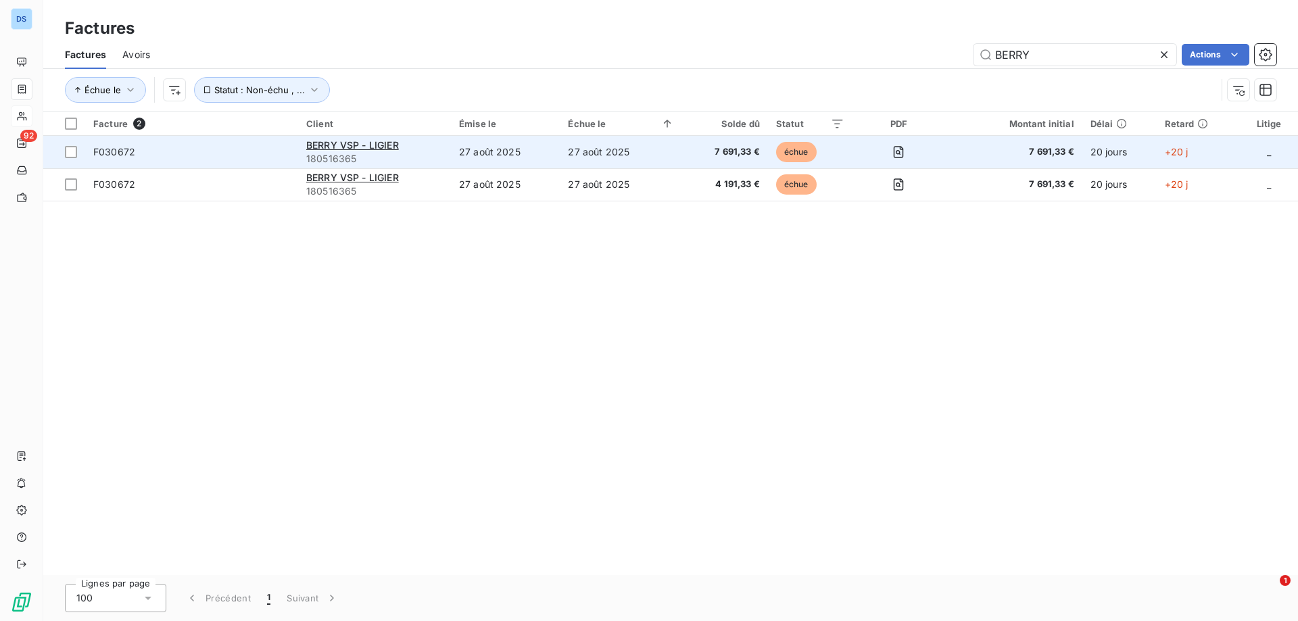
type input "BERRY"
click at [734, 149] on span "7 691,33 €" at bounding box center [725, 152] width 70 height 14
click at [70, 151] on div at bounding box center [71, 152] width 12 height 12
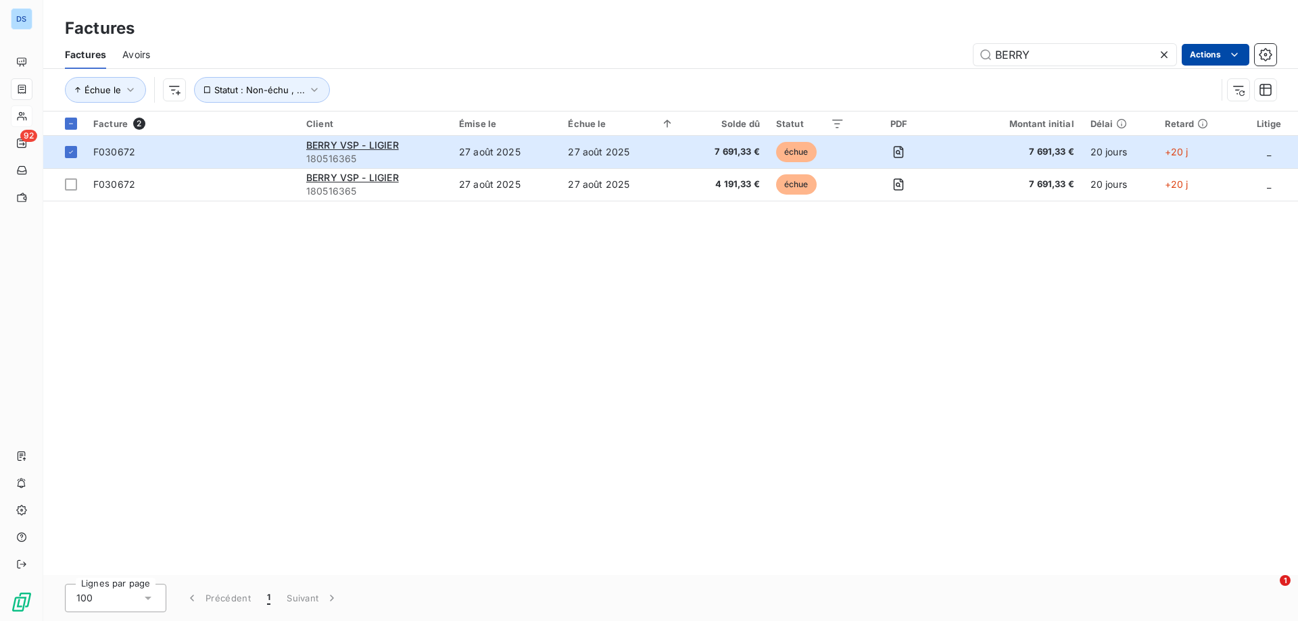
click at [1207, 51] on html "DS 92 Factures Factures Avoirs BERRY Actions Échue le Statut : Non-échu , ... F…" at bounding box center [649, 310] width 1298 height 621
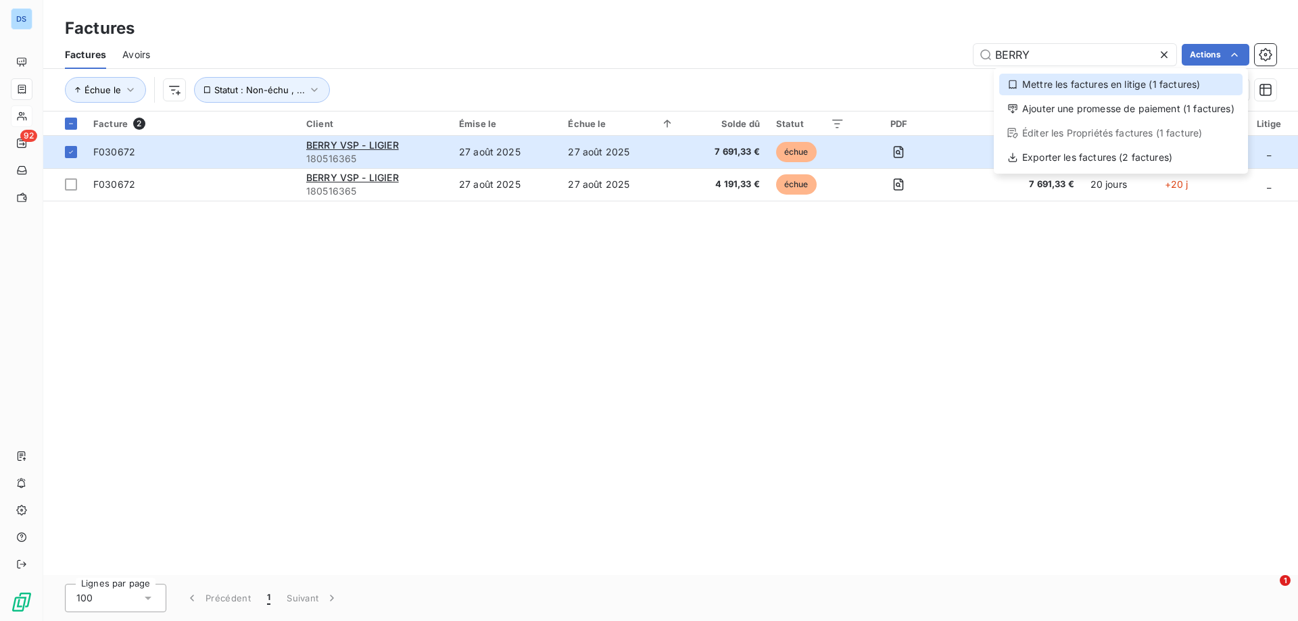
click at [1182, 93] on div "Mettre les factures en litige (1 factures)" at bounding box center [1120, 85] width 243 height 22
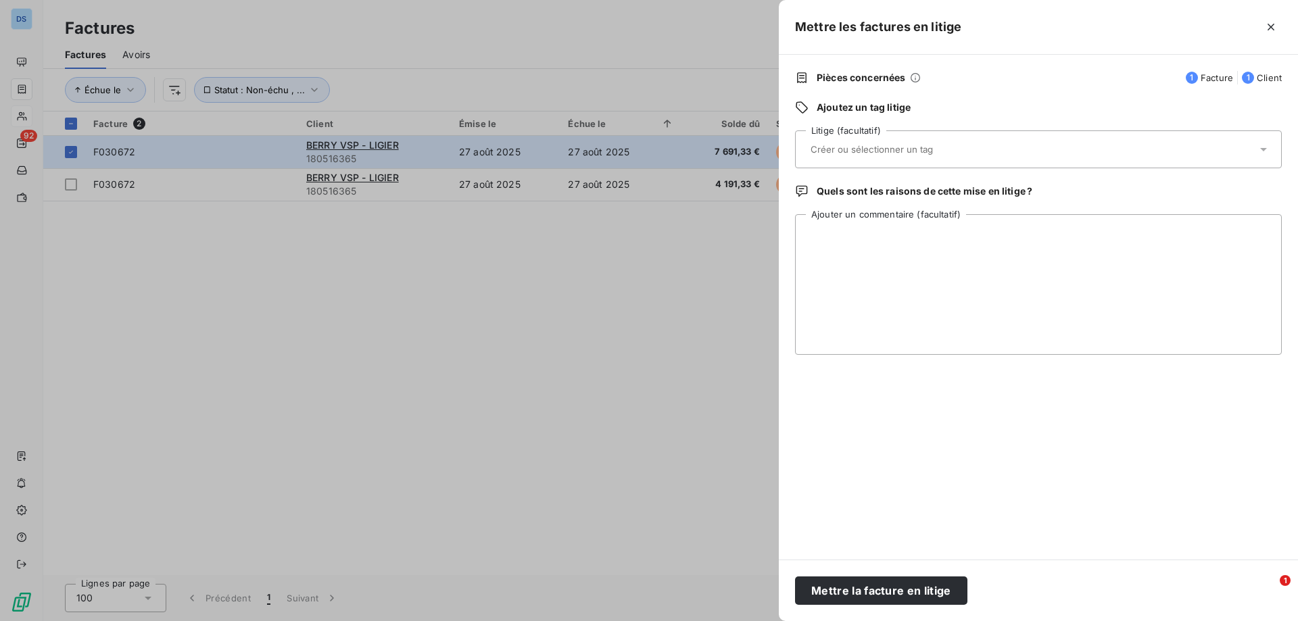
click at [859, 151] on input "text" at bounding box center [907, 149] width 197 height 12
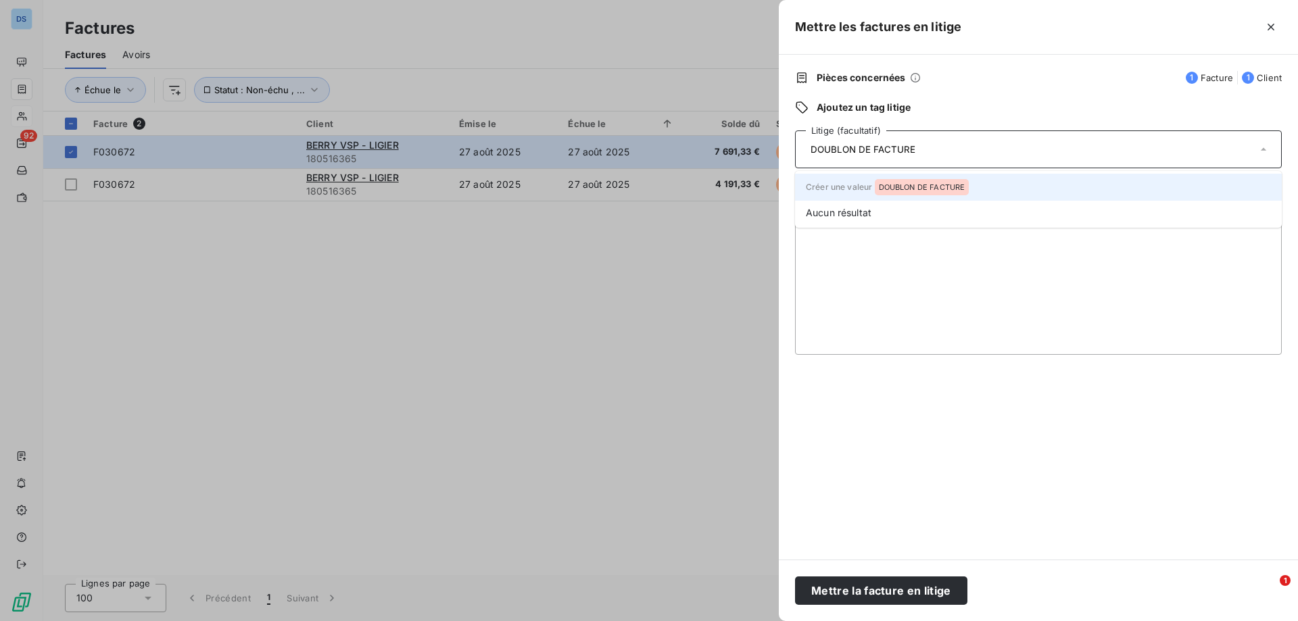
type input "DOUBLON DE FACTURE"
click at [893, 191] on span "DOUBLON DE FACTURE" at bounding box center [922, 187] width 87 height 8
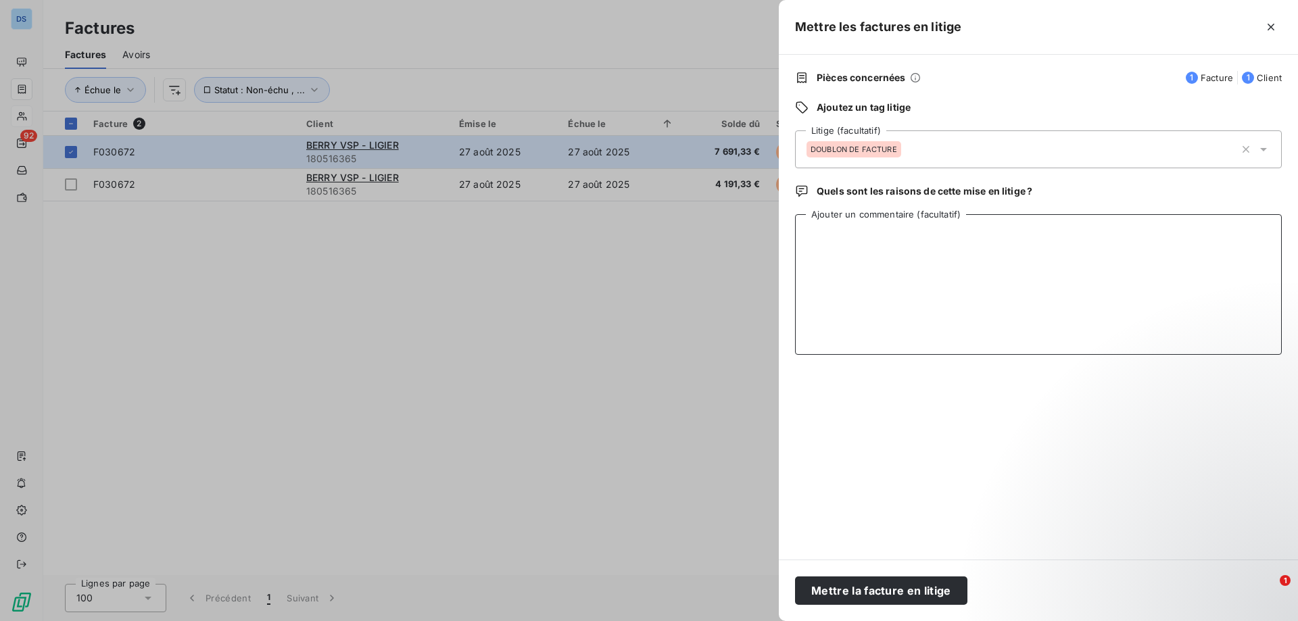
click at [896, 235] on textarea "Ajouter un commentaire (facultatif)" at bounding box center [1038, 284] width 487 height 141
click at [861, 586] on button "Mettre la facture en litige" at bounding box center [881, 591] width 172 height 28
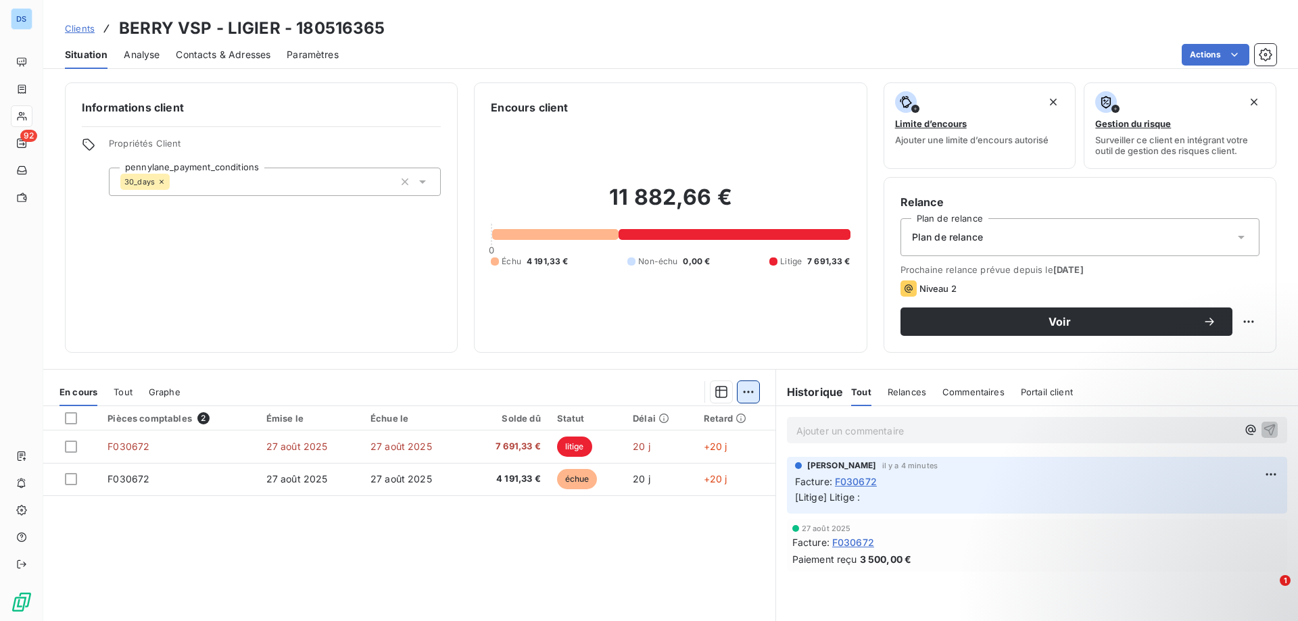
click at [743, 387] on html "DS 92 Clients BERRY VSP - LIGIER - 180516365 Situation Analyse Contacts & Adres…" at bounding box center [649, 310] width 1298 height 621
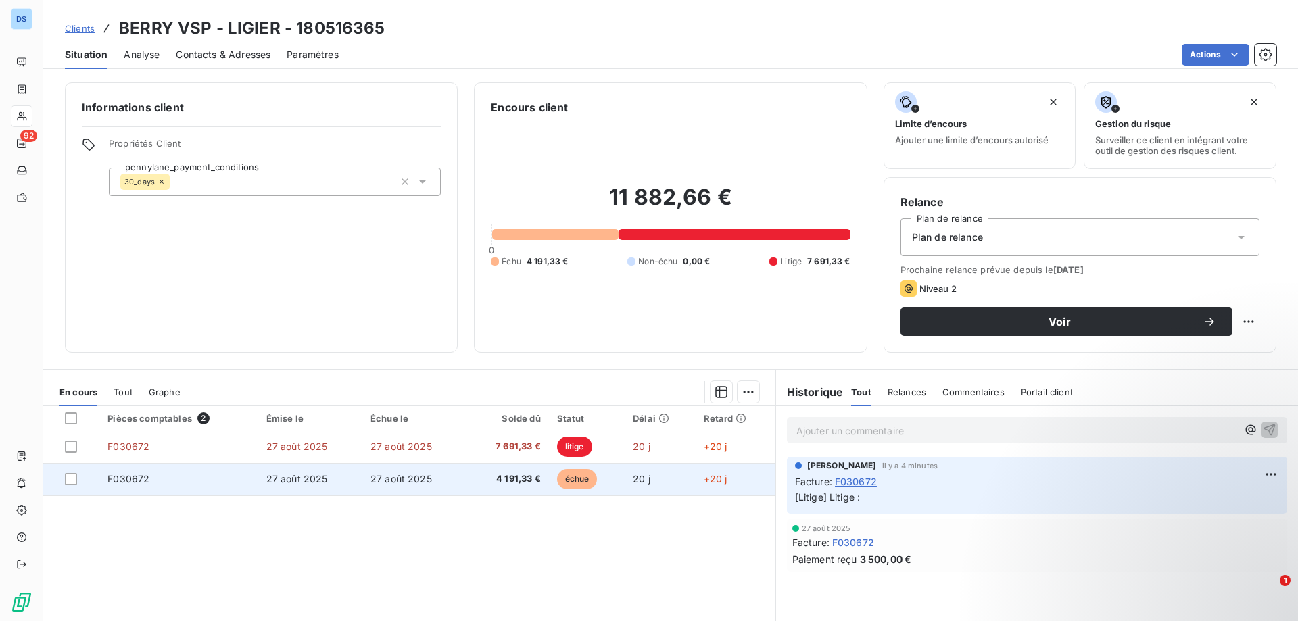
click at [255, 484] on td "F030672" at bounding box center [178, 479] width 158 height 32
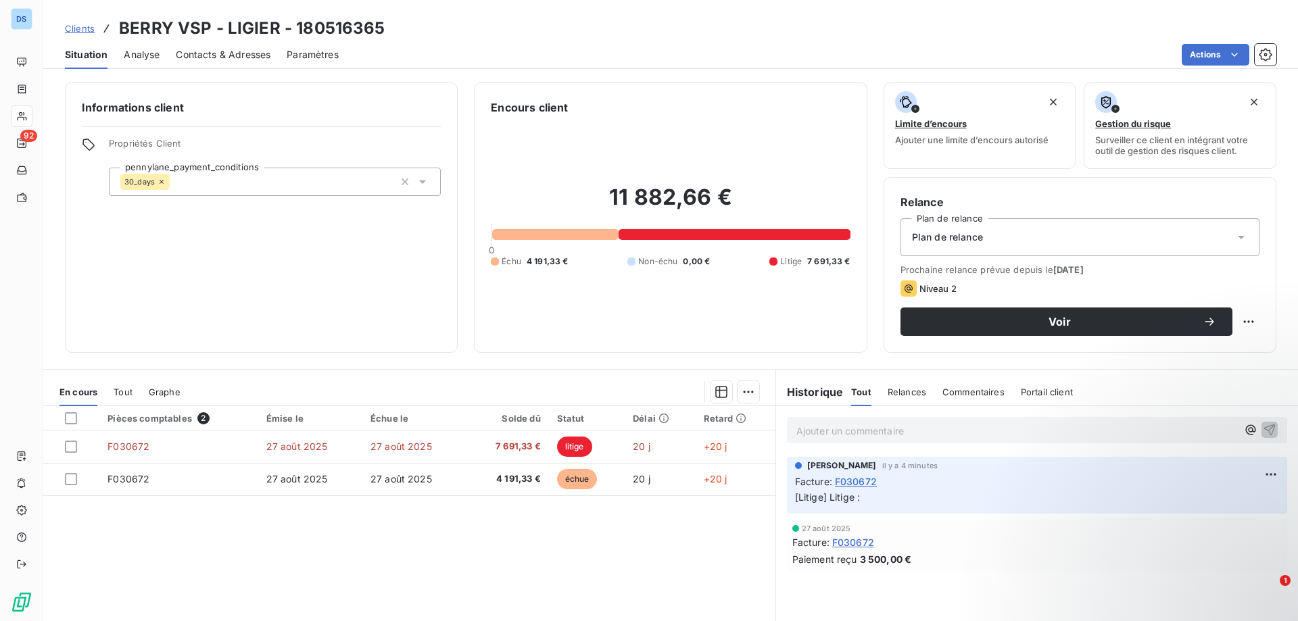
click at [214, 57] on span "Contacts & Adresses" at bounding box center [223, 55] width 95 height 14
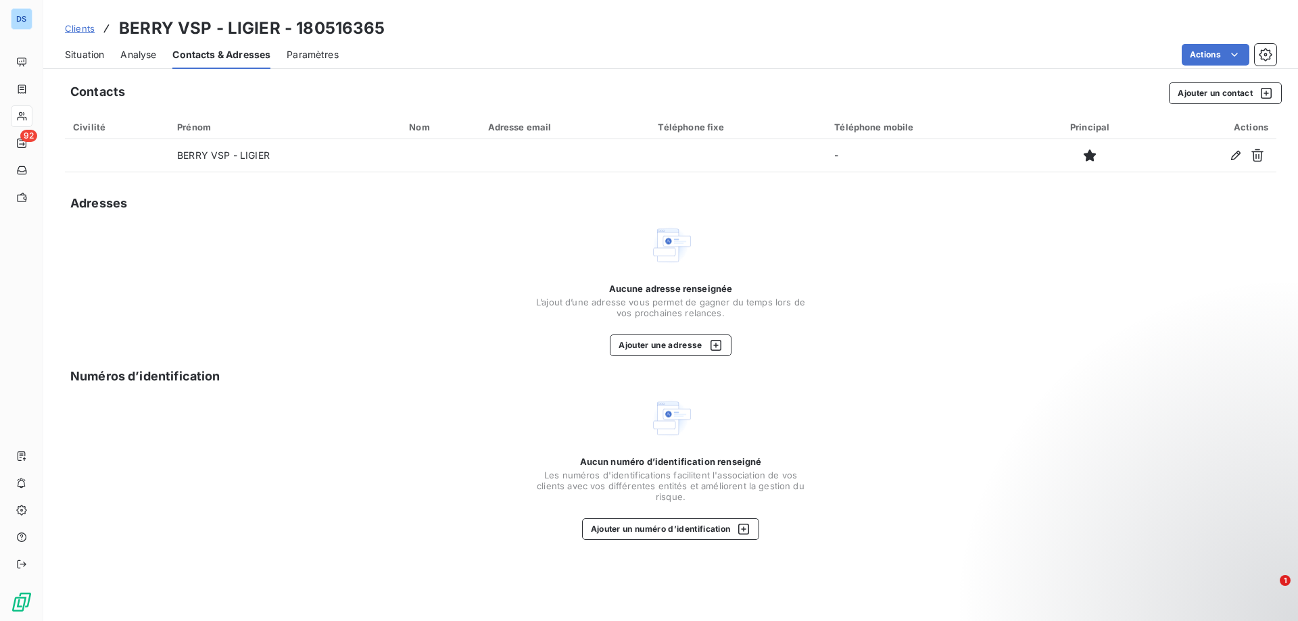
click at [894, 228] on div "Aucune adresse renseignée L’ajout d’une adresse vous permet de gagner du temps …" at bounding box center [671, 290] width 1212 height 133
click at [81, 51] on span "Situation" at bounding box center [84, 55] width 39 height 14
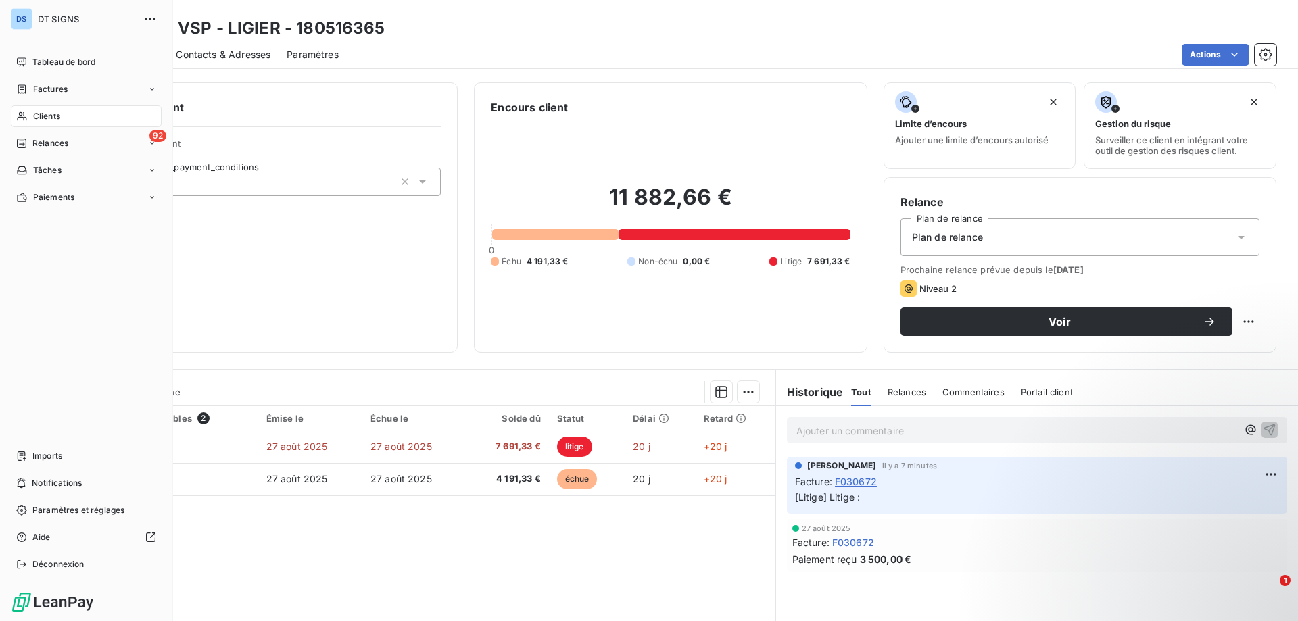
click at [64, 114] on div "Clients" at bounding box center [86, 116] width 151 height 22
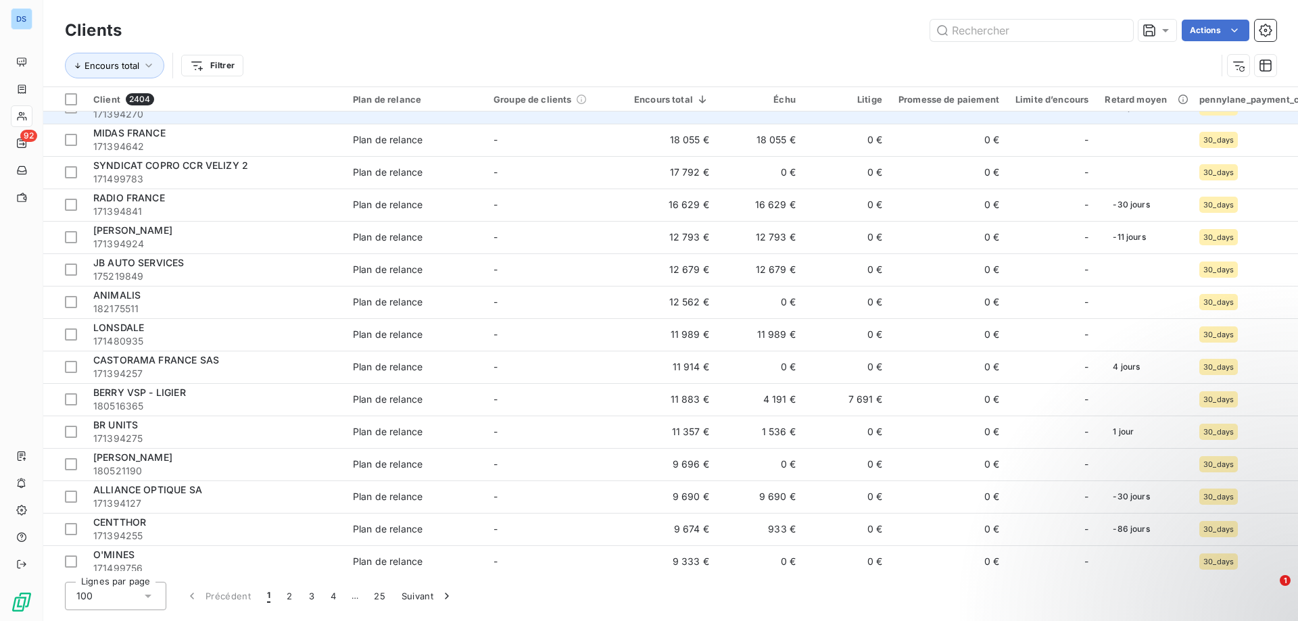
scroll to position [135, 0]
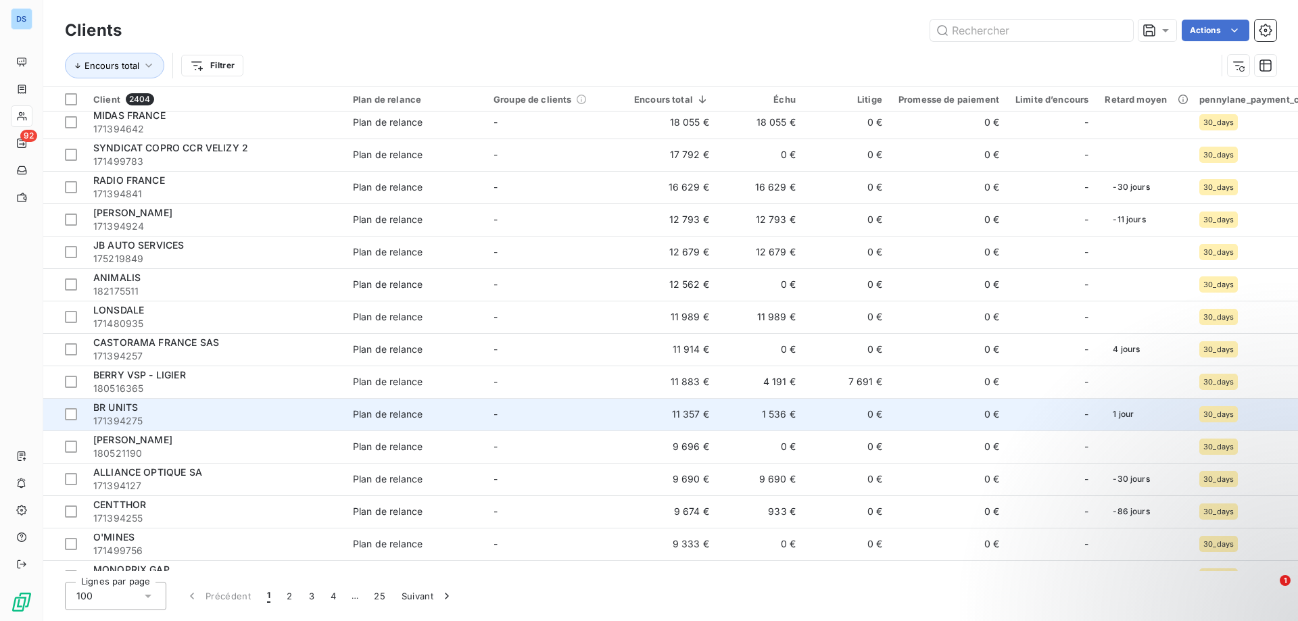
click at [286, 414] on div "BR UNITS" at bounding box center [214, 408] width 243 height 14
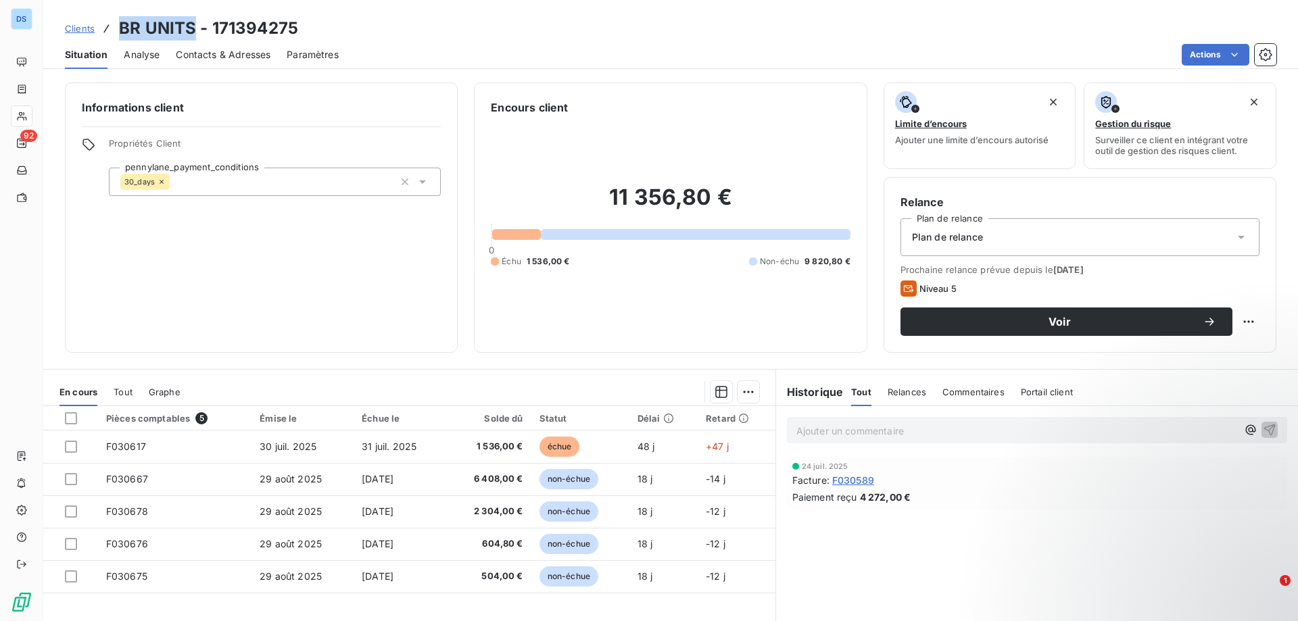
drag, startPoint x: 119, startPoint y: 28, endPoint x: 196, endPoint y: 28, distance: 77.1
click at [196, 28] on h3 "BR UNITS - 171394275" at bounding box center [208, 28] width 179 height 24
copy h3 "BR UNITS"
